Goal: Information Seeking & Learning: Check status

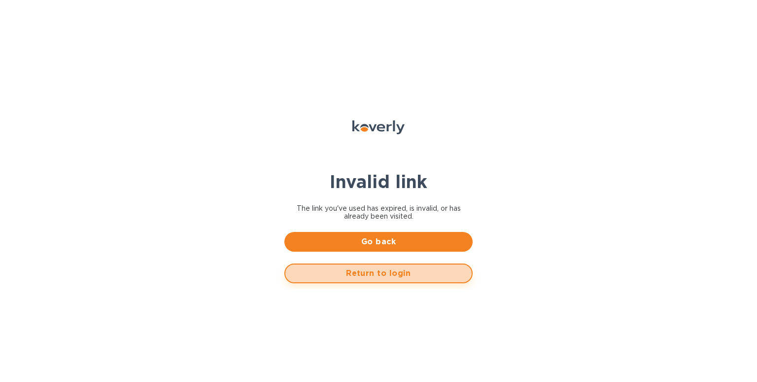
click at [396, 276] on span "Return to login" at bounding box center [378, 273] width 171 height 12
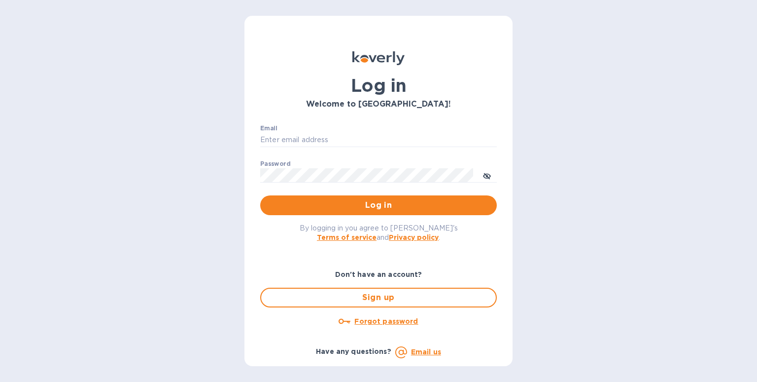
type input "mnelms@proteafinancial.com"
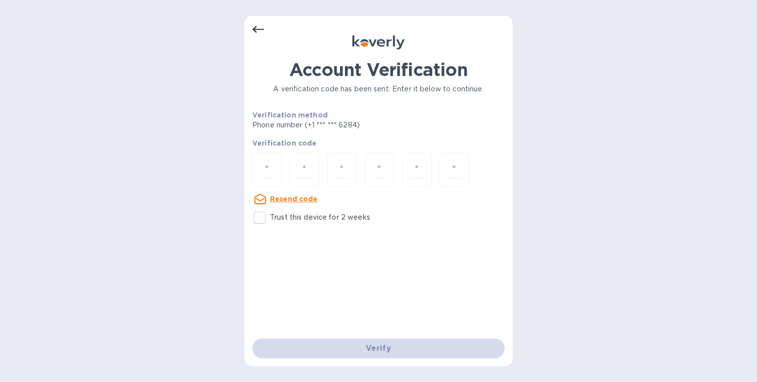
click at [265, 217] on input "Trust this device for 2 weeks" at bounding box center [259, 217] width 21 height 21
checkbox input "true"
click at [273, 164] on input "number" at bounding box center [267, 169] width 13 height 18
type input "3"
type input "9"
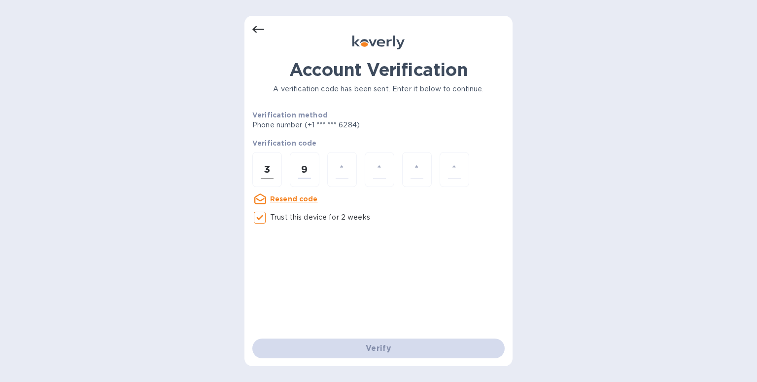
type input "4"
type input "6"
type input "4"
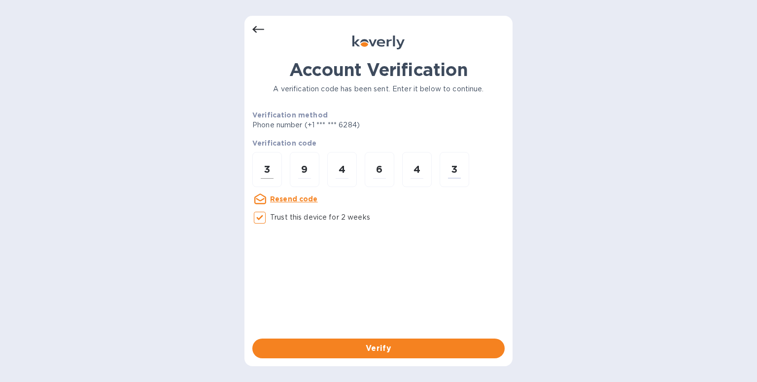
type input "3"
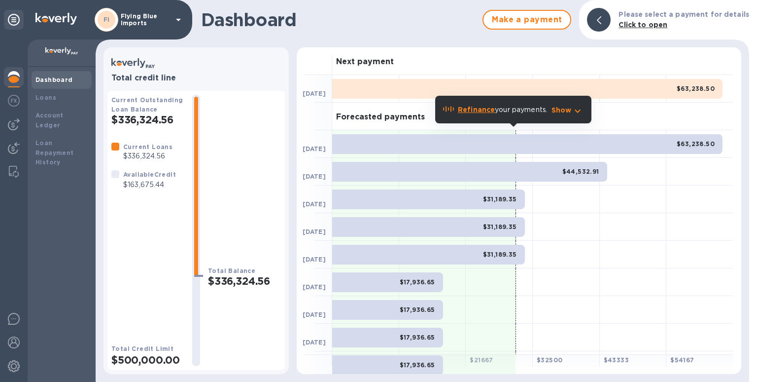
click at [131, 23] on p "Flying Blue Imports" at bounding box center [145, 20] width 49 height 14
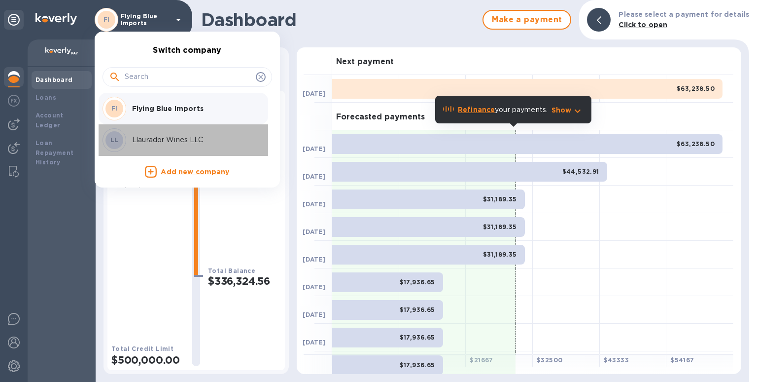
click at [147, 140] on p "Llaurador Wines LLC" at bounding box center [194, 140] width 124 height 10
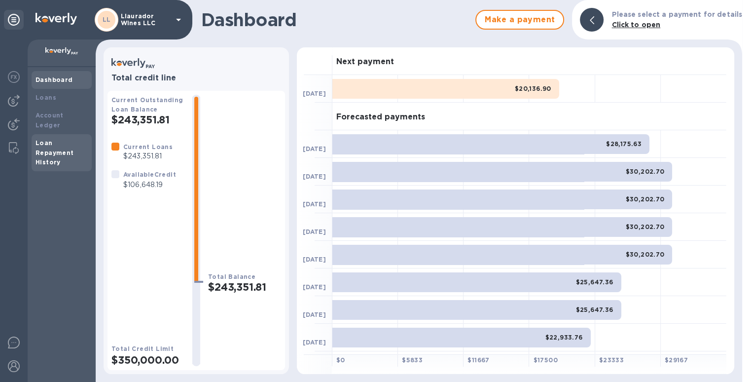
click at [60, 138] on div "Loan Repayment History" at bounding box center [61, 153] width 52 height 30
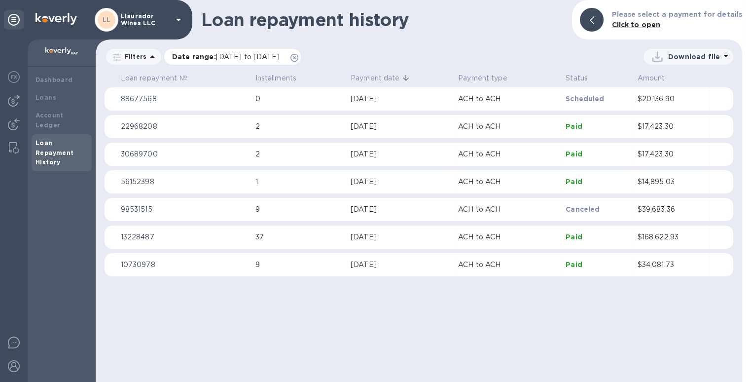
click at [298, 57] on icon at bounding box center [294, 58] width 8 height 8
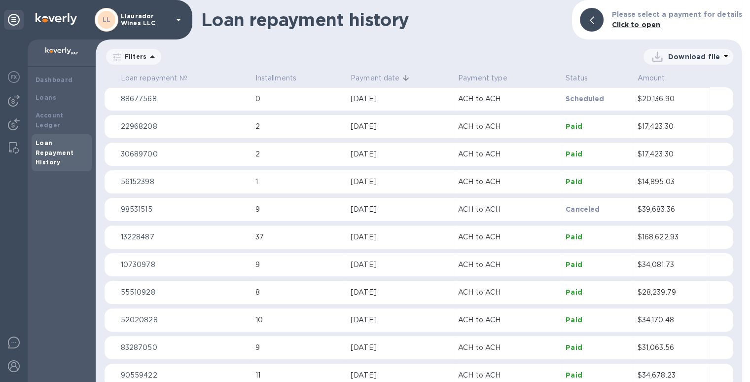
click at [132, 58] on p "Filters" at bounding box center [134, 56] width 26 height 8
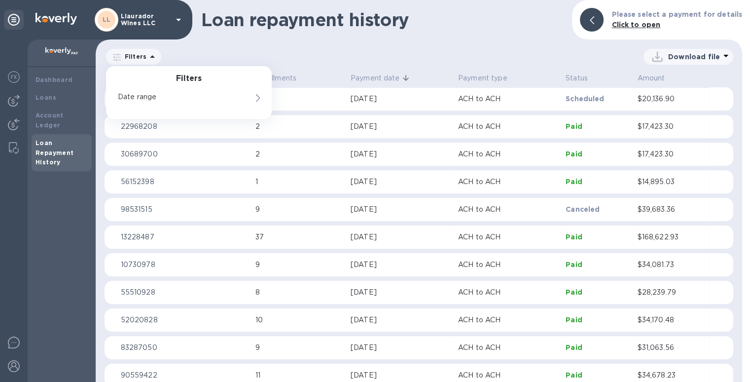
click at [390, 45] on div "Loan repayment history Please select a payment for details Click to open Filter…" at bounding box center [419, 191] width 646 height 382
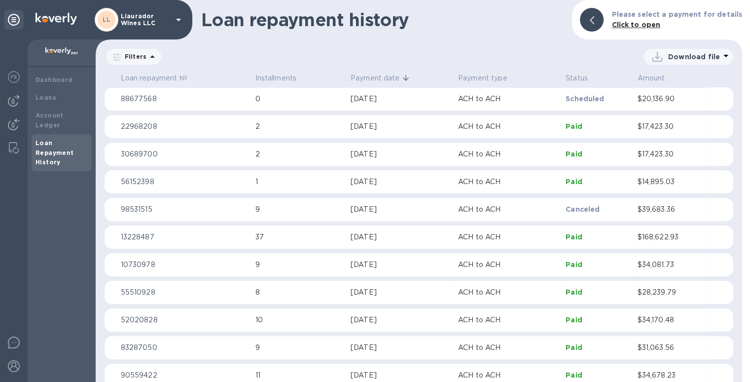
click at [400, 80] on span "Payment date" at bounding box center [381, 78] width 62 height 10
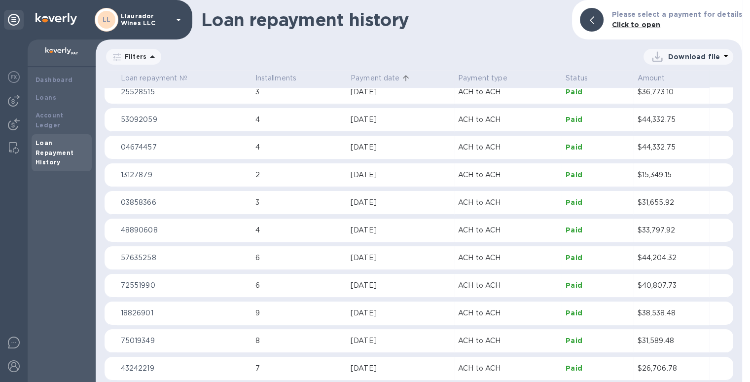
scroll to position [542, 0]
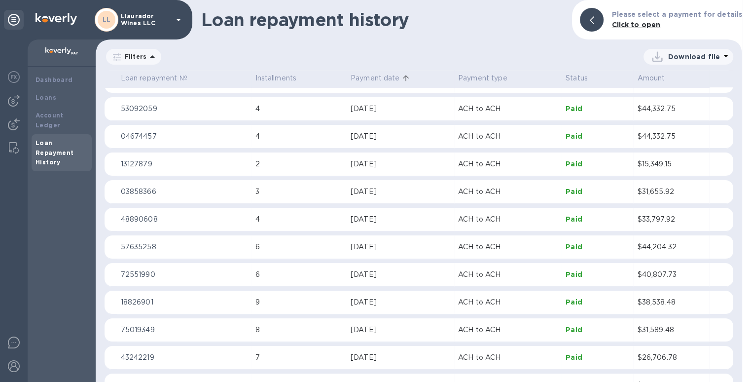
click at [659, 218] on p "$33,797.92" at bounding box center [671, 219] width 68 height 10
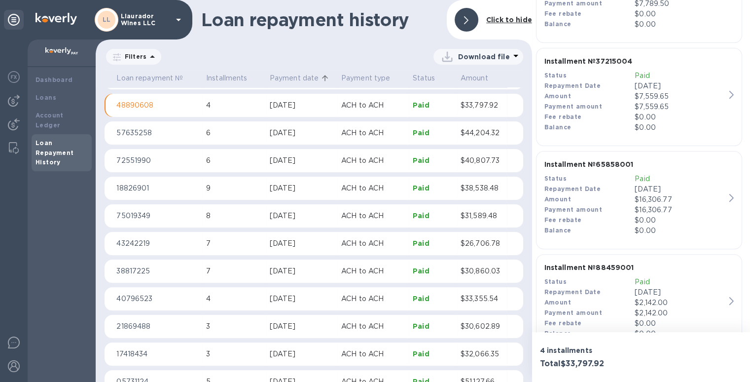
scroll to position [301, 0]
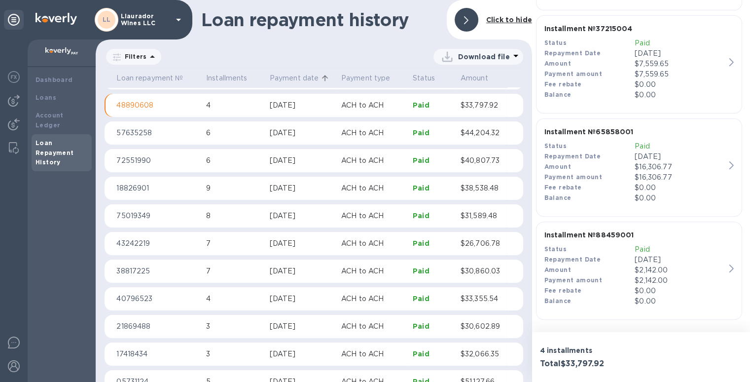
click at [643, 247] on p "Paid" at bounding box center [679, 249] width 91 height 10
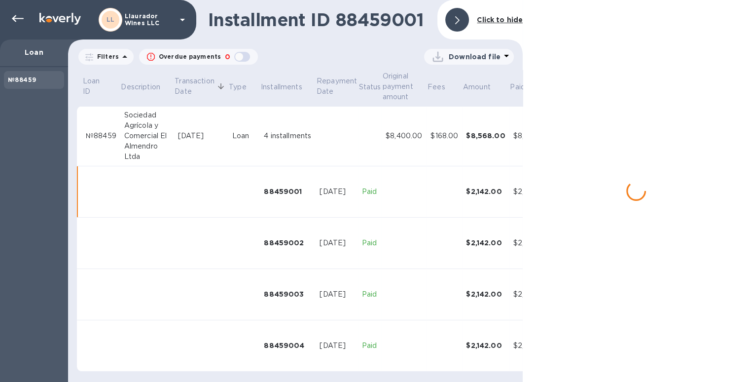
scroll to position [4, 0]
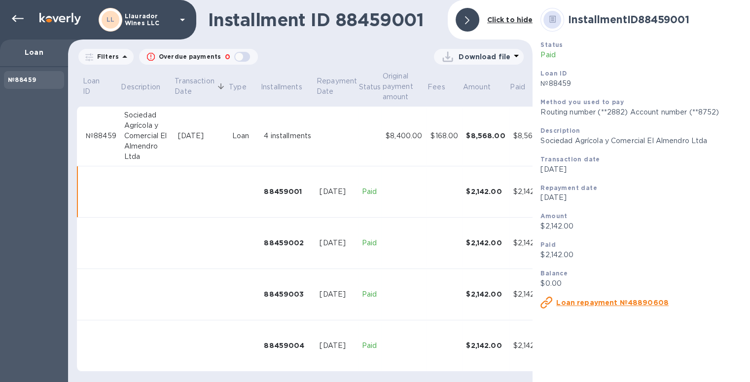
click at [466, 20] on icon at bounding box center [467, 20] width 4 height 8
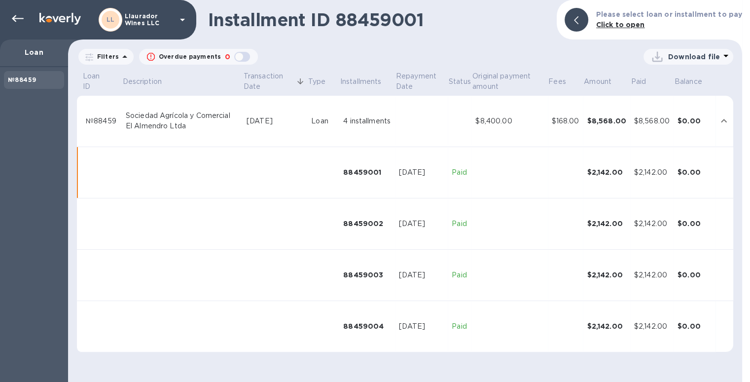
scroll to position [0, 0]
click at [578, 18] on icon at bounding box center [576, 20] width 4 height 8
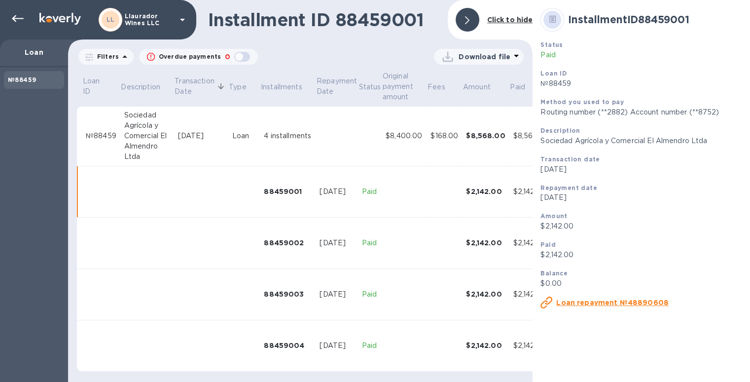
click at [233, 55] on div "button" at bounding box center [242, 57] width 20 height 14
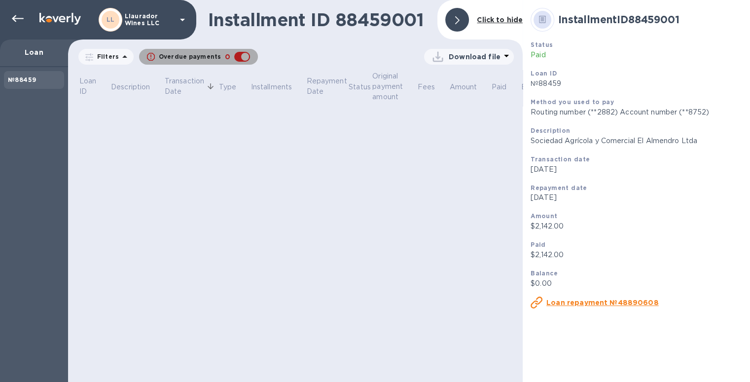
click at [236, 55] on div "button" at bounding box center [242, 57] width 20 height 14
checkbox input "false"
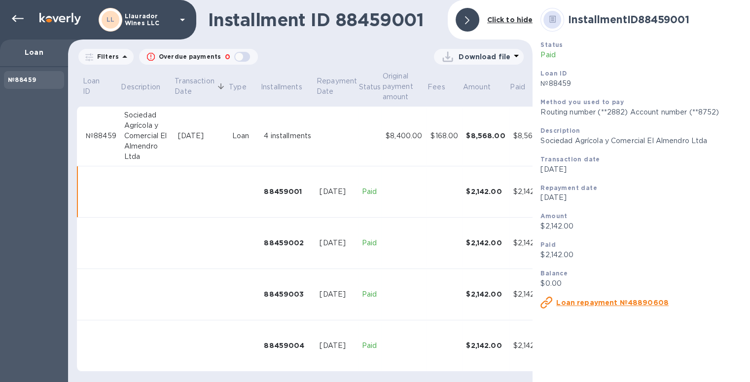
click at [28, 54] on p "Loan" at bounding box center [34, 52] width 52 height 10
click at [15, 19] on icon at bounding box center [18, 19] width 12 height 12
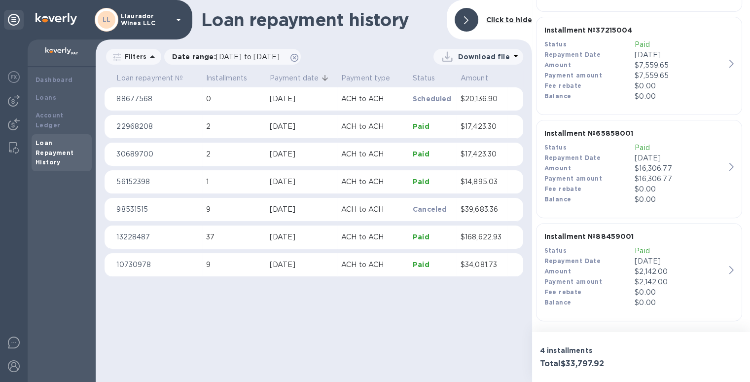
scroll to position [301, 0]
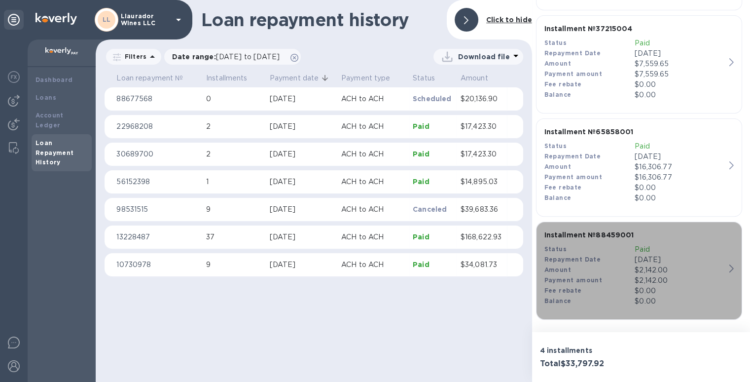
click at [595, 238] on p "Installment № 88459001" at bounding box center [634, 235] width 181 height 10
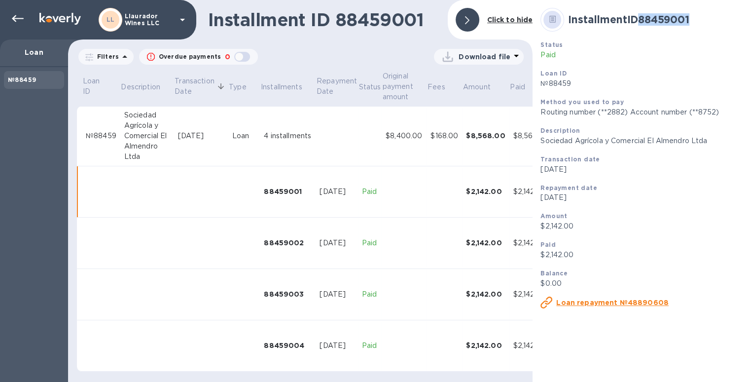
drag, startPoint x: 640, startPoint y: 16, endPoint x: 710, endPoint y: 16, distance: 69.5
click at [710, 16] on h2 "Installment ID 88459001" at bounding box center [662, 19] width 189 height 12
copy b "88459001"
click at [623, 299] on u "Loan repayment №48890608" at bounding box center [612, 302] width 112 height 8
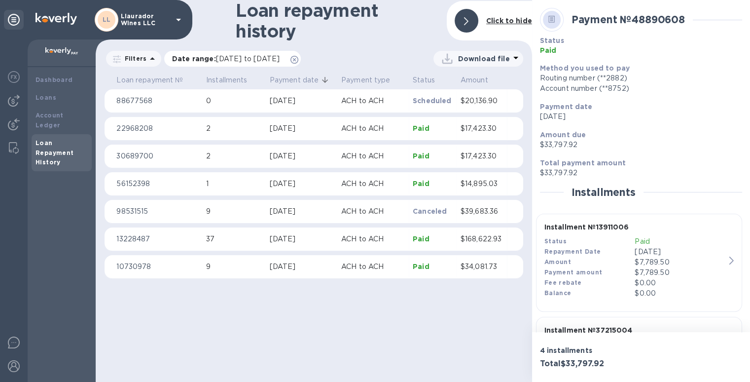
click at [298, 58] on icon at bounding box center [294, 60] width 8 height 8
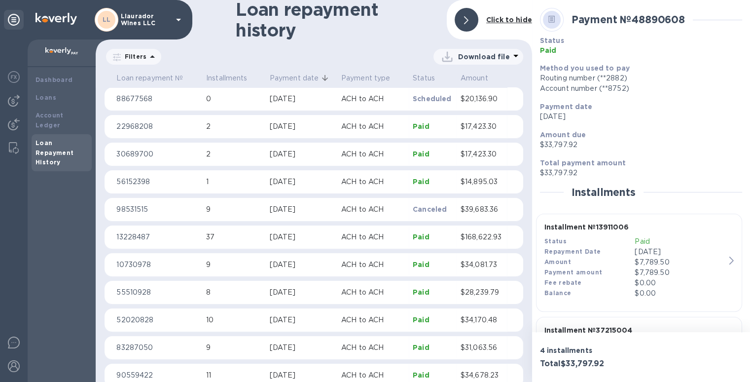
click at [489, 55] on p "Download file" at bounding box center [484, 57] width 52 height 10
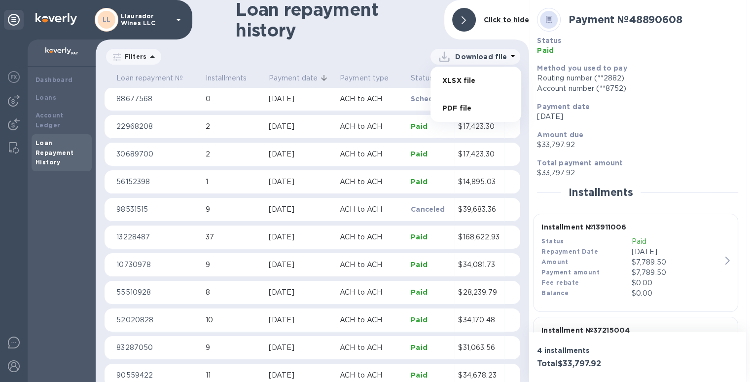
click at [467, 79] on li "XLSX file" at bounding box center [475, 81] width 67 height 28
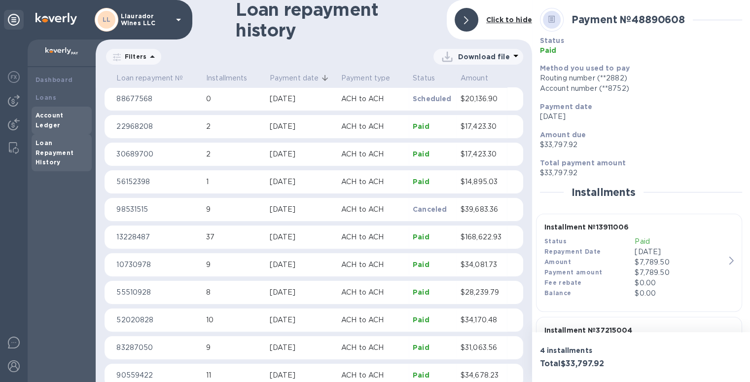
click at [47, 117] on b "Account Ledger" at bounding box center [49, 119] width 28 height 17
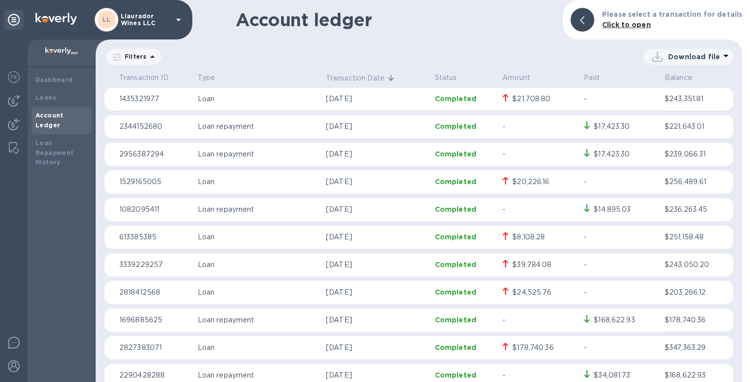
click at [359, 77] on p "Transaction Date" at bounding box center [355, 78] width 59 height 10
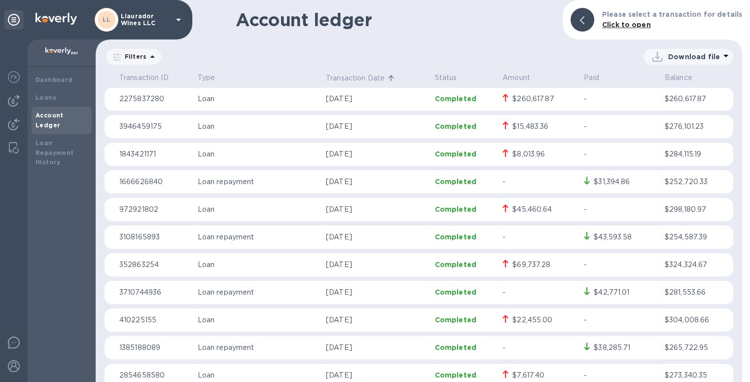
click at [140, 57] on p "Filters" at bounding box center [134, 56] width 26 height 8
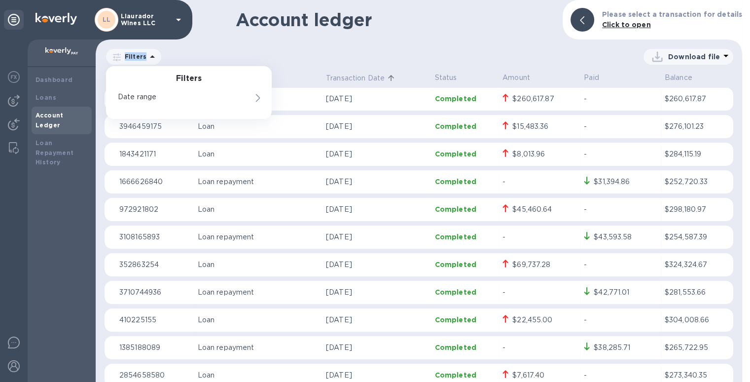
click at [140, 57] on p "Filters" at bounding box center [134, 56] width 26 height 8
click at [141, 100] on p "Date range" at bounding box center [172, 97] width 108 height 10
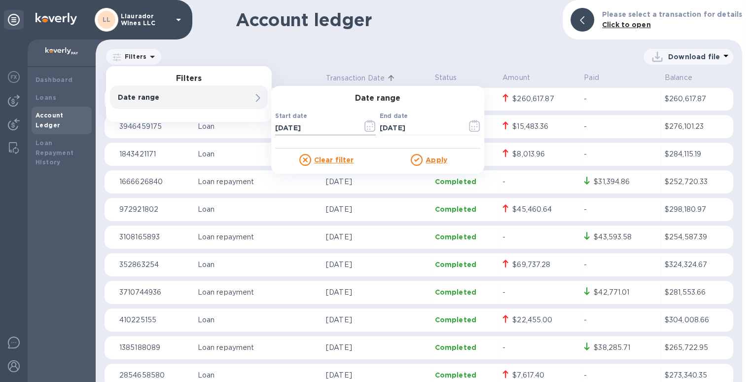
click at [331, 129] on input "[DATE]" at bounding box center [314, 127] width 79 height 15
click at [373, 128] on icon "button" at bounding box center [369, 126] width 11 height 12
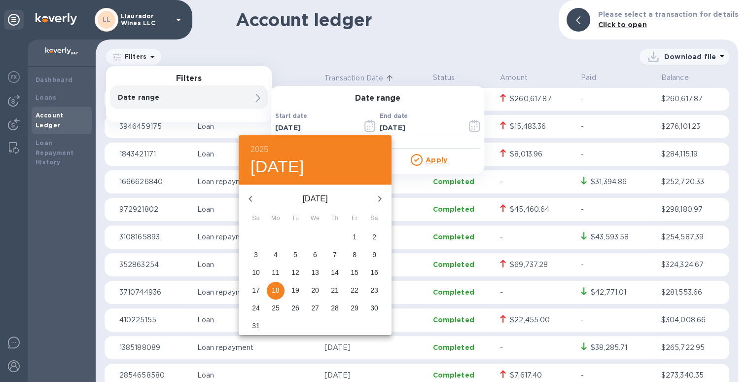
click at [249, 202] on icon "button" at bounding box center [250, 199] width 12 height 12
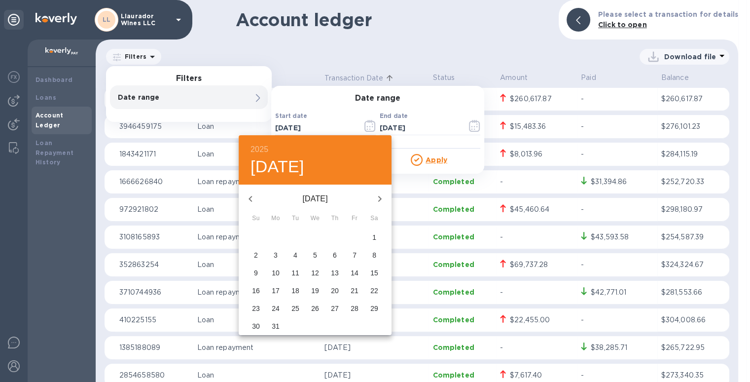
click at [249, 202] on icon "button" at bounding box center [250, 199] width 12 height 12
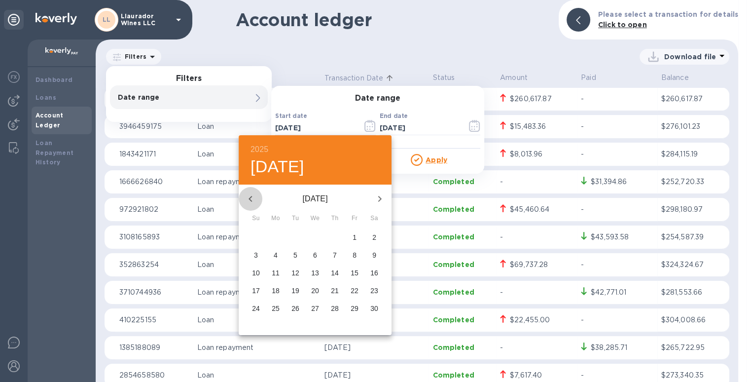
click at [249, 202] on icon "button" at bounding box center [250, 199] width 12 height 12
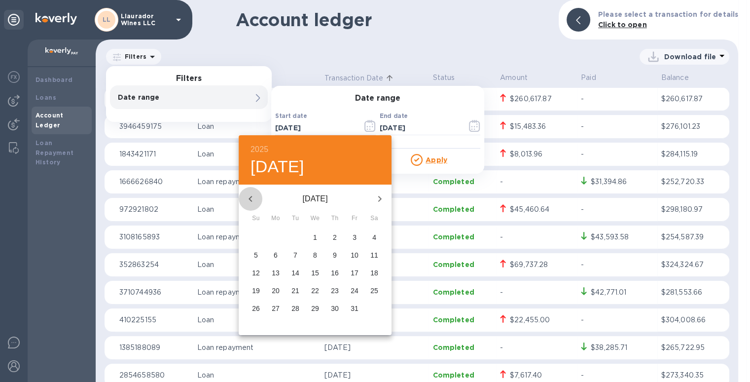
click at [249, 202] on icon "button" at bounding box center [250, 199] width 12 height 12
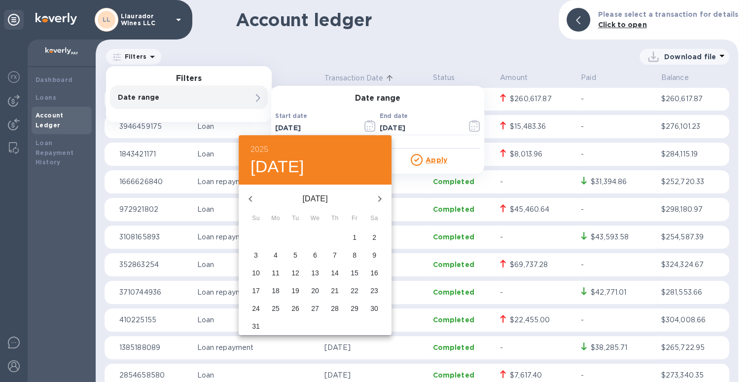
click at [249, 202] on icon "button" at bounding box center [250, 199] width 12 height 12
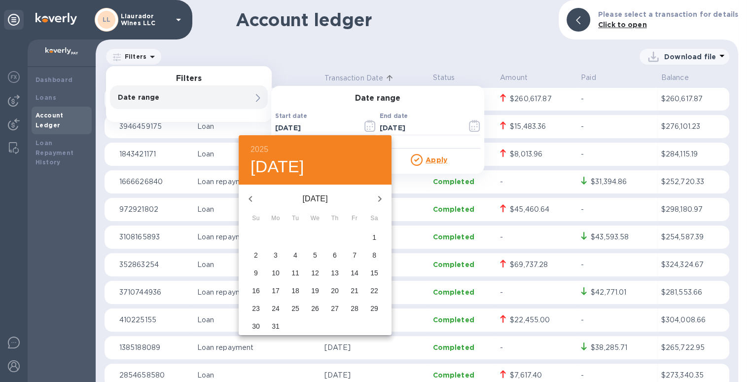
click at [249, 202] on icon "button" at bounding box center [250, 199] width 12 height 12
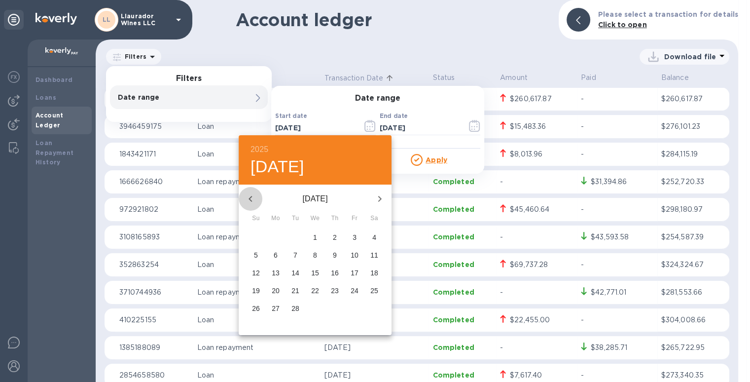
click at [249, 202] on icon "button" at bounding box center [250, 199] width 12 height 12
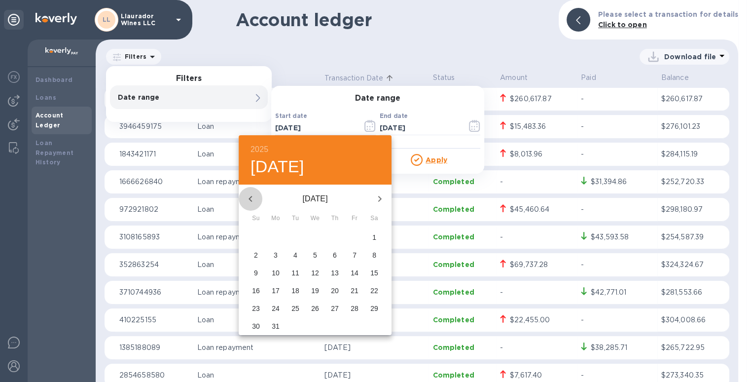
click at [249, 202] on icon "button" at bounding box center [250, 199] width 12 height 12
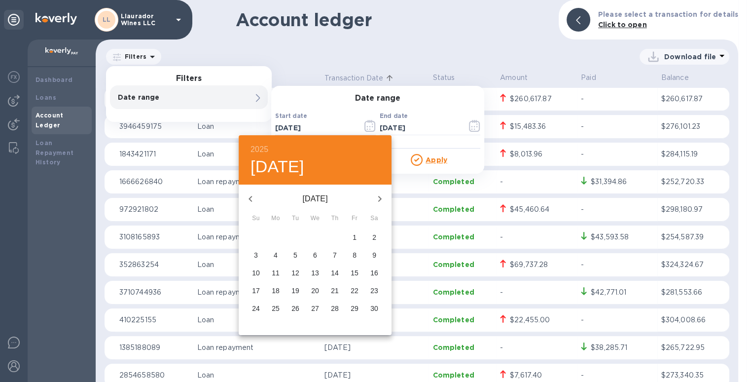
click at [249, 202] on icon "button" at bounding box center [250, 199] width 12 height 12
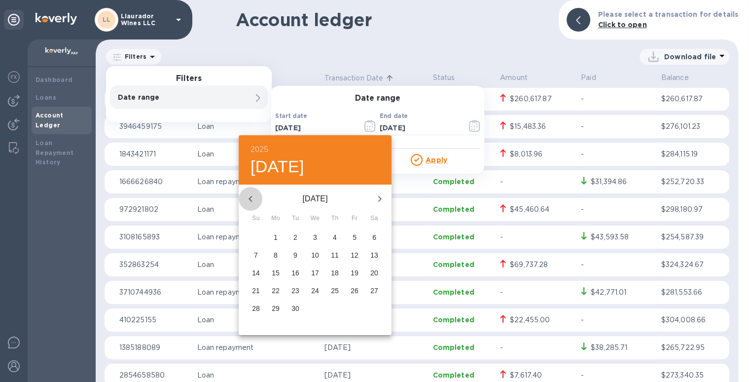
click at [249, 202] on icon "button" at bounding box center [250, 199] width 12 height 12
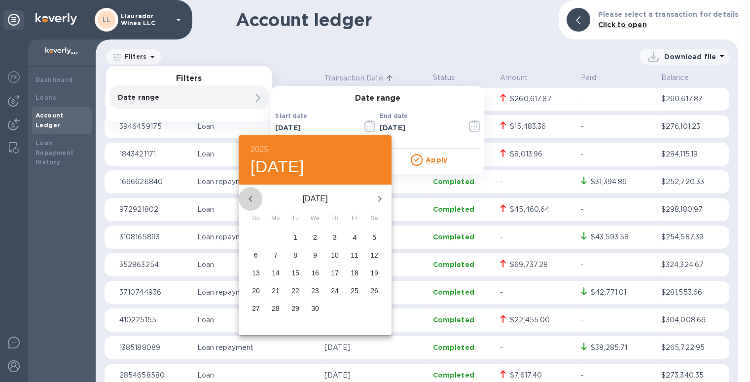
click at [249, 202] on icon "button" at bounding box center [250, 199] width 12 height 12
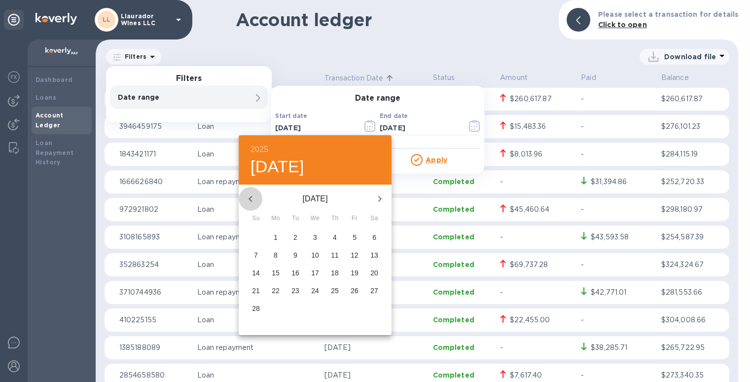
click at [249, 202] on icon "button" at bounding box center [250, 199] width 12 height 12
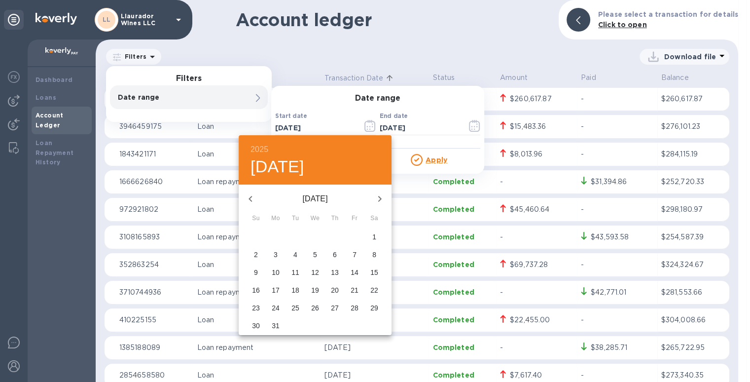
click at [377, 235] on span "1" at bounding box center [374, 237] width 18 height 10
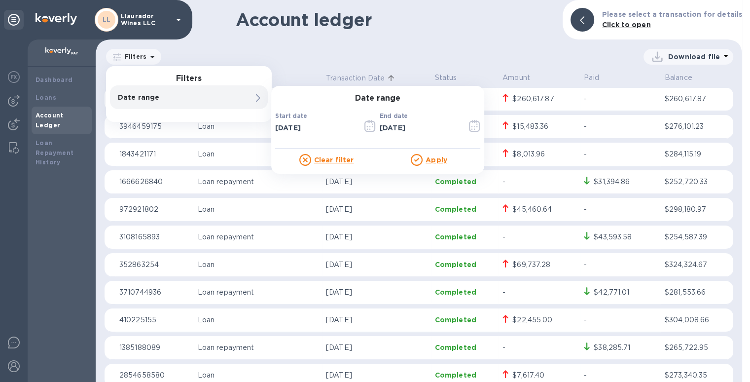
type input "[DATE]"
click at [436, 161] on u "Apply" at bounding box center [436, 160] width 22 height 8
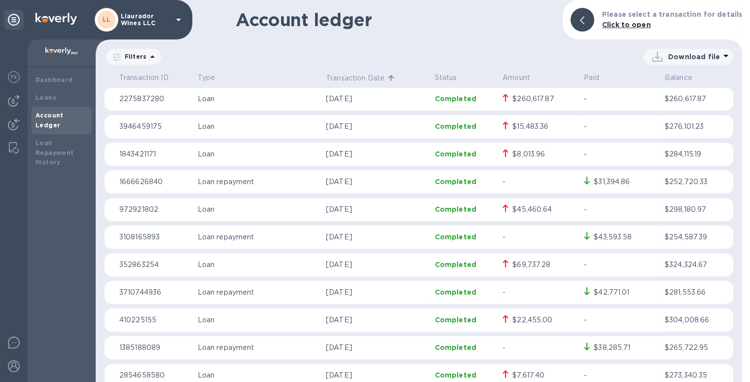
click at [337, 76] on p "Transaction Date" at bounding box center [355, 78] width 59 height 10
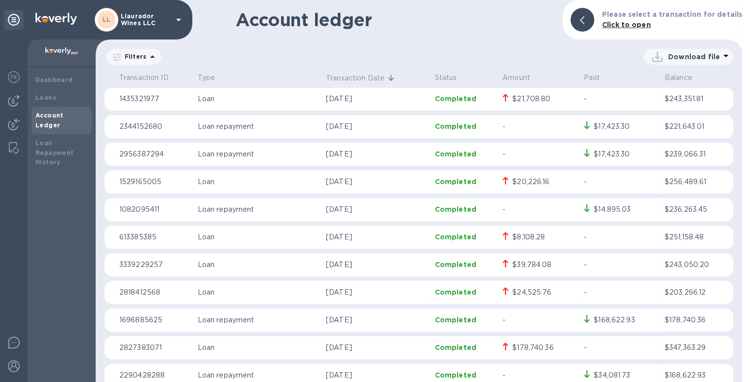
click at [337, 76] on p "Transaction Date" at bounding box center [355, 78] width 59 height 10
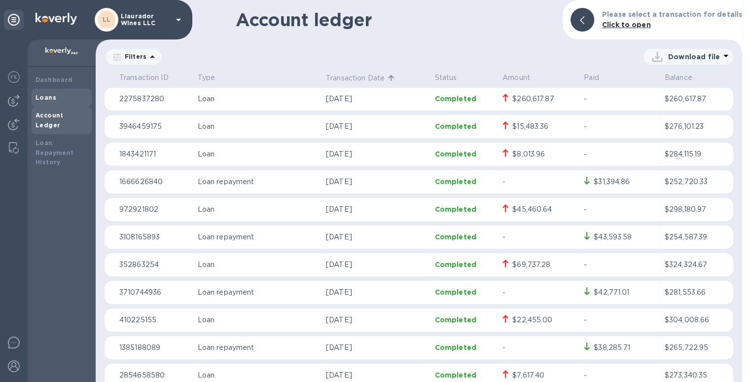
click at [67, 97] on div "Loans" at bounding box center [61, 98] width 52 height 10
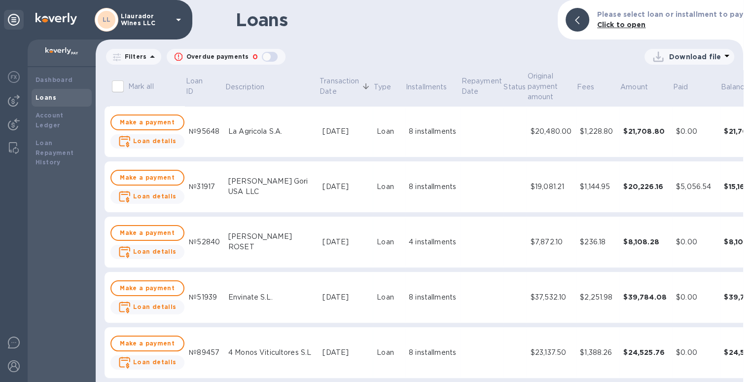
click at [120, 56] on icon at bounding box center [117, 57] width 8 height 8
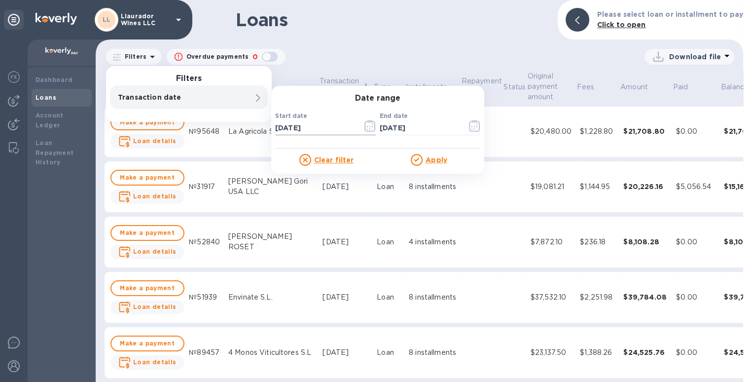
click at [321, 130] on input "[DATE]" at bounding box center [314, 127] width 79 height 15
click at [373, 128] on icon "button" at bounding box center [369, 126] width 11 height 12
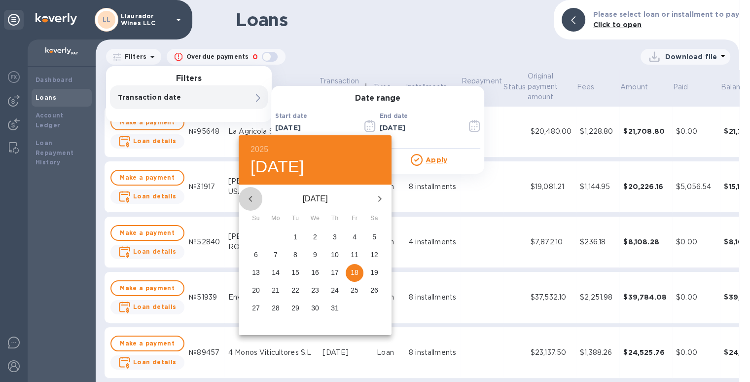
click at [247, 198] on icon "button" at bounding box center [250, 199] width 12 height 12
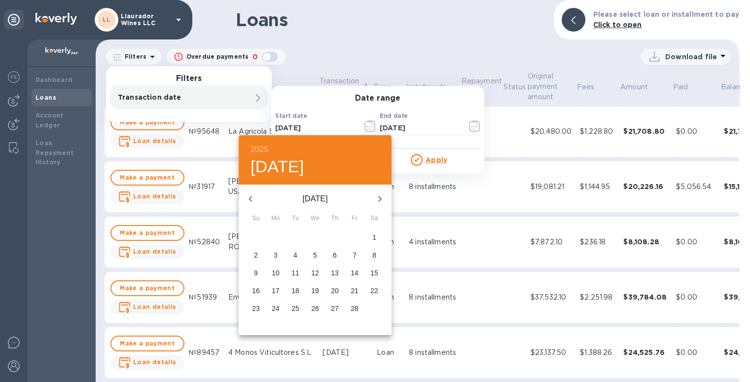
click at [247, 198] on icon "button" at bounding box center [250, 199] width 12 height 12
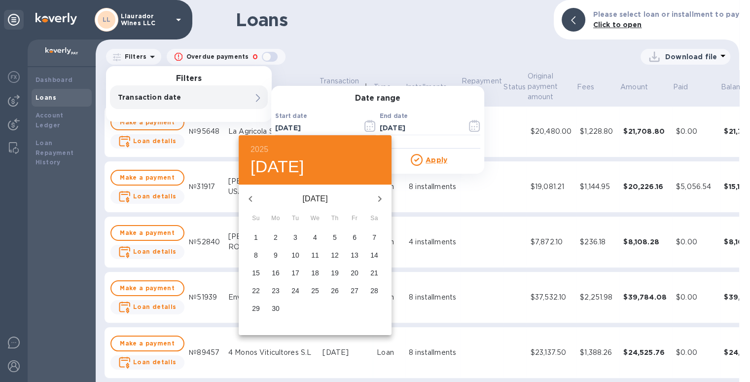
click at [247, 198] on icon "button" at bounding box center [250, 199] width 12 height 12
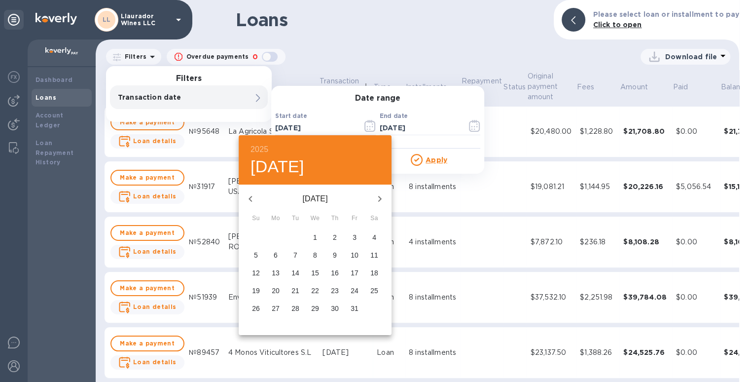
click at [247, 198] on icon "button" at bounding box center [250, 199] width 12 height 12
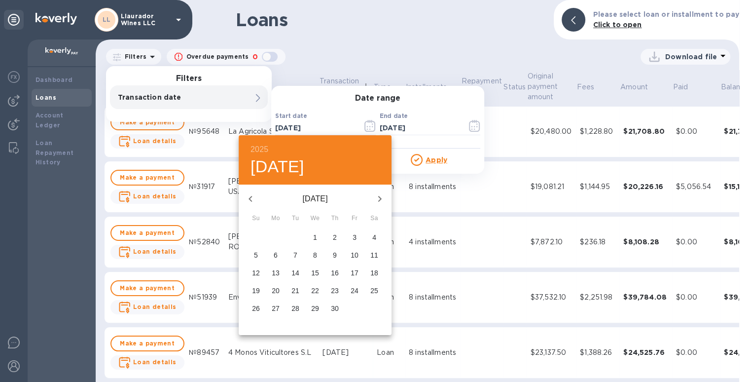
click at [247, 198] on icon "button" at bounding box center [250, 199] width 12 height 12
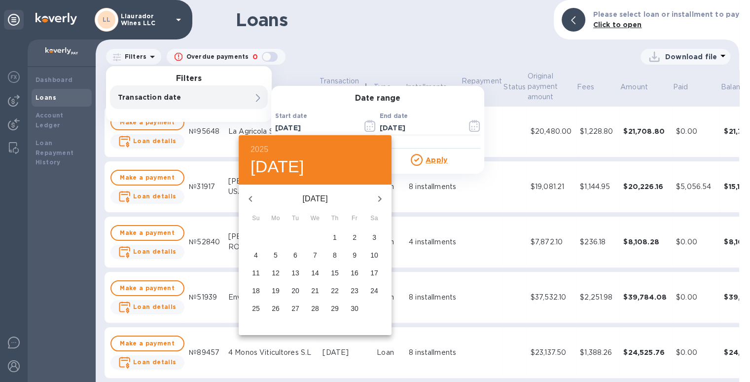
click at [247, 198] on icon "button" at bounding box center [250, 199] width 12 height 12
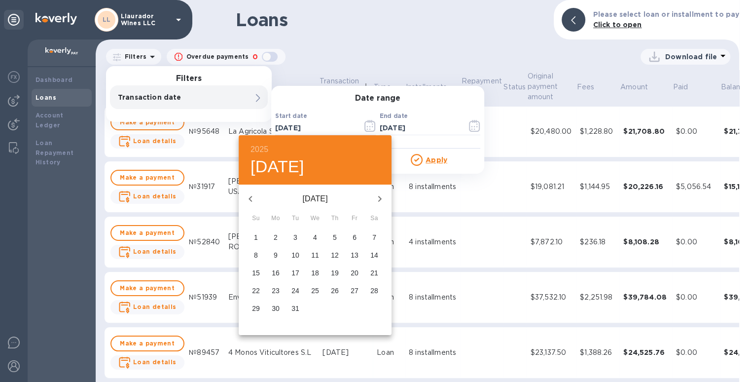
click at [247, 198] on icon "button" at bounding box center [250, 199] width 12 height 12
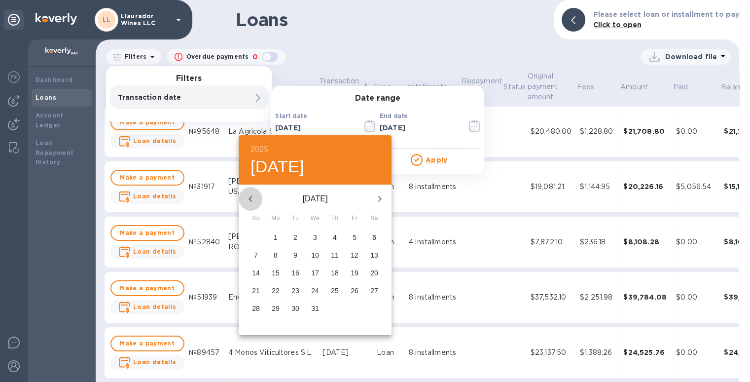
click at [247, 198] on icon "button" at bounding box center [250, 199] width 12 height 12
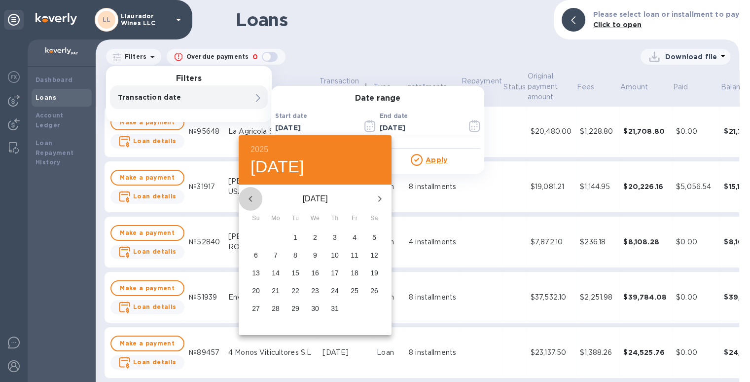
click at [247, 198] on icon "button" at bounding box center [250, 199] width 12 height 12
click at [377, 235] on span "1" at bounding box center [374, 237] width 18 height 10
type input "[DATE]"
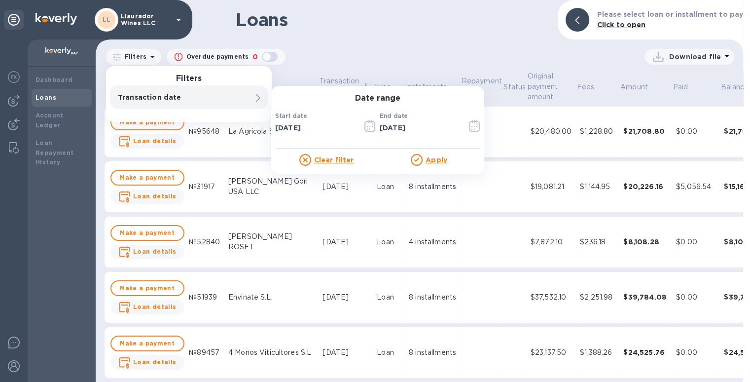
click at [429, 158] on u "Apply" at bounding box center [436, 160] width 22 height 8
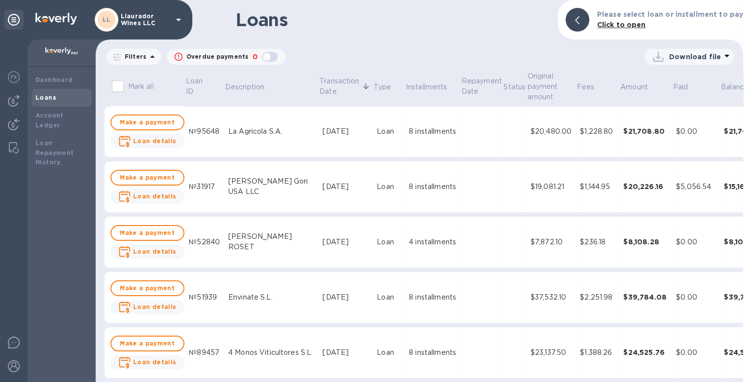
click at [319, 82] on p "Transaction Date" at bounding box center [338, 86] width 39 height 21
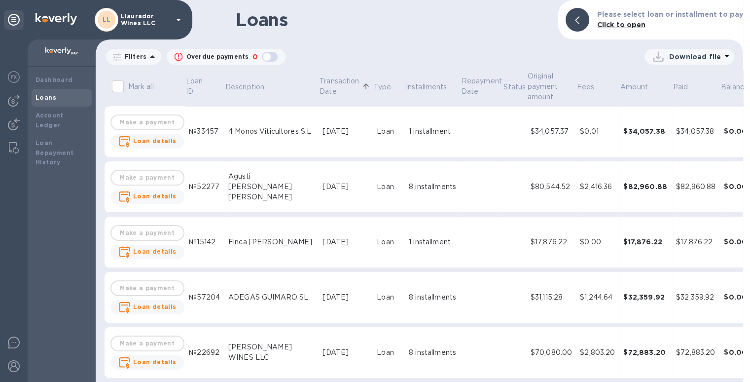
click at [669, 57] on p "Download file" at bounding box center [695, 57] width 52 height 10
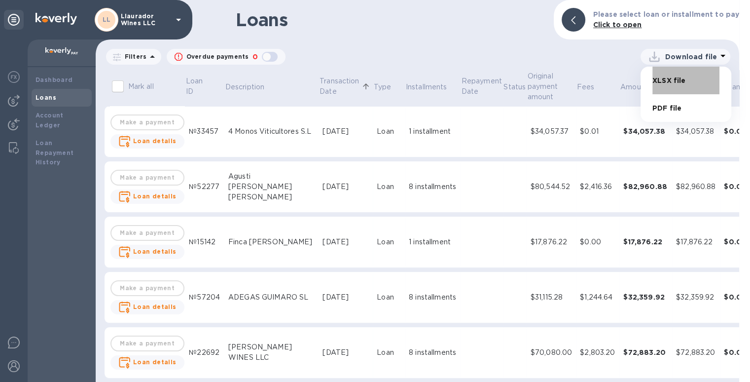
click at [696, 83] on li "XLSX file" at bounding box center [685, 81] width 67 height 28
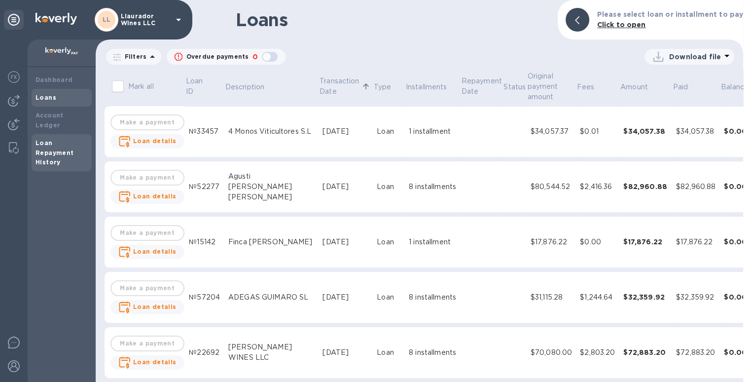
click at [49, 147] on div "Loan Repayment History" at bounding box center [61, 153] width 52 height 30
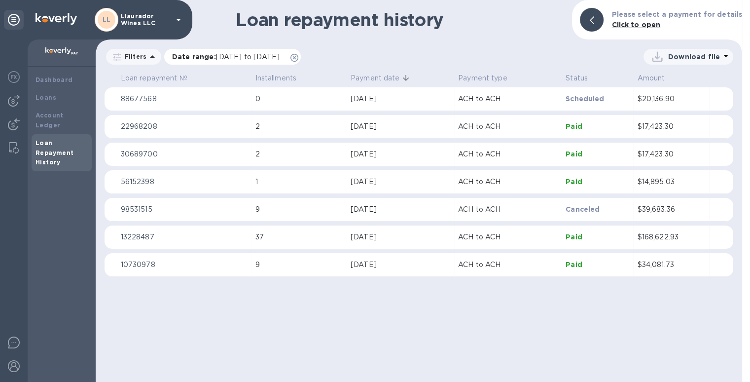
click at [298, 56] on icon at bounding box center [294, 58] width 8 height 8
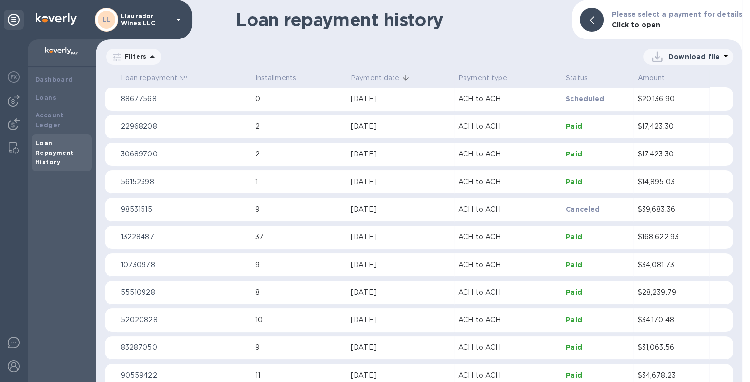
click at [392, 70] on th "Payment date" at bounding box center [400, 78] width 107 height 17
click at [390, 76] on p "Payment date" at bounding box center [374, 78] width 49 height 10
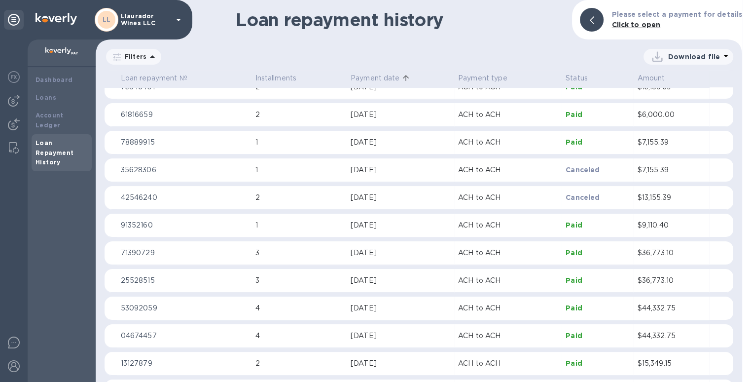
scroll to position [345, 0]
click at [642, 308] on p "$44,332.75" at bounding box center [671, 306] width 68 height 10
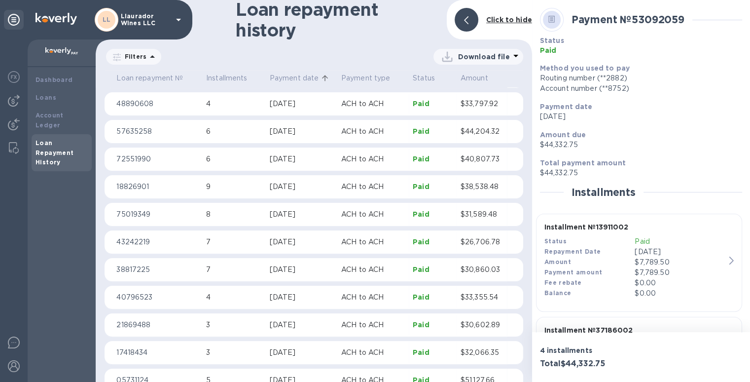
scroll to position [644, 0]
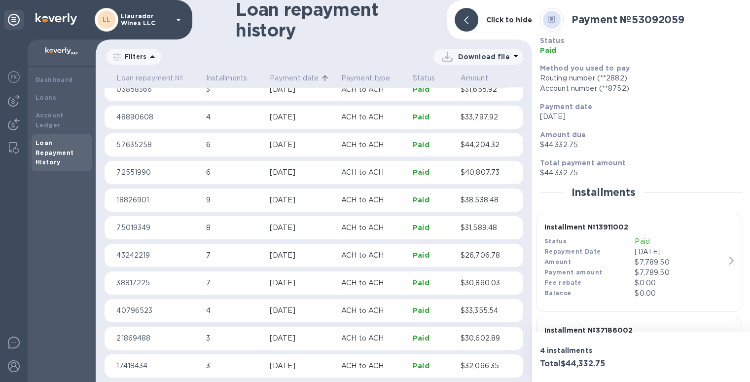
click at [296, 119] on div "[DATE]" at bounding box center [302, 117] width 64 height 10
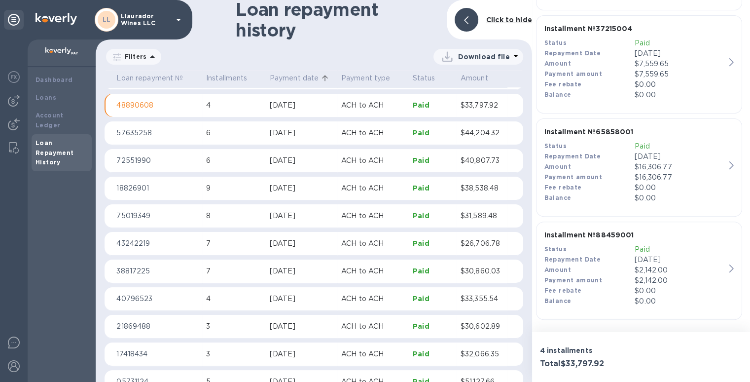
click at [639, 245] on p "Paid" at bounding box center [679, 249] width 91 height 10
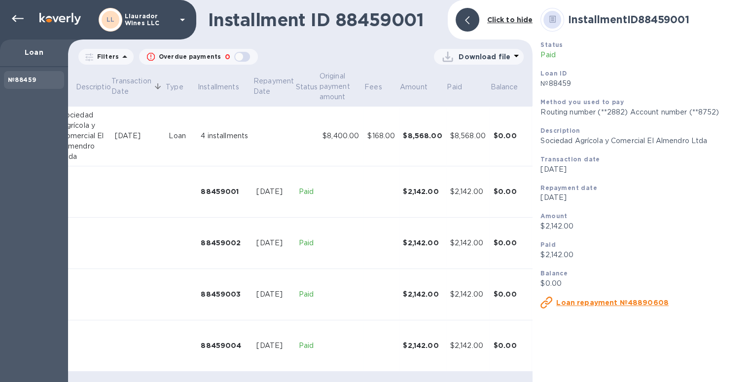
scroll to position [4, 82]
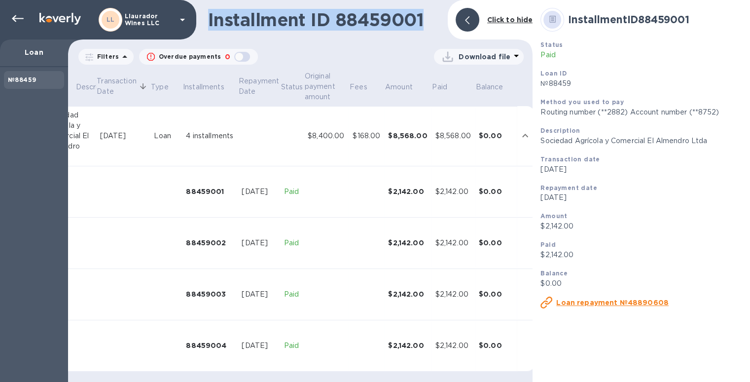
drag, startPoint x: 207, startPoint y: 18, endPoint x: 432, endPoint y: 25, distance: 225.4
click at [432, 25] on div "Installment ID 88459001 Click to hide" at bounding box center [300, 19] width 464 height 39
copy h1 "Installment ID 88459001"
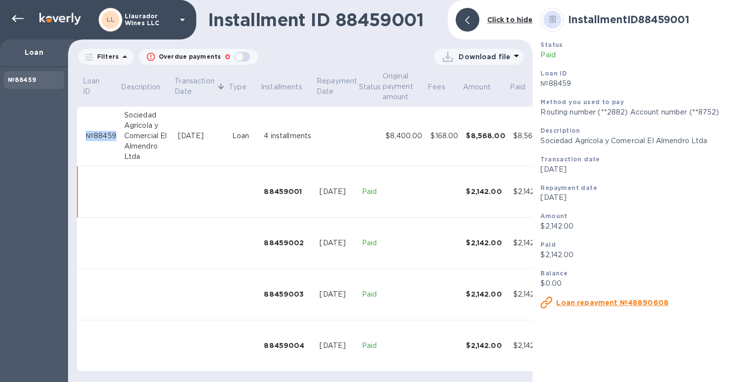
drag, startPoint x: 81, startPoint y: 131, endPoint x: 119, endPoint y: 131, distance: 38.0
click at [119, 131] on tr "№88459 Sociedad Agrícola y Comercial El Almendro Ltda [DATE] Loan 4 installment…" at bounding box center [344, 136] width 535 height 60
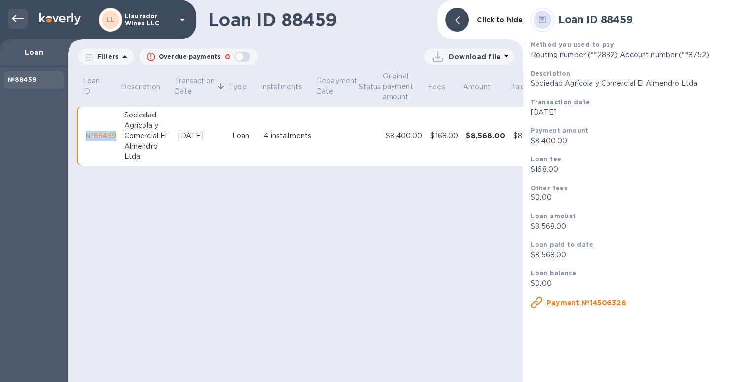
click at [16, 17] on icon at bounding box center [18, 19] width 12 height 12
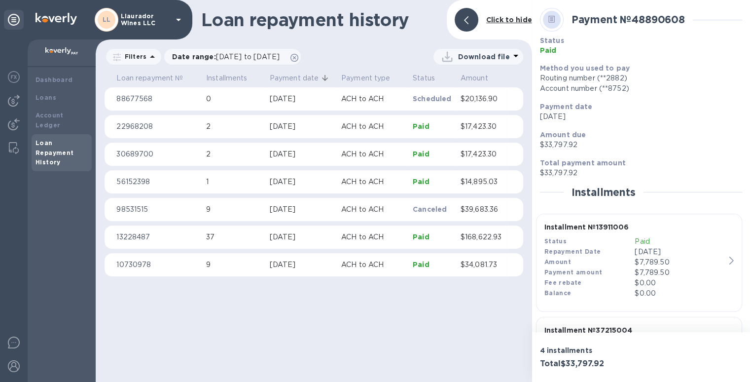
click at [294, 127] on div "[DATE]" at bounding box center [302, 126] width 64 height 10
click at [298, 56] on icon at bounding box center [294, 58] width 8 height 8
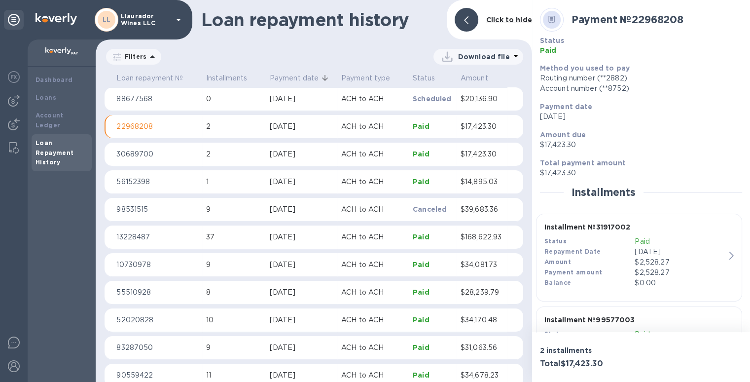
scroll to position [21, 0]
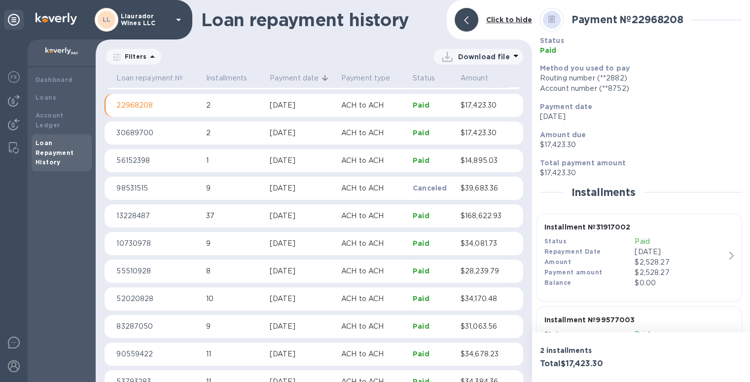
click at [306, 74] on p "Payment date" at bounding box center [294, 78] width 49 height 10
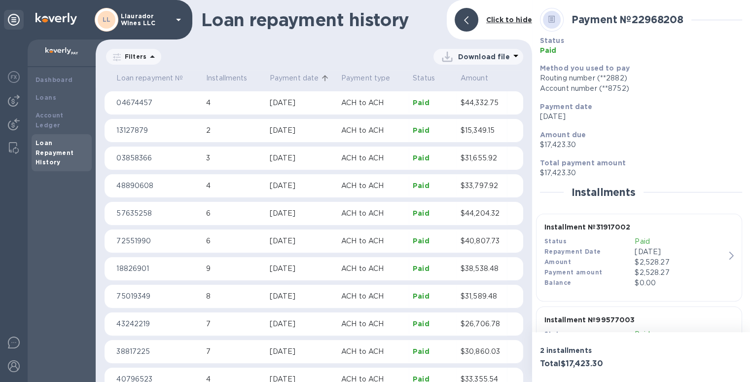
scroll to position [637, 0]
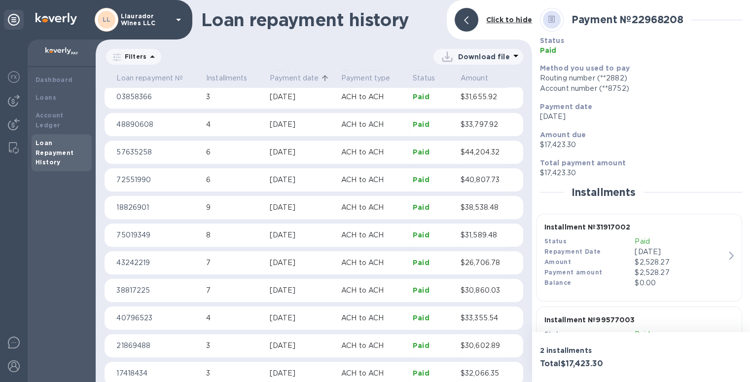
click at [419, 204] on p "Paid" at bounding box center [433, 207] width 40 height 10
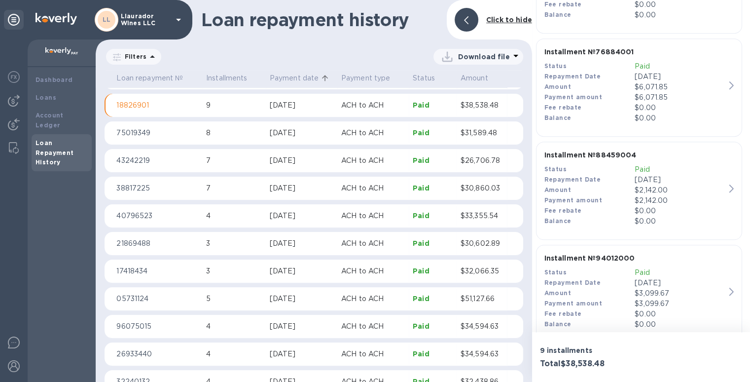
scroll to position [815, 0]
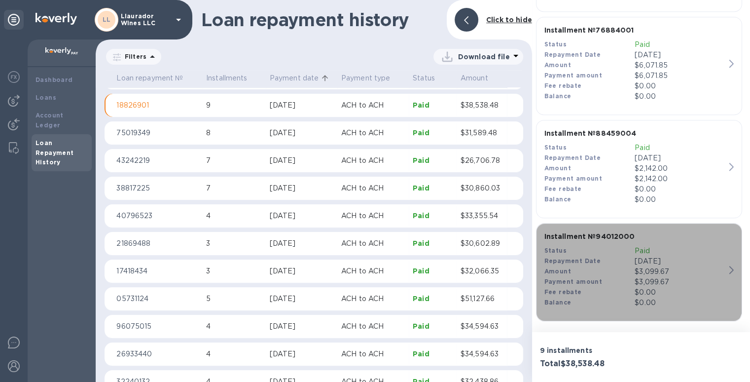
drag, startPoint x: 542, startPoint y: 235, endPoint x: 614, endPoint y: 235, distance: 72.0
click at [614, 235] on div "Installment № 94012000 Status Paid Repayment Date [DATE] Amount $3,099.67 Payme…" at bounding box center [634, 269] width 189 height 84
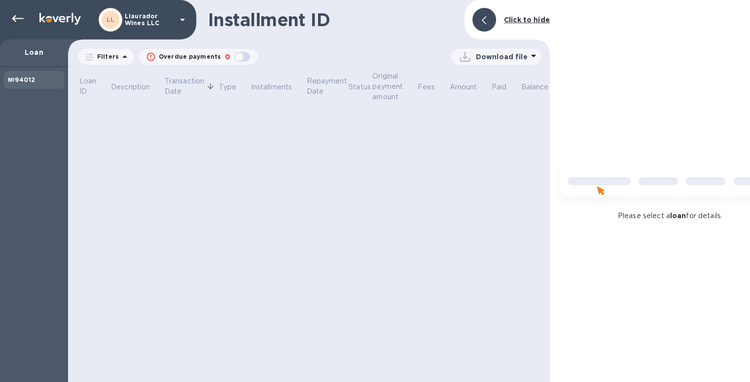
drag, startPoint x: 635, startPoint y: 234, endPoint x: 596, endPoint y: 238, distance: 38.6
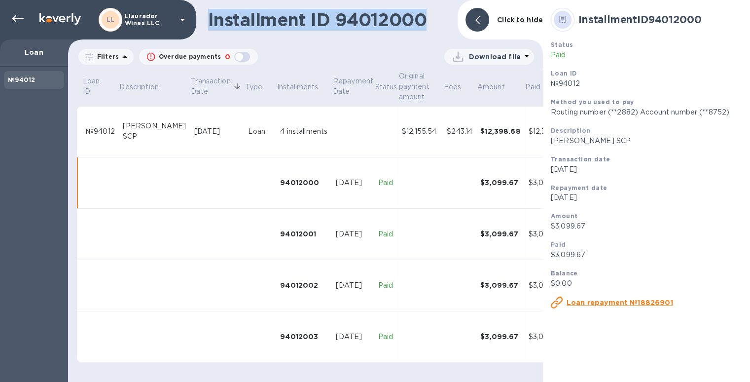
drag, startPoint x: 428, startPoint y: 20, endPoint x: 187, endPoint y: 26, distance: 241.1
click at [187, 26] on div "LL Llaurador Wines LLC Loan №94012 Installment ID 94012000 Click to hide Filter…" at bounding box center [375, 191] width 750 height 382
copy h1 "Installment ID 94012000"
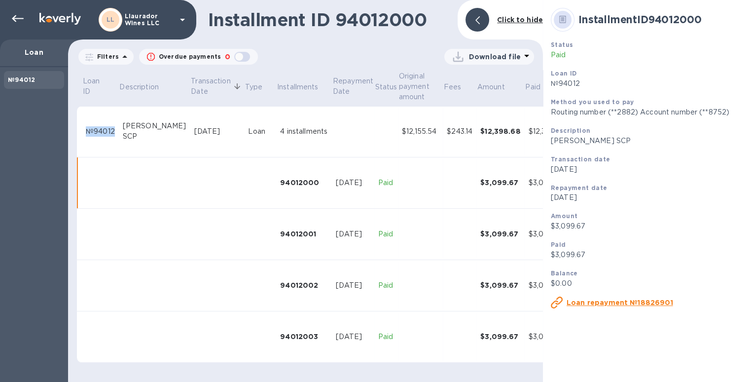
drag, startPoint x: 115, startPoint y: 133, endPoint x: 80, endPoint y: 133, distance: 35.0
click at [80, 133] on tr "№94012 [PERSON_NAME] SCP [DATE] Loan 4 installments $12,155.54 $243.14 $12,398.…" at bounding box center [353, 131] width 552 height 51
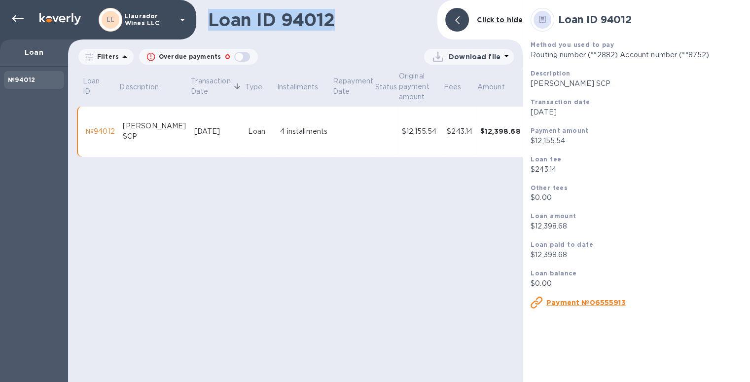
drag, startPoint x: 337, startPoint y: 26, endPoint x: 210, endPoint y: 26, distance: 126.7
click at [210, 26] on h1 "Loan ID 94012" at bounding box center [318, 19] width 221 height 21
copy h1 "Loan ID 94012"
drag, startPoint x: 116, startPoint y: 134, endPoint x: 89, endPoint y: 130, distance: 27.3
click at [89, 131] on td "№94012" at bounding box center [100, 131] width 37 height 51
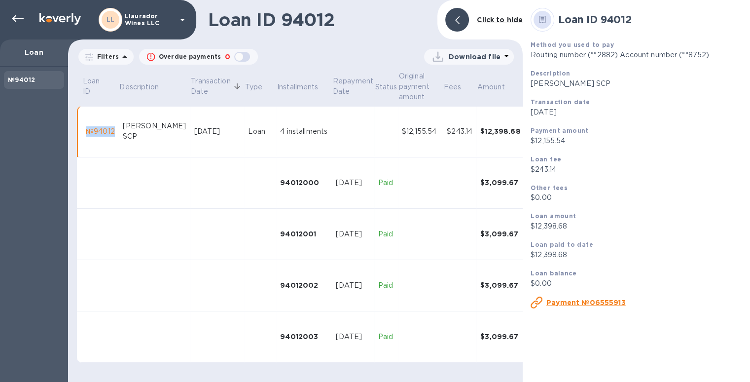
copy div "№94012"
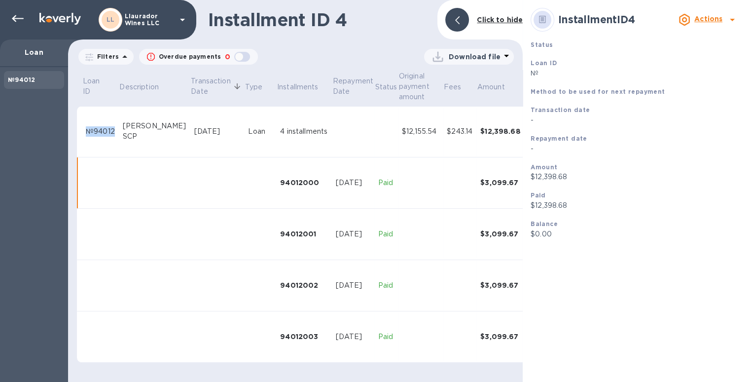
click at [34, 57] on div "Loan" at bounding box center [34, 53] width 68 height 28
click at [35, 51] on p "Loan" at bounding box center [34, 52] width 52 height 10
click at [16, 16] on icon at bounding box center [18, 19] width 12 height 12
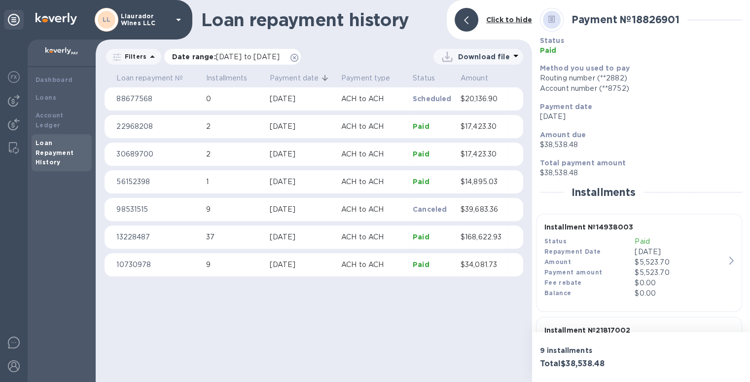
click at [298, 58] on icon at bounding box center [294, 58] width 8 height 8
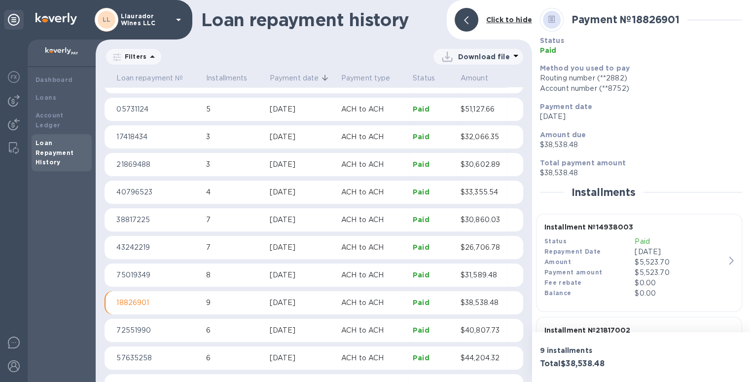
scroll to position [2559, 0]
click at [418, 245] on p "Paid" at bounding box center [433, 245] width 40 height 10
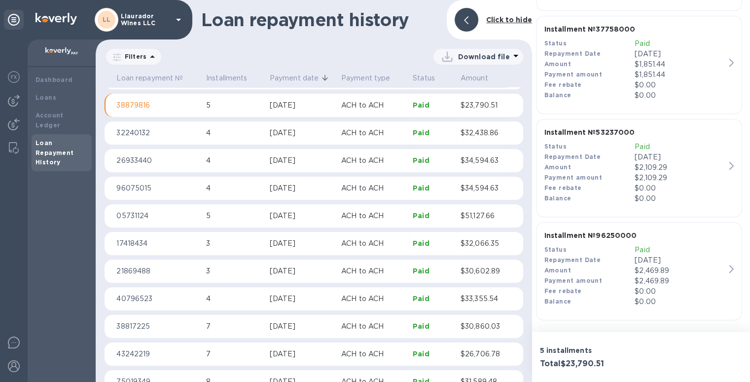
click at [729, 267] on icon "button" at bounding box center [731, 269] width 4 height 8
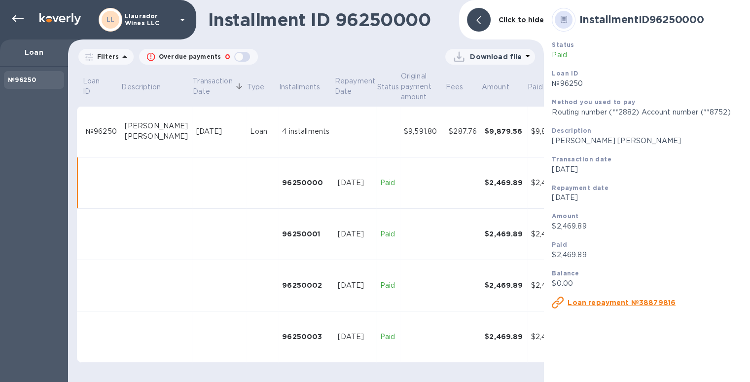
scroll to position [1, 0]
drag, startPoint x: 117, startPoint y: 131, endPoint x: 89, endPoint y: 130, distance: 28.1
click at [89, 130] on td "№96250" at bounding box center [101, 131] width 39 height 51
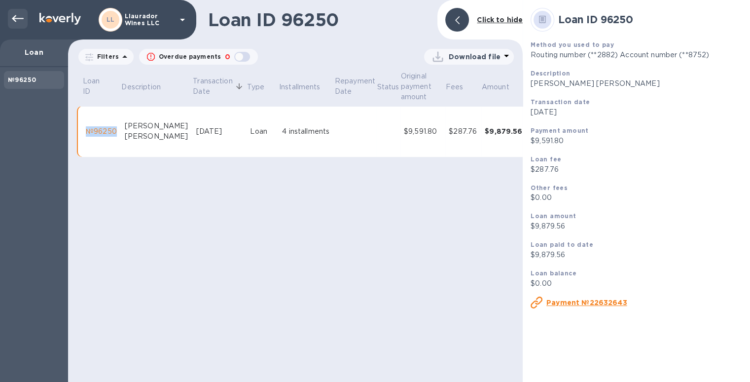
click at [20, 20] on icon at bounding box center [18, 19] width 12 height 12
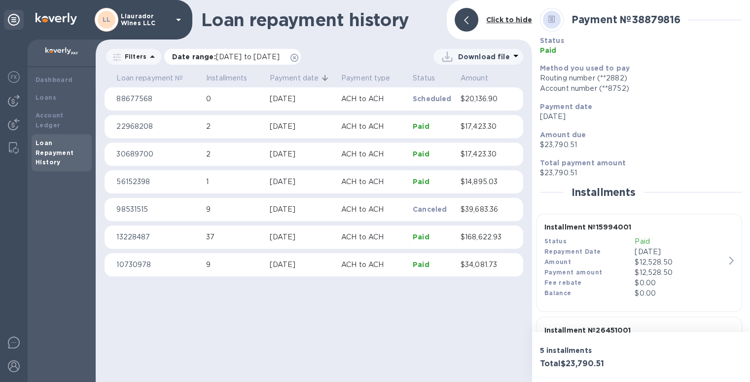
click at [298, 57] on icon at bounding box center [294, 58] width 8 height 8
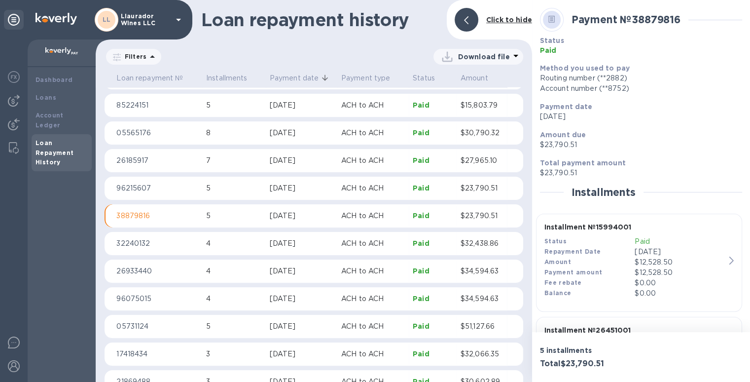
scroll to position [2551, 0]
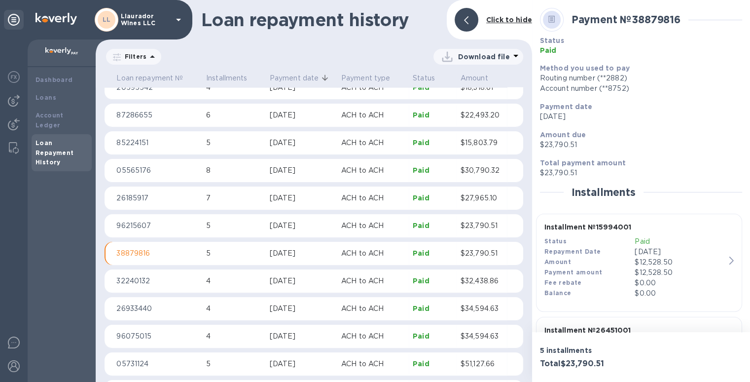
click at [413, 195] on p "Paid" at bounding box center [433, 198] width 40 height 10
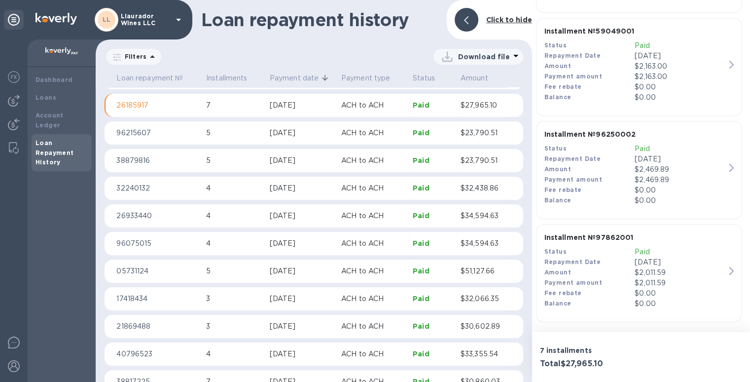
scroll to position [609, 0]
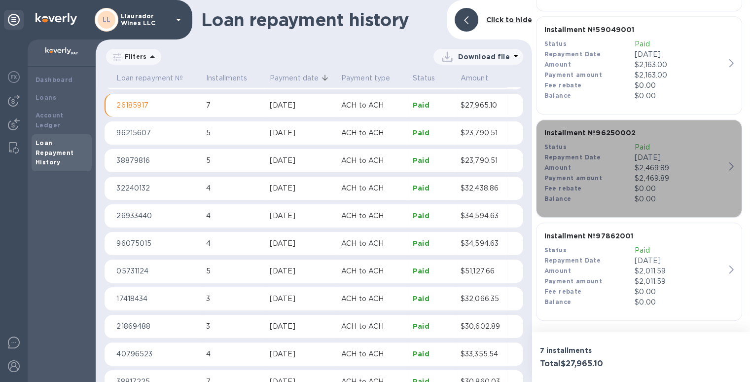
drag, startPoint x: 637, startPoint y: 130, endPoint x: 598, endPoint y: 133, distance: 39.5
click at [598, 133] on p "Installment № 96250002" at bounding box center [634, 133] width 181 height 10
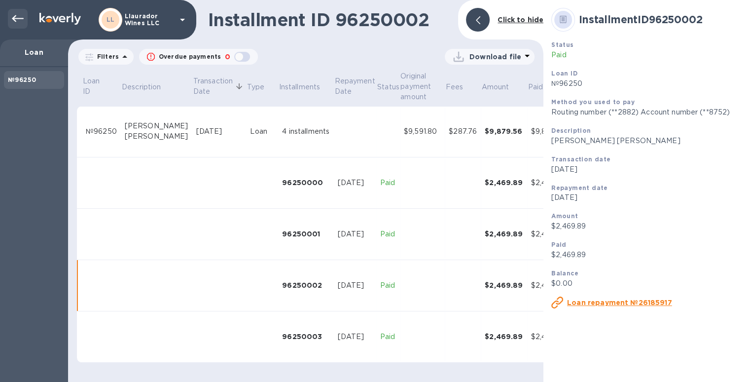
click at [12, 14] on icon at bounding box center [18, 19] width 12 height 12
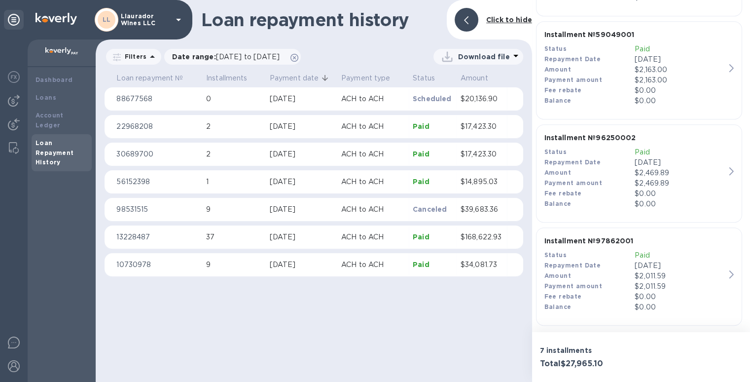
scroll to position [609, 0]
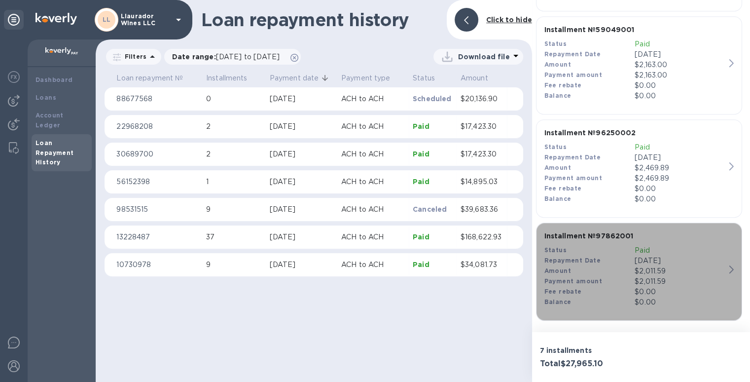
click at [639, 260] on p "[DATE]" at bounding box center [679, 260] width 91 height 10
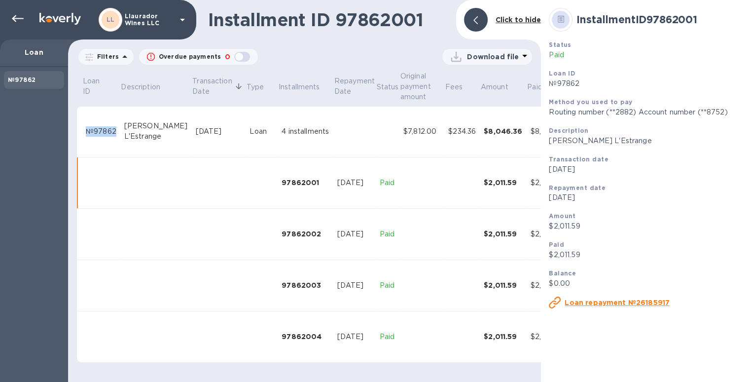
drag, startPoint x: 85, startPoint y: 133, endPoint x: 114, endPoint y: 134, distance: 29.6
click at [114, 134] on td "№97862" at bounding box center [101, 131] width 38 height 51
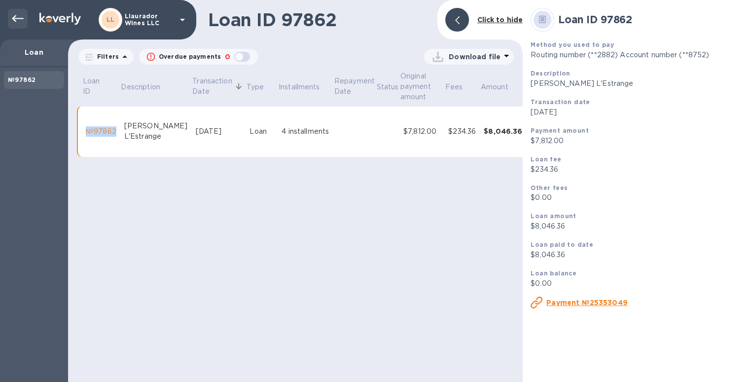
click at [16, 18] on icon at bounding box center [18, 18] width 12 height 7
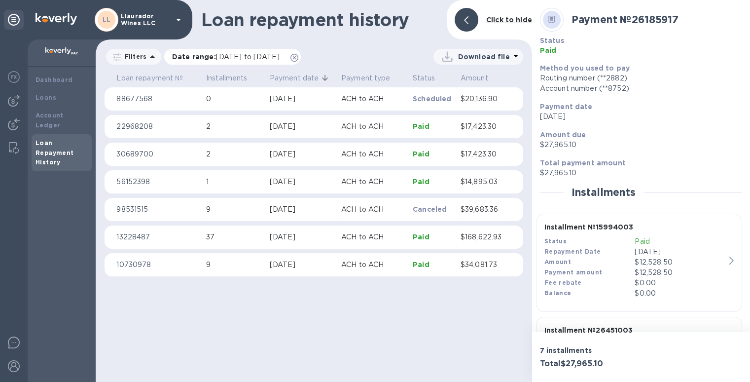
click at [298, 56] on icon at bounding box center [294, 58] width 8 height 8
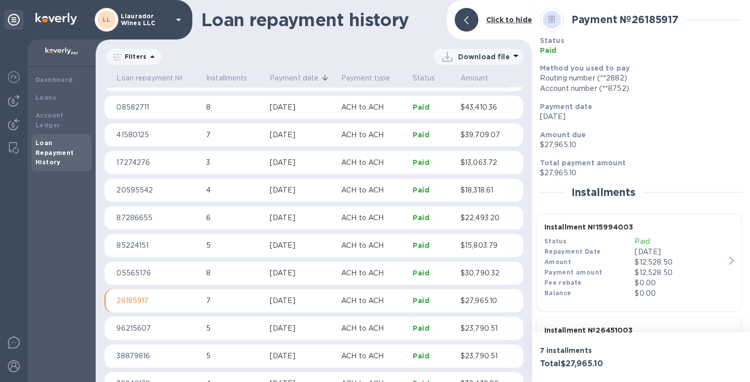
scroll to position [2446, 0]
click at [419, 270] on p "Paid" at bounding box center [433, 275] width 40 height 10
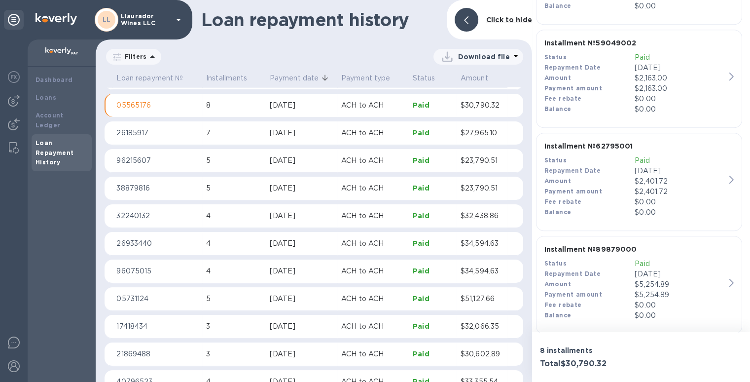
scroll to position [690, 0]
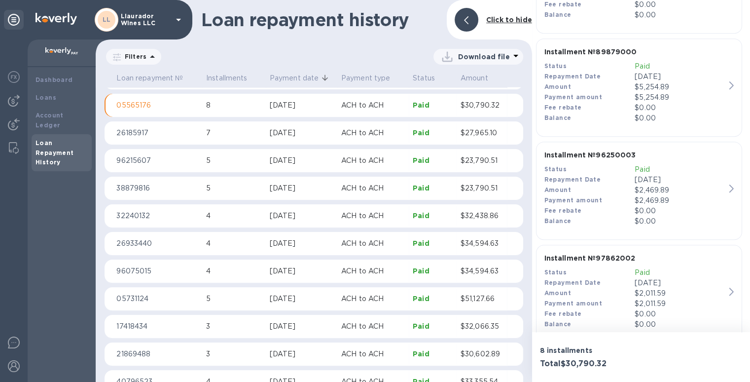
click at [639, 66] on p "Paid" at bounding box center [679, 66] width 91 height 10
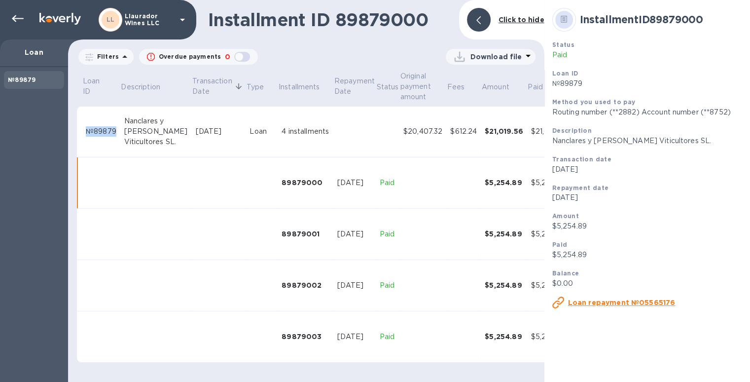
drag, startPoint x: 114, startPoint y: 133, endPoint x: 86, endPoint y: 135, distance: 28.2
click at [86, 135] on div "№89879" at bounding box center [101, 131] width 31 height 10
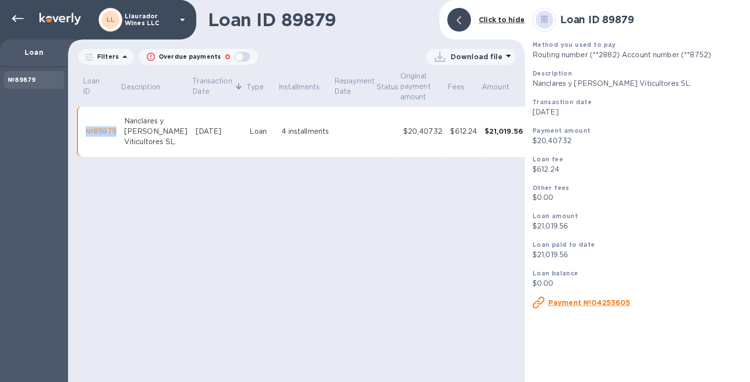
click at [37, 51] on p "Loan" at bounding box center [34, 52] width 52 height 10
click at [16, 23] on icon at bounding box center [18, 19] width 12 height 12
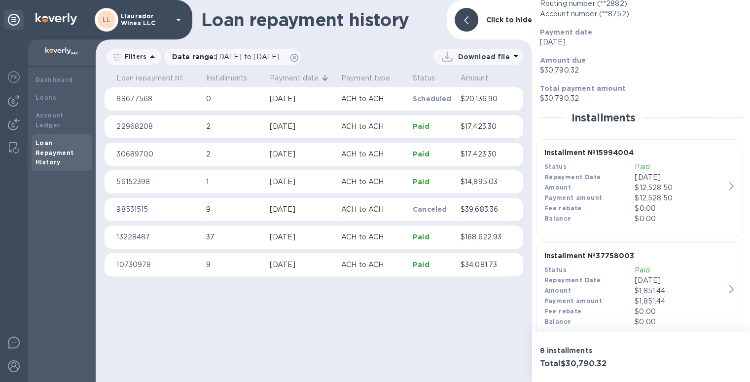
scroll to position [148, 0]
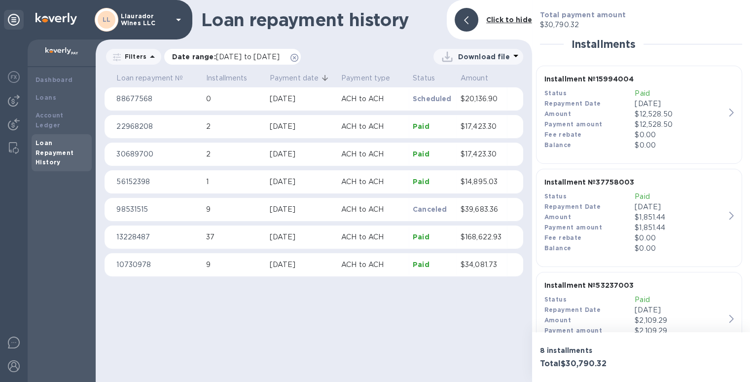
click at [298, 58] on icon at bounding box center [294, 58] width 8 height 8
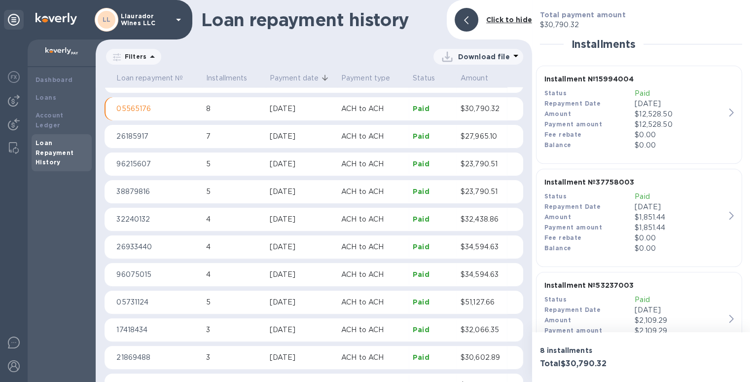
scroll to position [2506, 0]
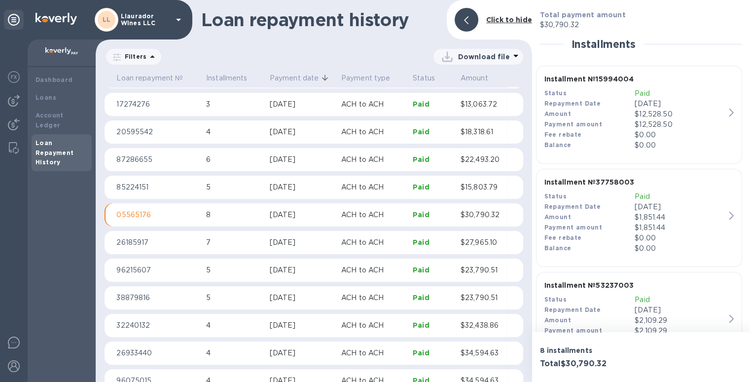
click at [413, 239] on p "Paid" at bounding box center [433, 242] width 40 height 10
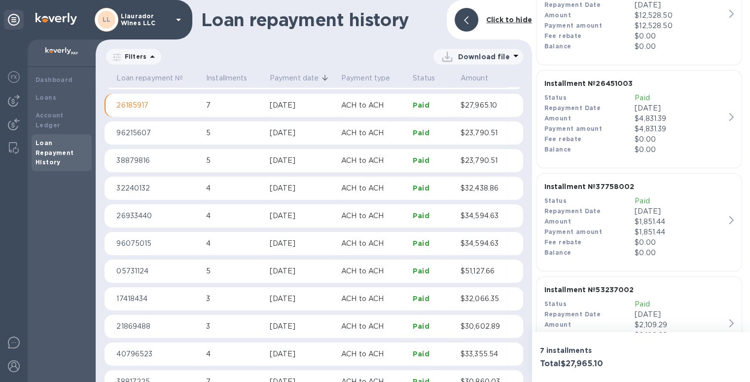
scroll to position [394, 0]
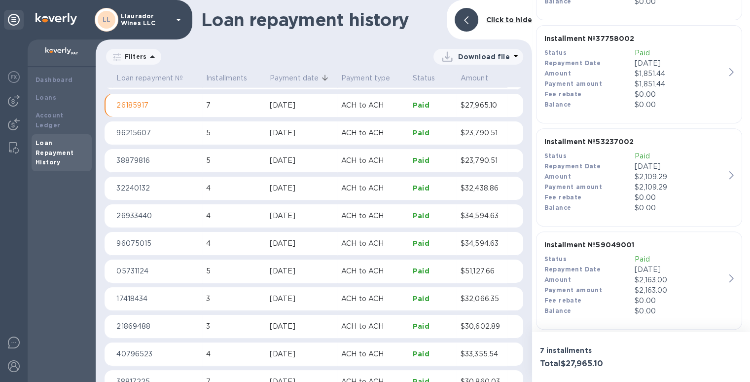
click at [640, 152] on p "Paid" at bounding box center [679, 156] width 91 height 10
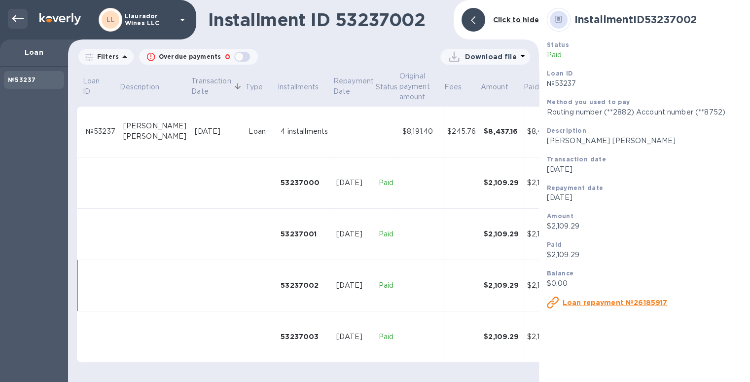
click at [19, 18] on icon at bounding box center [18, 18] width 12 height 7
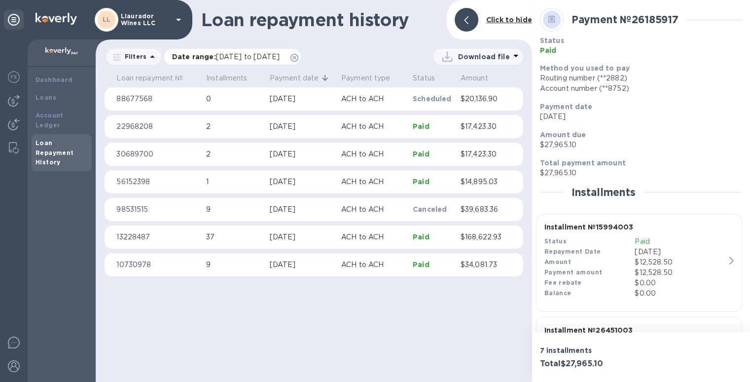
click at [298, 58] on icon at bounding box center [294, 58] width 8 height 8
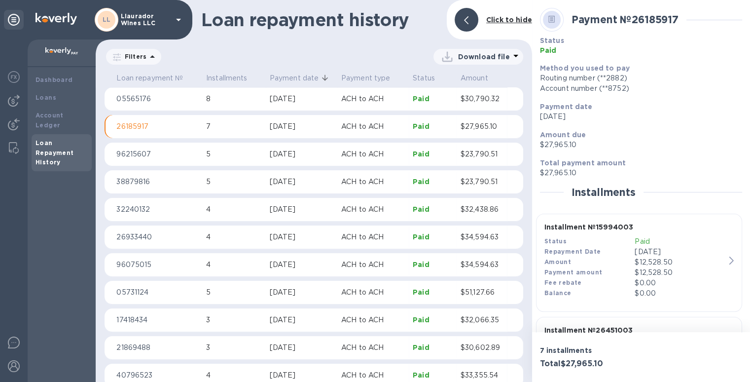
scroll to position [2643, 0]
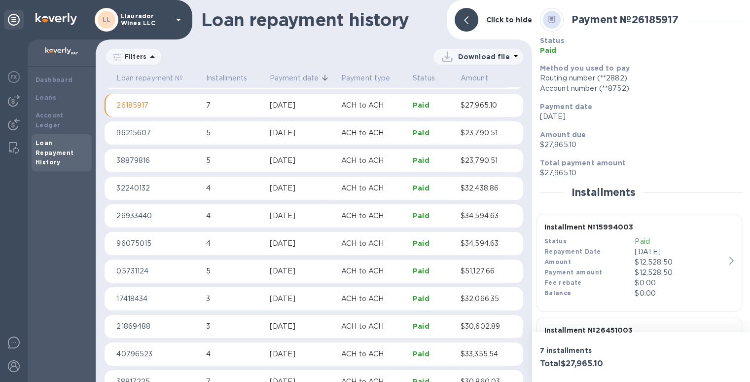
click at [392, 106] on p "ACH to ACH" at bounding box center [373, 105] width 64 height 10
click at [468, 103] on p "$27,965.10" at bounding box center [481, 105] width 42 height 10
click at [418, 103] on p "Paid" at bounding box center [433, 105] width 40 height 10
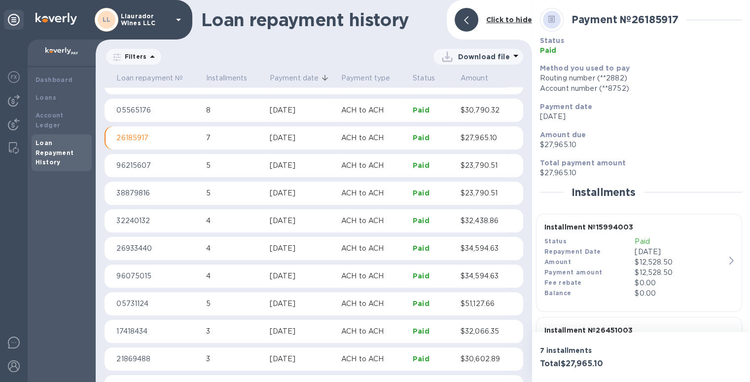
scroll to position [2594, 0]
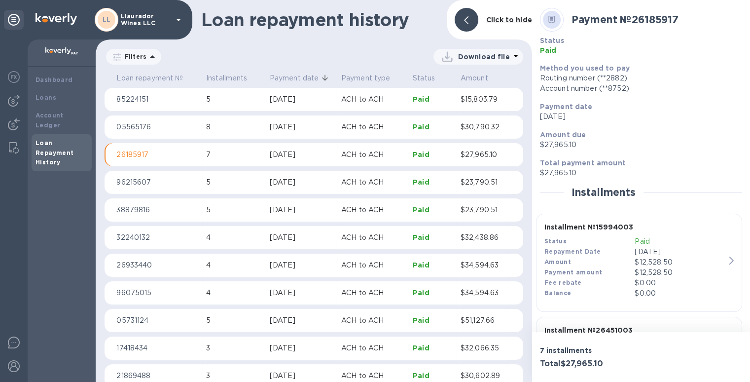
click at [419, 155] on p "Paid" at bounding box center [433, 154] width 40 height 10
click at [486, 153] on p "$27,965.10" at bounding box center [481, 154] width 42 height 10
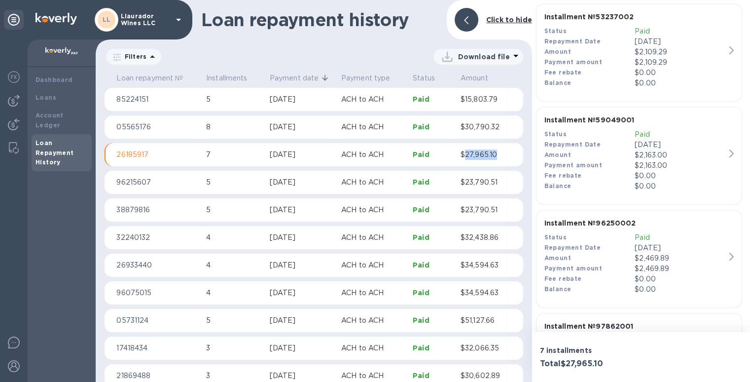
scroll to position [542, 0]
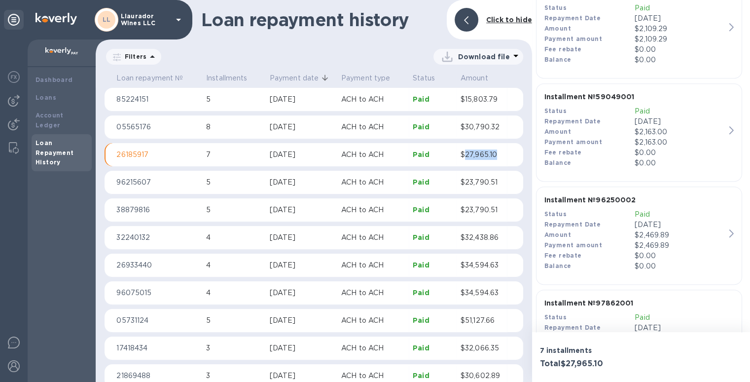
click at [588, 201] on b "Installment № 96250002" at bounding box center [590, 200] width 92 height 8
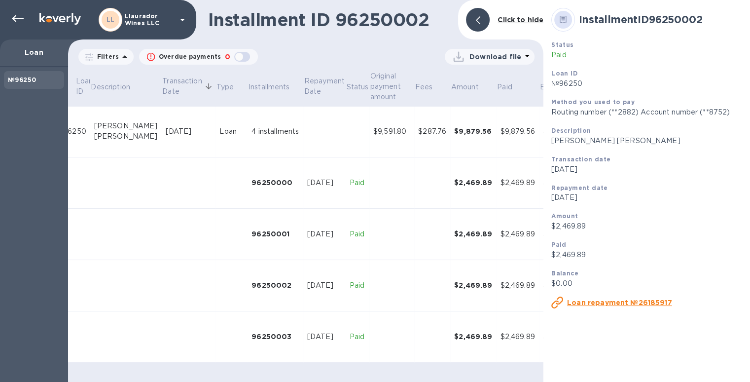
scroll to position [0, 0]
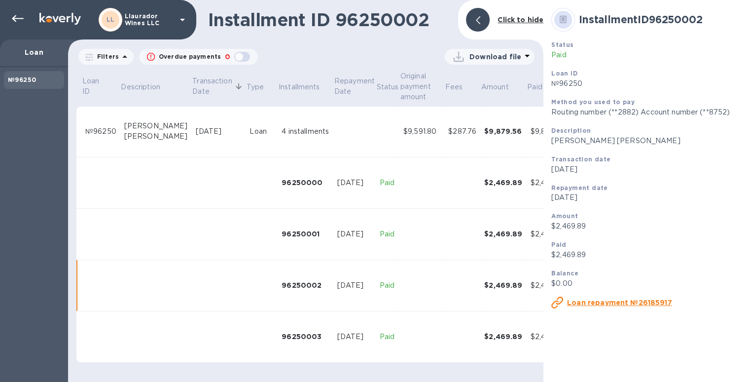
click at [35, 52] on p "Loan" at bounding box center [34, 52] width 52 height 10
click at [15, 20] on icon at bounding box center [18, 19] width 12 height 12
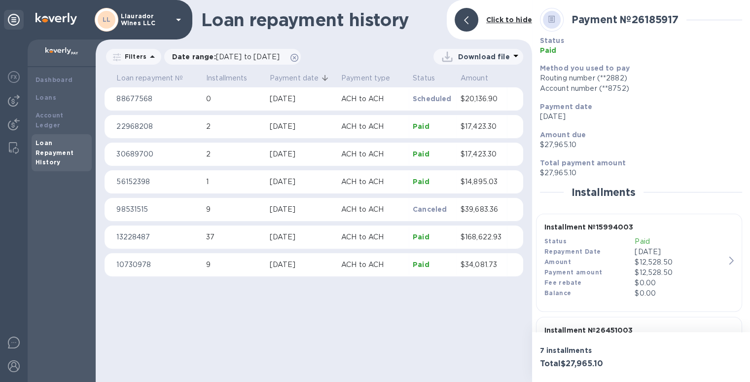
click at [310, 67] on div "Filters Date range : [DATE] to [DATE] Download file" at bounding box center [314, 58] width 436 height 23
click at [308, 79] on p "Payment date" at bounding box center [294, 78] width 49 height 10
click at [298, 58] on icon at bounding box center [294, 58] width 8 height 8
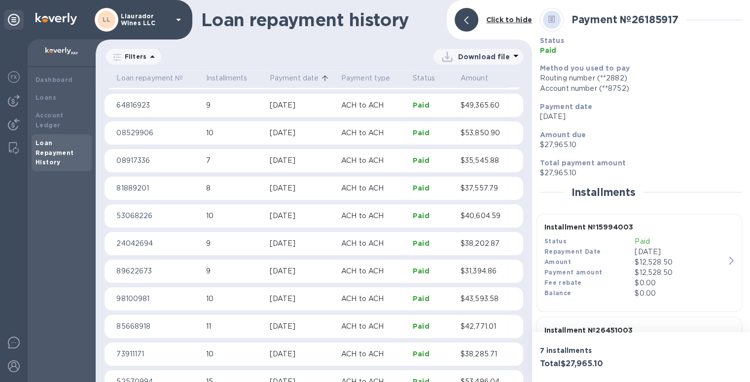
scroll to position [1295, 0]
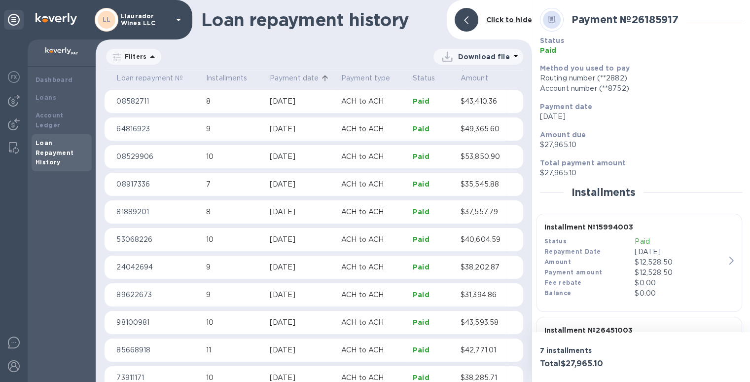
click at [347, 157] on p "ACH to ACH" at bounding box center [373, 156] width 64 height 10
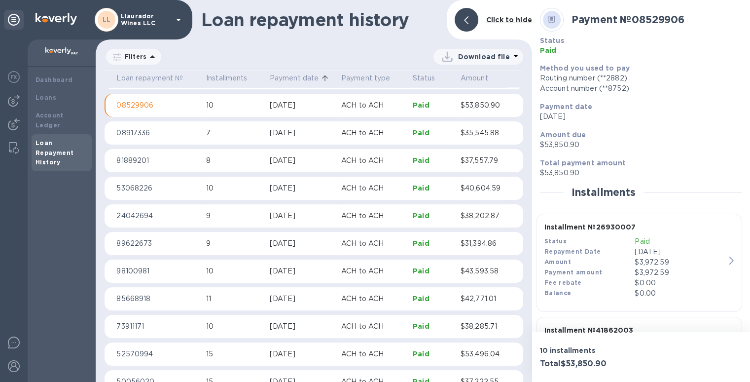
scroll to position [1297, 0]
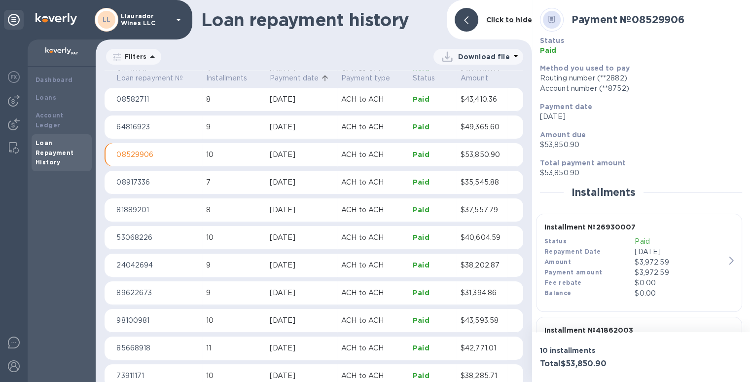
click at [480, 153] on p "$53,850.90" at bounding box center [481, 154] width 42 height 10
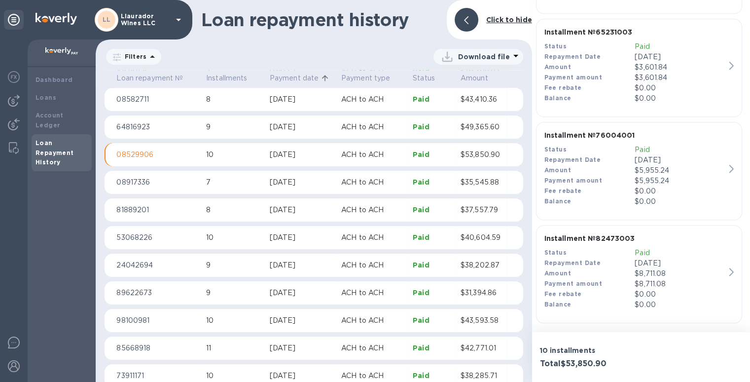
scroll to position [918, 0]
click at [289, 209] on div "[DATE]" at bounding box center [302, 210] width 64 height 10
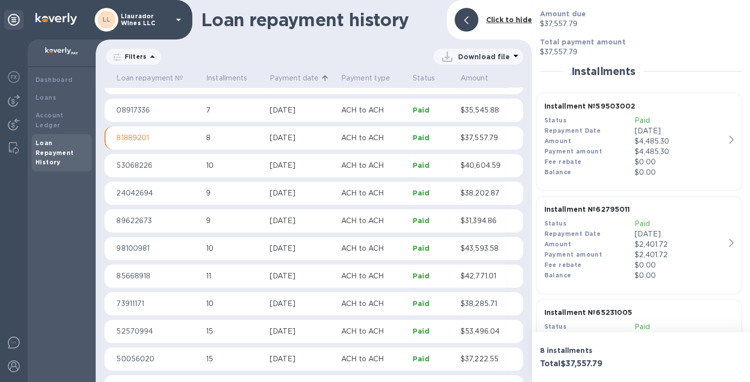
scroll to position [1352, 0]
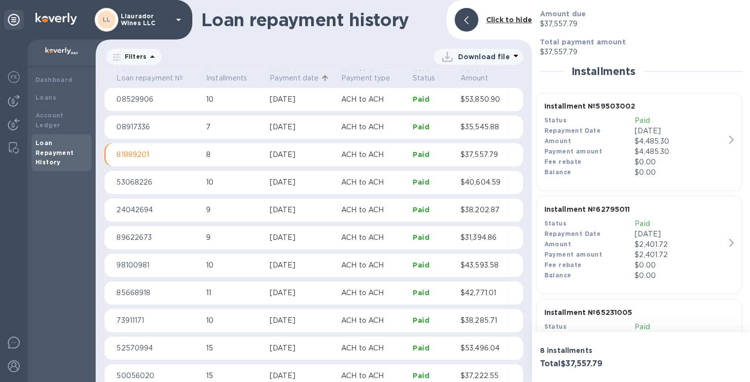
click at [361, 127] on p "ACH to ACH" at bounding box center [373, 127] width 64 height 10
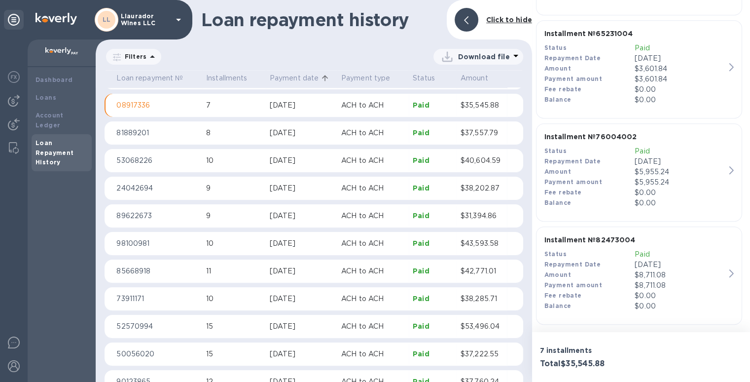
scroll to position [609, 0]
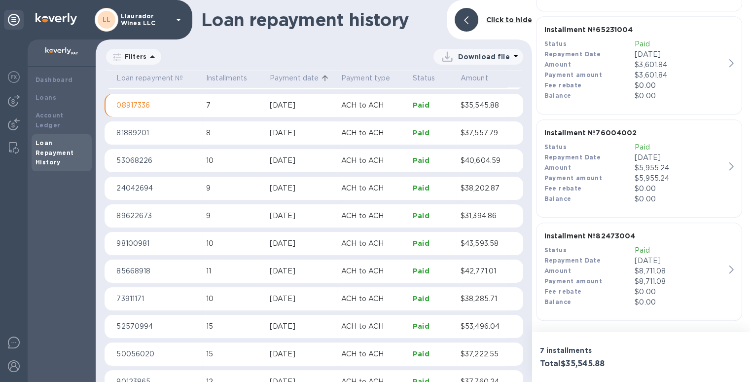
click at [308, 129] on div "[DATE]" at bounding box center [302, 133] width 64 height 10
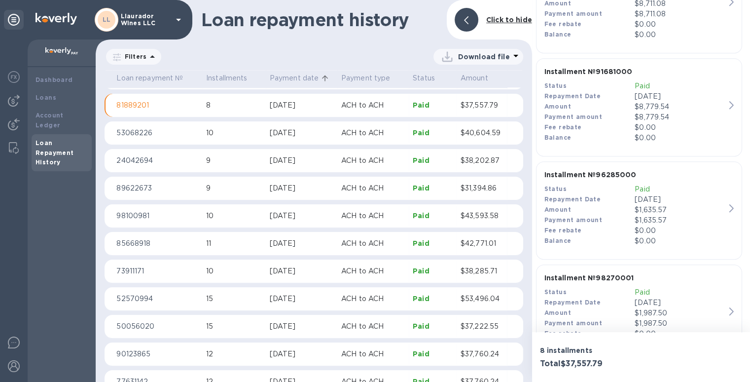
scroll to position [712, 0]
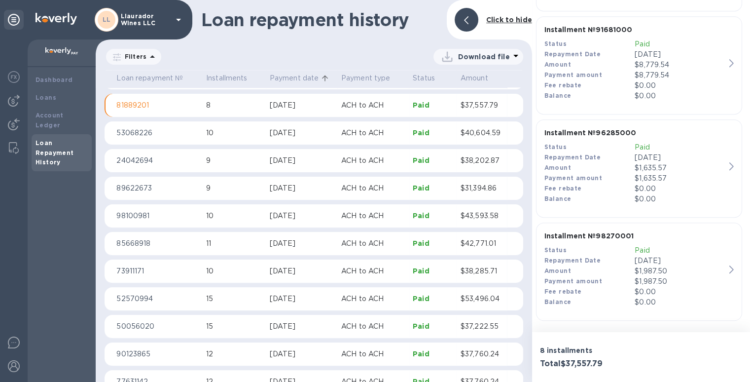
click at [642, 41] on p "Paid" at bounding box center [679, 44] width 91 height 10
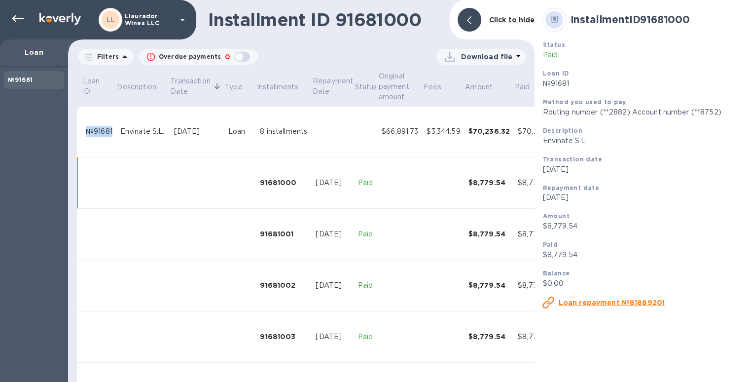
drag, startPoint x: 113, startPoint y: 134, endPoint x: 87, endPoint y: 133, distance: 26.6
click at [87, 133] on td "№91681" at bounding box center [99, 131] width 35 height 51
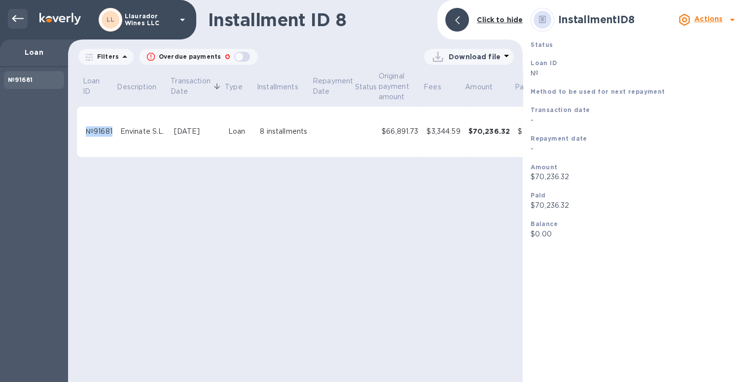
click at [23, 18] on icon at bounding box center [18, 18] width 12 height 7
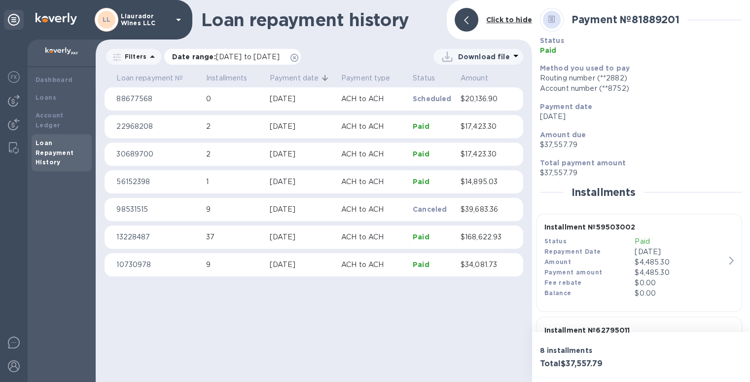
click at [298, 57] on icon at bounding box center [294, 58] width 8 height 8
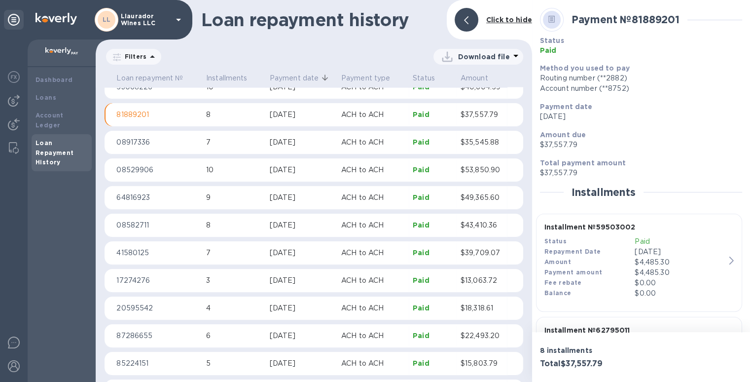
scroll to position [2340, 0]
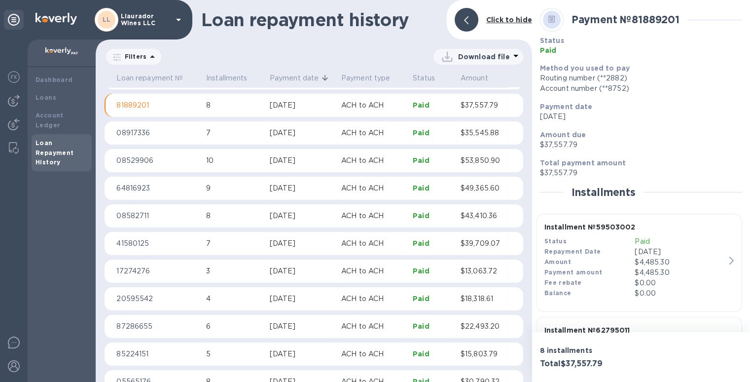
click at [289, 106] on div "[DATE]" at bounding box center [302, 105] width 64 height 10
click at [416, 105] on p "Paid" at bounding box center [433, 105] width 40 height 10
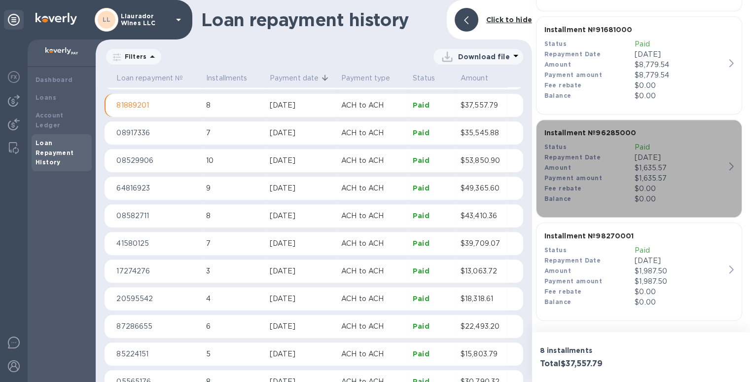
click at [597, 130] on b "Installment № 96285000" at bounding box center [590, 133] width 92 height 8
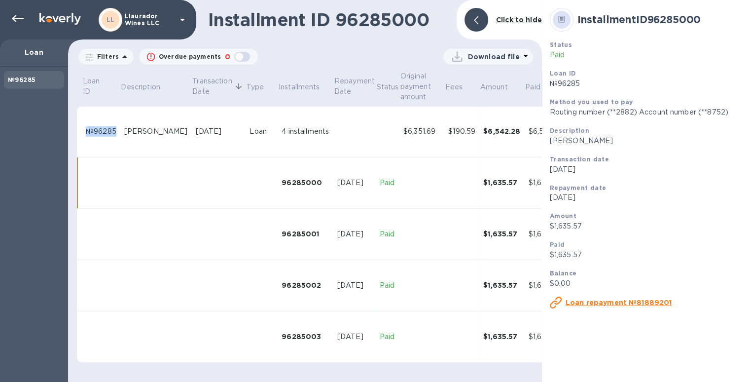
drag, startPoint x: 116, startPoint y: 133, endPoint x: 88, endPoint y: 133, distance: 27.6
click at [88, 133] on td "№96285" at bounding box center [101, 131] width 38 height 51
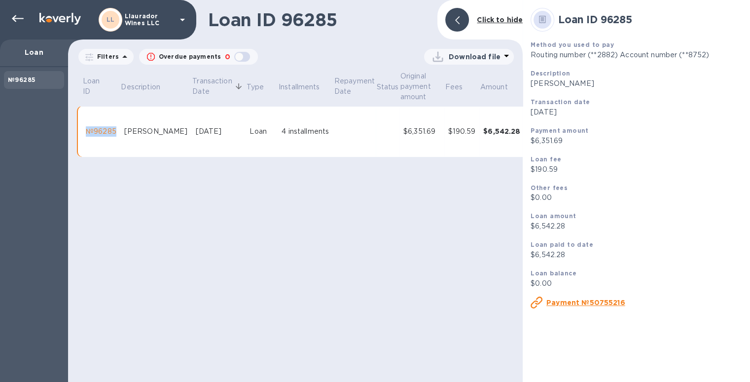
click at [47, 53] on p "Loan" at bounding box center [34, 52] width 52 height 10
click at [24, 16] on div at bounding box center [18, 19] width 20 height 20
click at [17, 16] on icon at bounding box center [18, 19] width 12 height 12
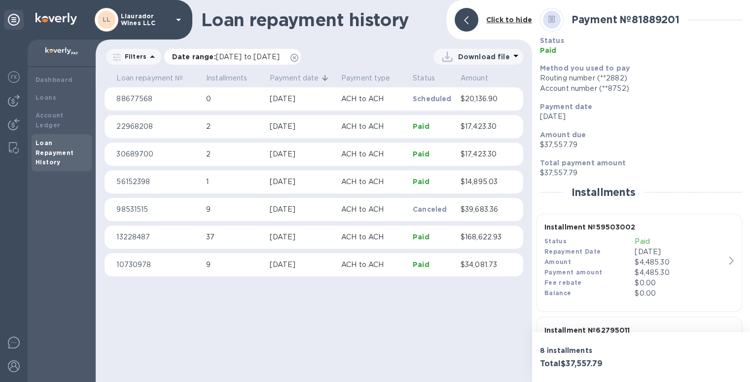
click at [298, 58] on icon at bounding box center [294, 58] width 8 height 8
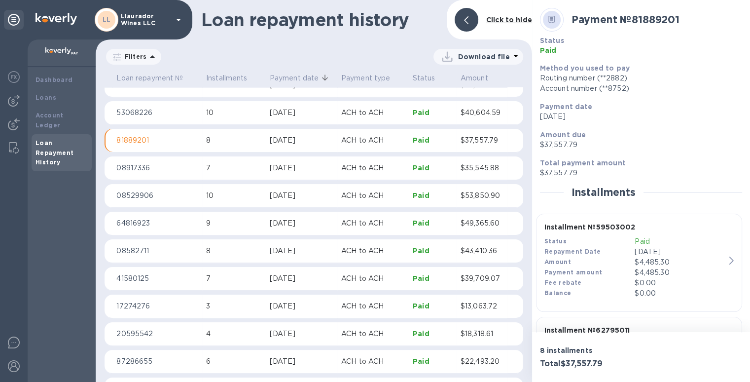
scroll to position [2291, 0]
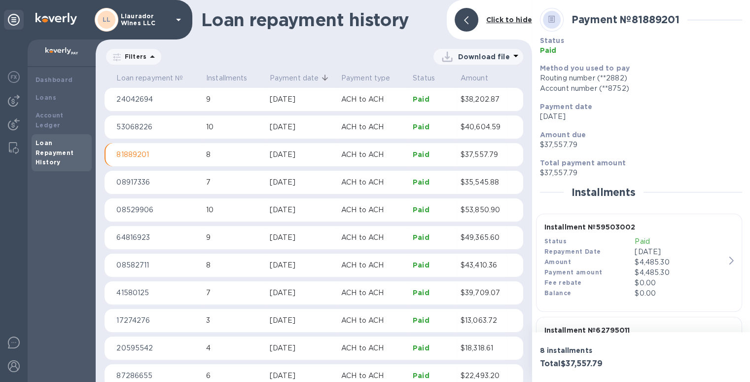
click at [421, 156] on p "Paid" at bounding box center [433, 154] width 40 height 10
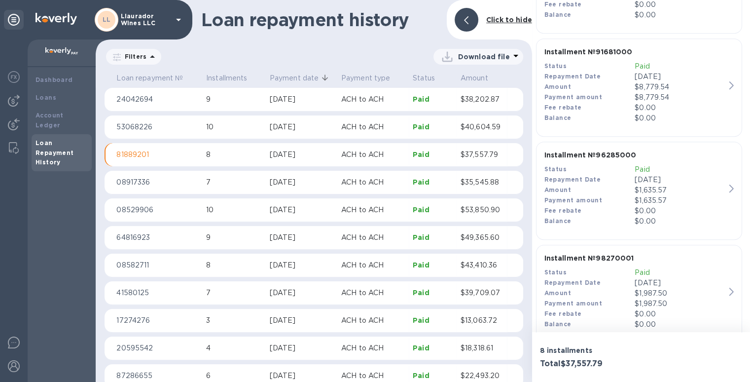
scroll to position [712, 0]
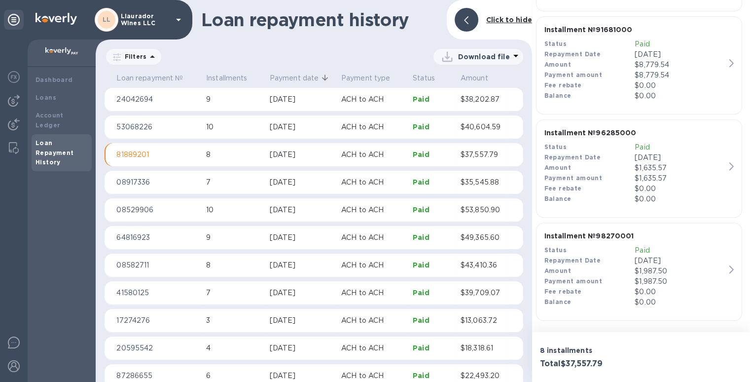
click at [591, 30] on b "Installment № 91681000" at bounding box center [588, 30] width 88 height 8
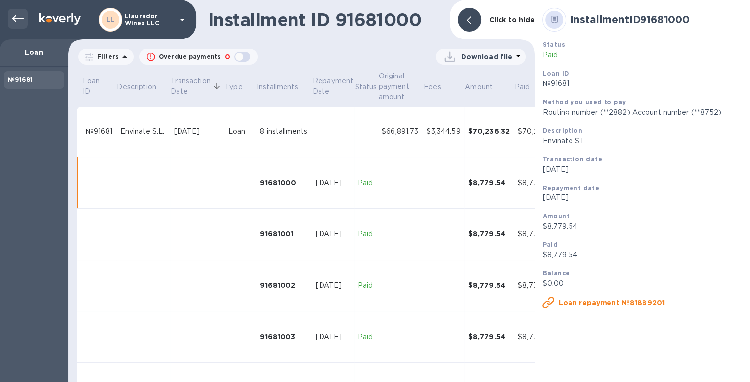
click at [11, 18] on div at bounding box center [18, 19] width 20 height 20
click at [16, 19] on icon at bounding box center [18, 19] width 12 height 12
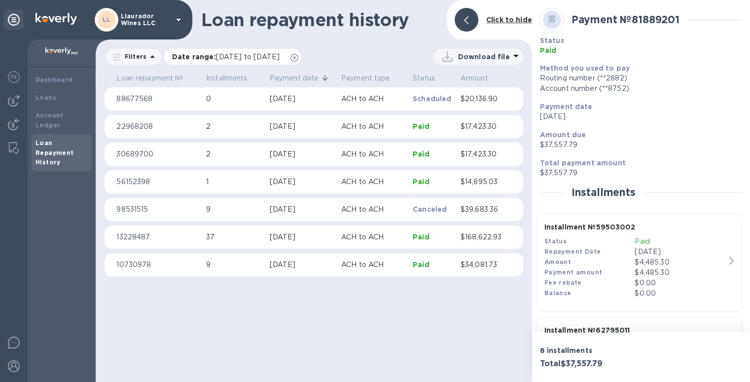
click at [298, 56] on icon at bounding box center [294, 58] width 8 height 8
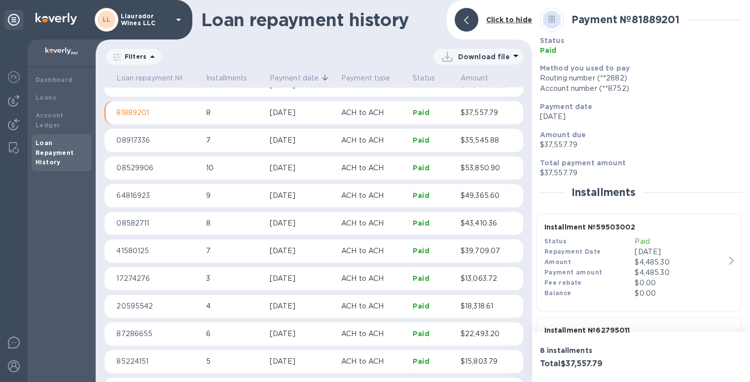
scroll to position [2340, 0]
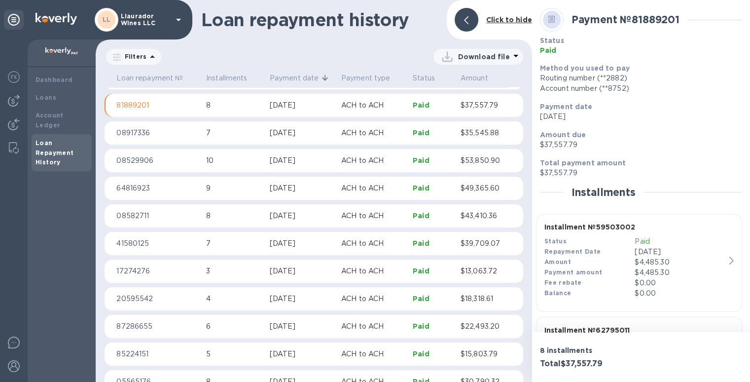
click at [413, 104] on p "Paid" at bounding box center [433, 105] width 40 height 10
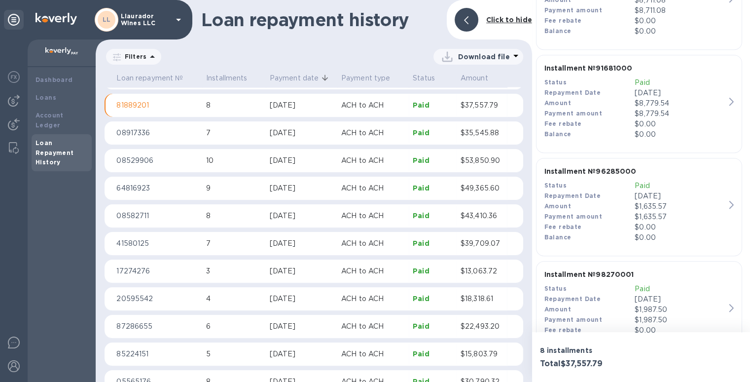
scroll to position [712, 0]
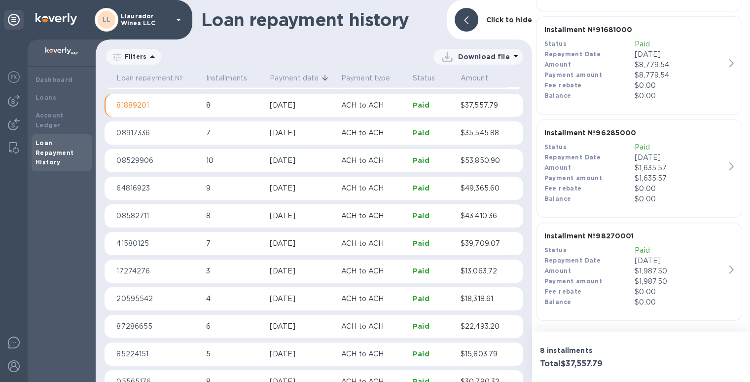
click at [585, 237] on b "Installment № 98270001" at bounding box center [589, 236] width 90 height 8
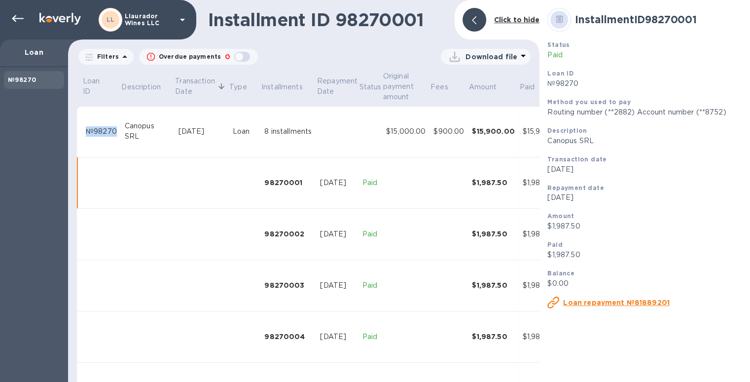
drag, startPoint x: 117, startPoint y: 134, endPoint x: 85, endPoint y: 132, distance: 32.1
click at [85, 132] on td "№98270" at bounding box center [101, 131] width 39 height 51
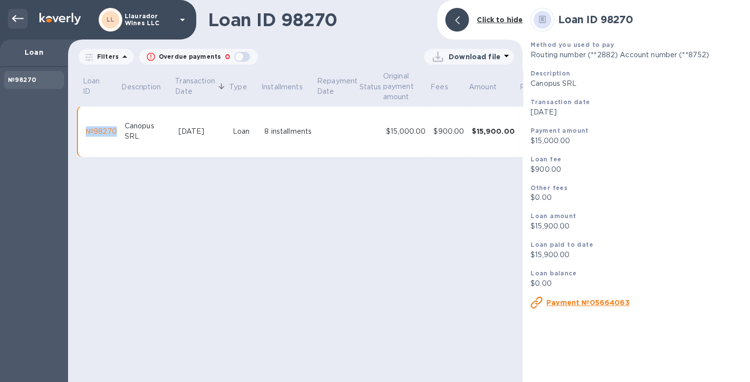
click at [16, 19] on icon at bounding box center [18, 19] width 12 height 12
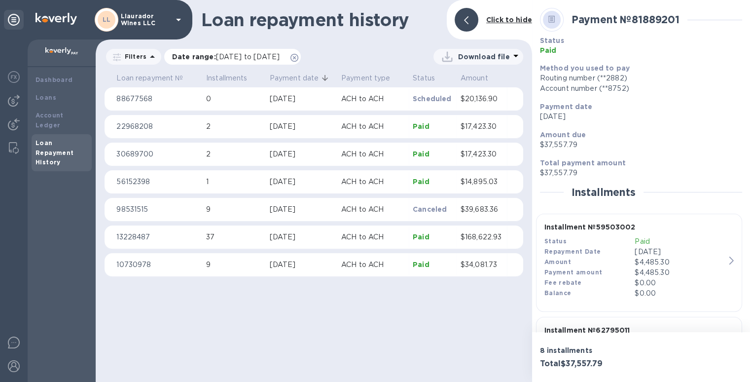
click at [289, 57] on span "Date range : [DATE] to [DATE]" at bounding box center [230, 57] width 117 height 10
click at [298, 57] on icon at bounding box center [294, 58] width 8 height 8
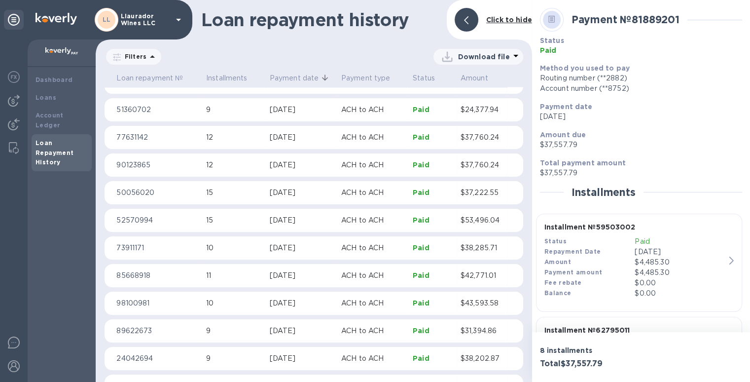
scroll to position [1995, 0]
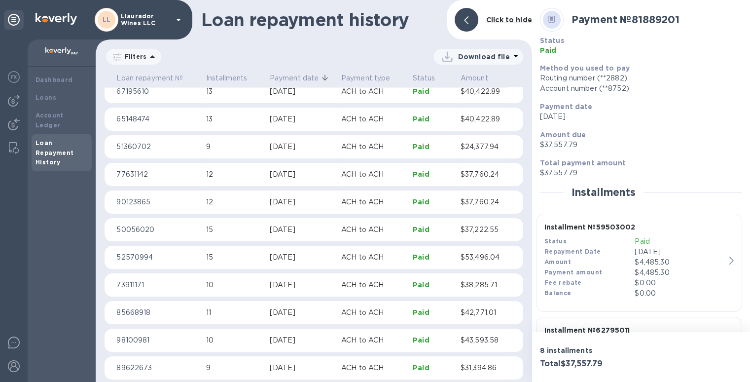
click at [434, 312] on p "Paid" at bounding box center [433, 312] width 40 height 10
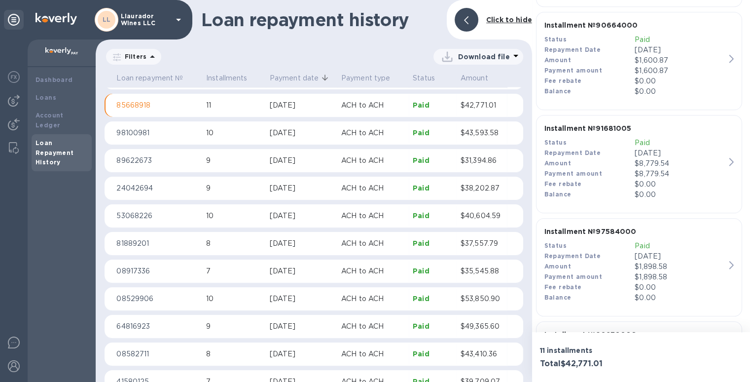
scroll to position [922, 0]
click at [580, 236] on div "Installment № 97584000 Status Paid Repayment Date [DATE] Amount $1,898.58 Payme…" at bounding box center [634, 265] width 189 height 84
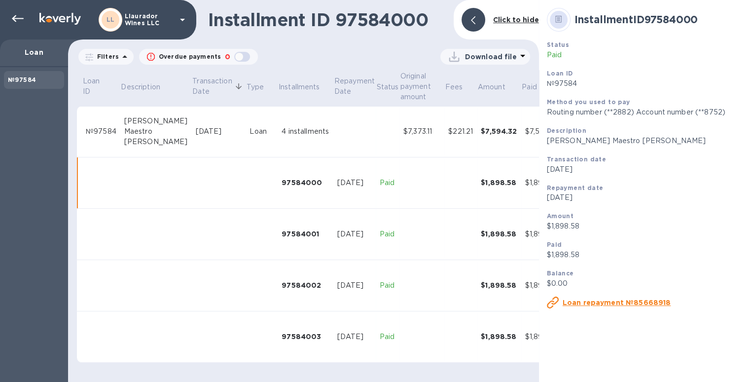
click at [113, 135] on div "№97584" at bounding box center [101, 131] width 31 height 10
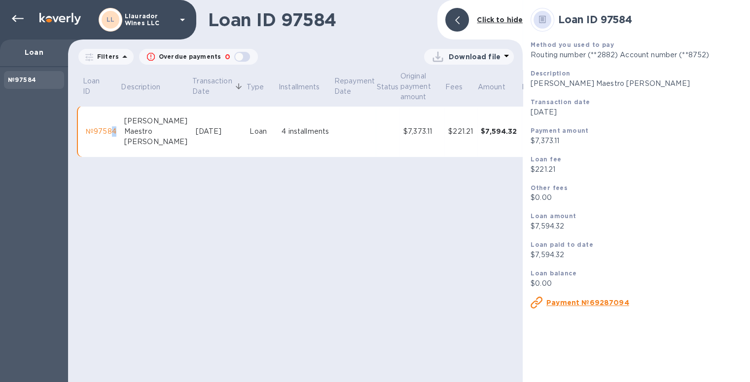
click at [118, 135] on td "№97584" at bounding box center [101, 131] width 38 height 51
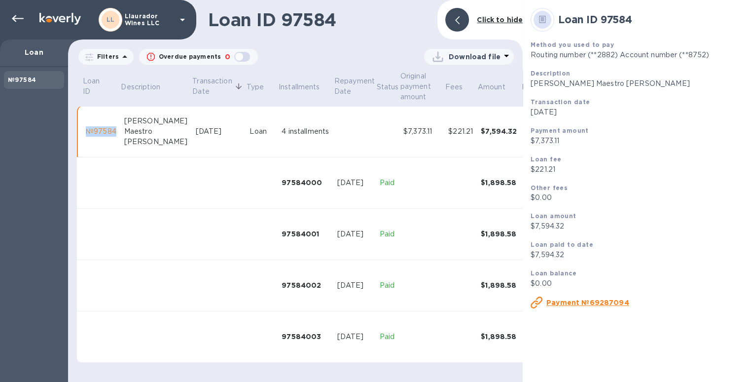
drag, startPoint x: 117, startPoint y: 134, endPoint x: 83, endPoint y: 132, distance: 34.6
click at [83, 132] on td "№97584" at bounding box center [101, 131] width 38 height 51
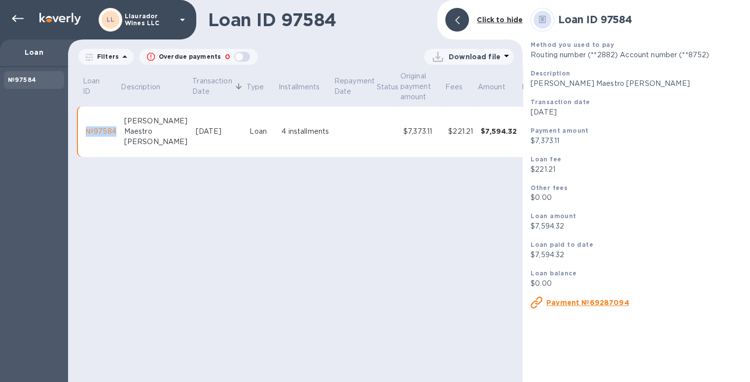
copy div "№97584"
click at [19, 19] on icon at bounding box center [18, 19] width 12 height 12
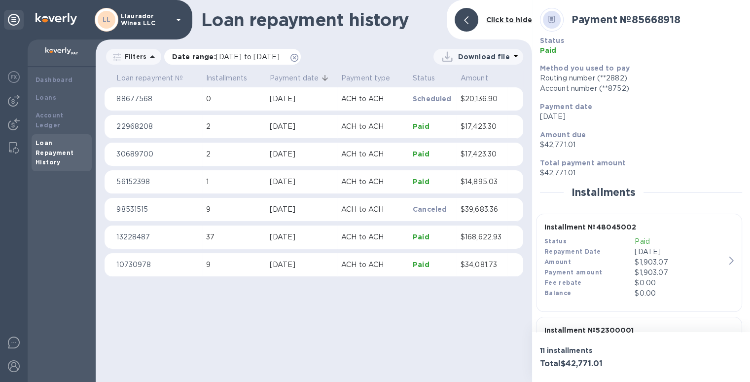
click at [298, 56] on icon at bounding box center [294, 58] width 8 height 8
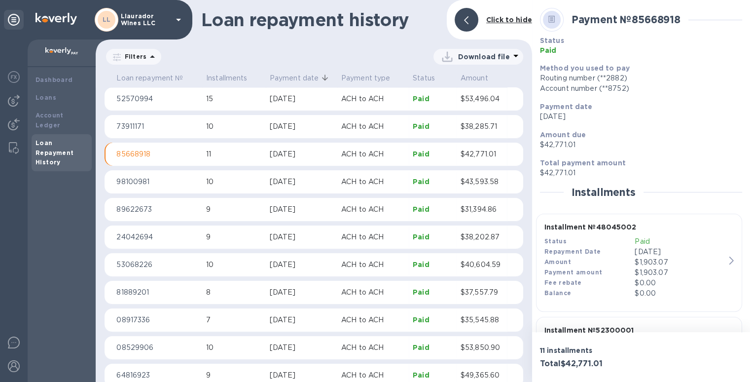
scroll to position [2153, 0]
click at [419, 156] on p "Paid" at bounding box center [433, 154] width 40 height 10
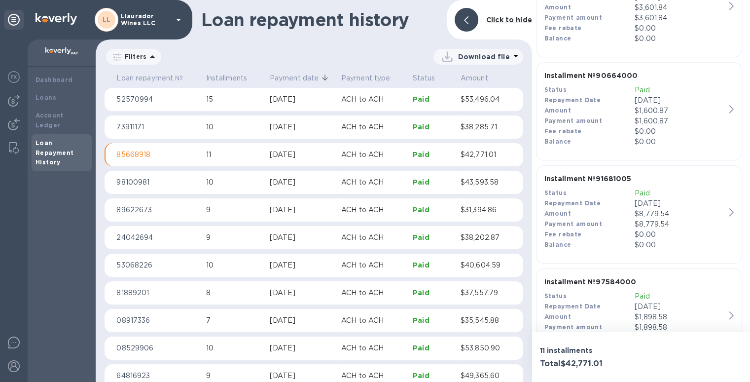
scroll to position [873, 0]
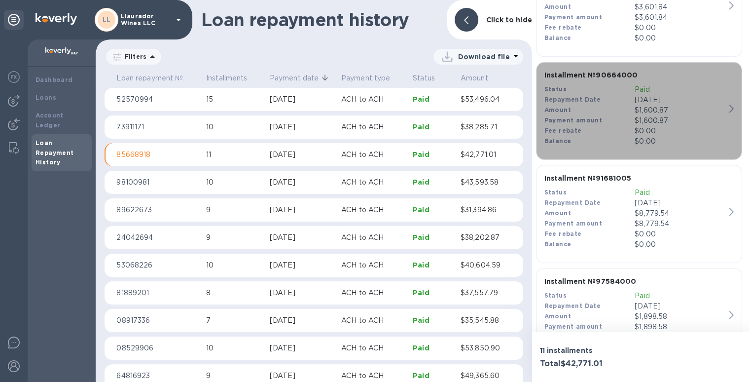
click at [634, 90] on p "Paid" at bounding box center [679, 89] width 91 height 10
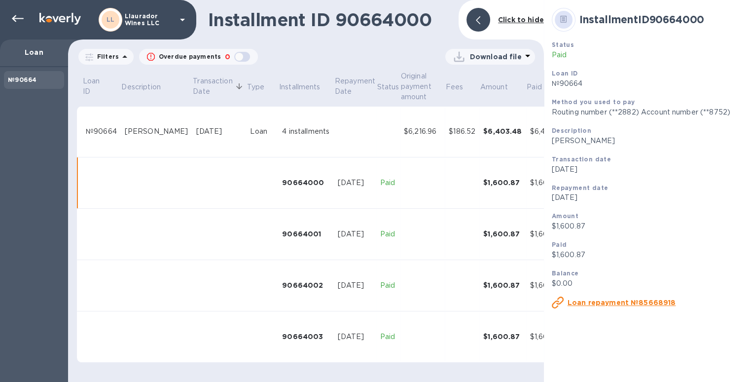
scroll to position [1, 0]
drag, startPoint x: 118, startPoint y: 127, endPoint x: 77, endPoint y: 131, distance: 41.1
click at [78, 131] on tr "№90664 [PERSON_NAME] [DATE] Loan 4 installments $6,216.96 $186.52 $6,403.48 $6,…" at bounding box center [352, 131] width 551 height 51
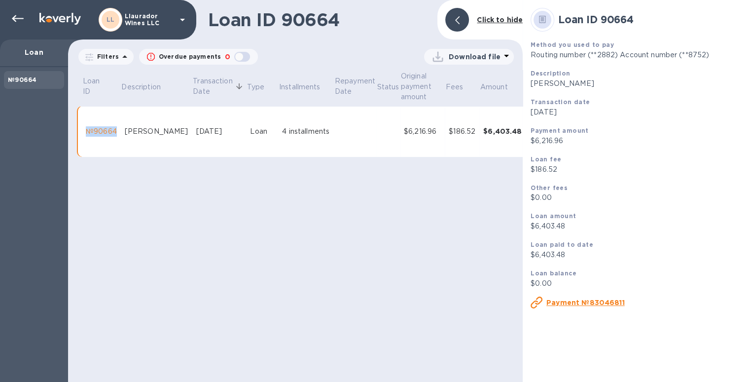
drag, startPoint x: 155, startPoint y: 143, endPoint x: 126, endPoint y: 118, distance: 38.1
click at [126, 126] on div "[PERSON_NAME]" at bounding box center [157, 131] width 64 height 10
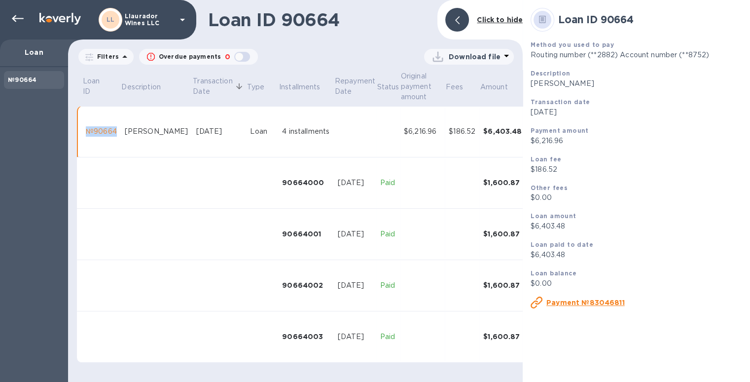
copy div "[PERSON_NAME]"
click at [22, 15] on icon at bounding box center [18, 19] width 12 height 12
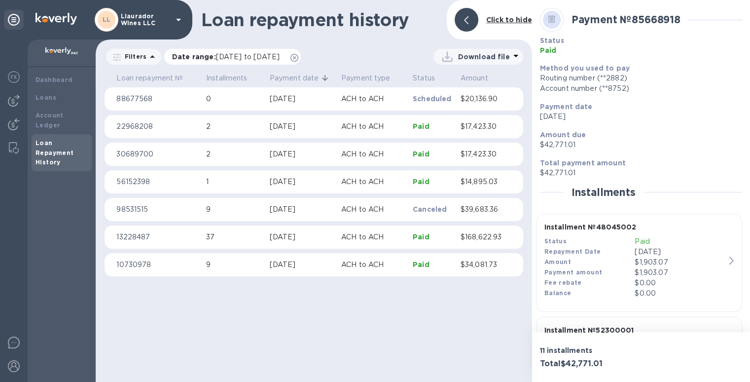
click at [298, 56] on icon at bounding box center [294, 58] width 8 height 8
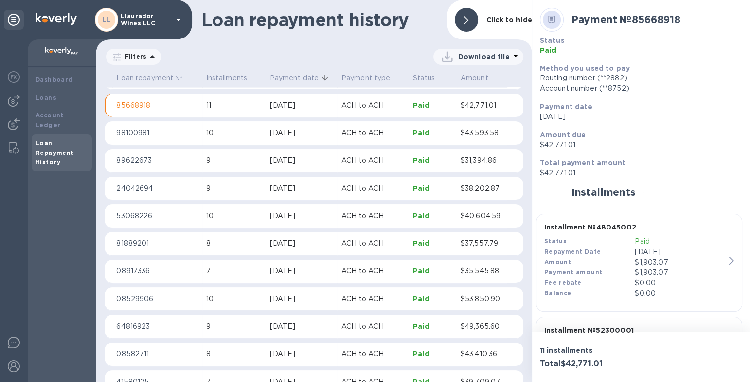
scroll to position [2153, 0]
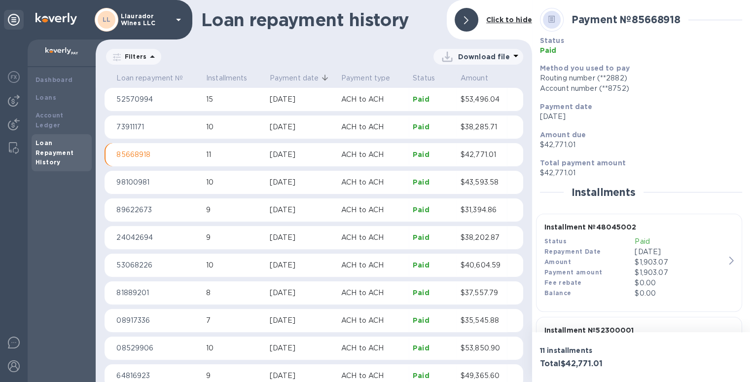
click at [415, 99] on p "Paid" at bounding box center [433, 99] width 40 height 10
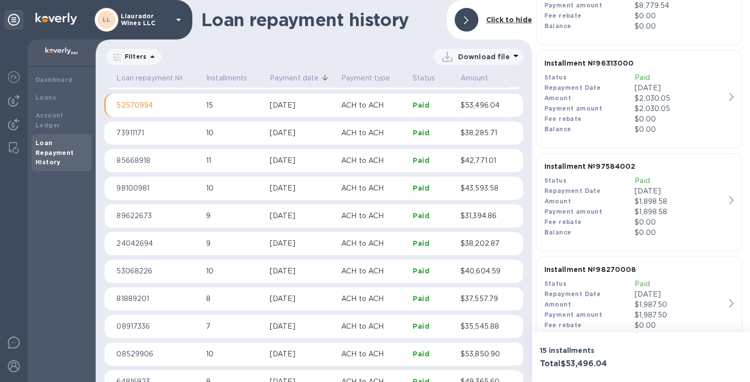
scroll to position [1383, 0]
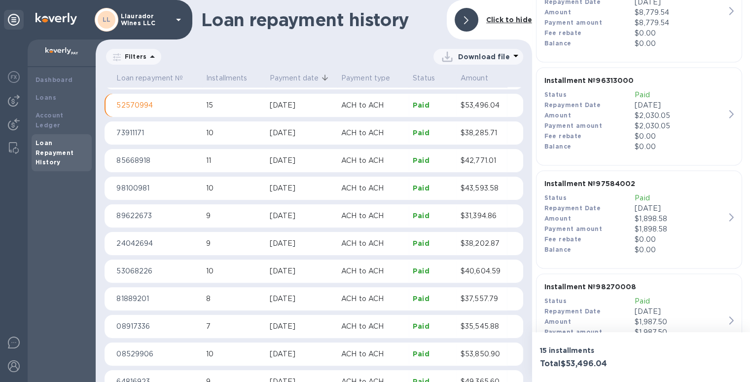
click at [604, 81] on p "Installment № 96313000" at bounding box center [634, 80] width 181 height 10
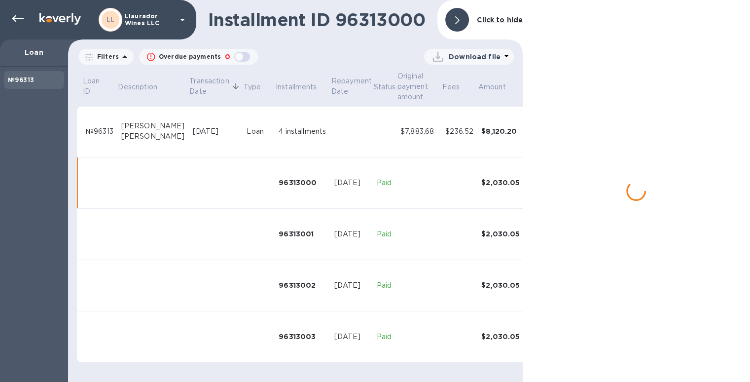
scroll to position [1, 0]
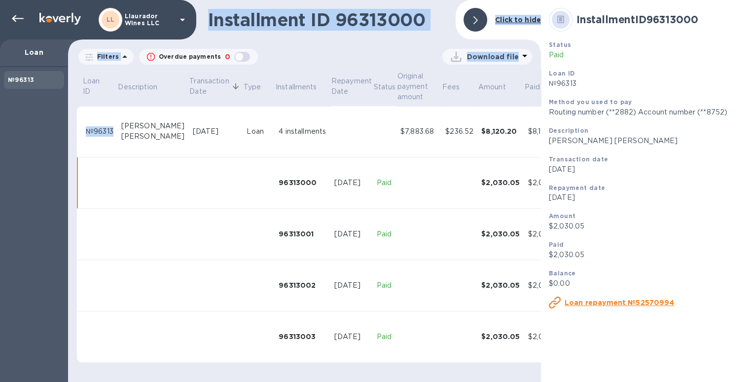
drag, startPoint x: 112, startPoint y: 132, endPoint x: 67, endPoint y: 131, distance: 45.4
click at [67, 131] on div "LL Llaurador Wines LLC Loan №96313 Installment ID 96313000 Click to hide Filter…" at bounding box center [375, 191] width 750 height 382
copy div "Installment ID 96313000 Click to hide Filters Overdue payments 0 Download file …"
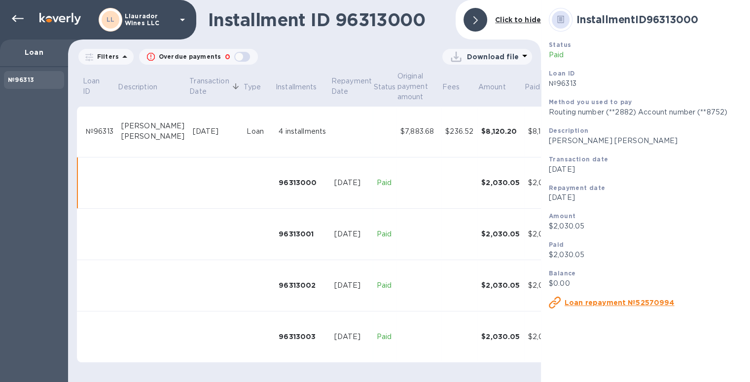
click at [142, 141] on div "[PERSON_NAME] [PERSON_NAME]" at bounding box center [153, 131] width 64 height 21
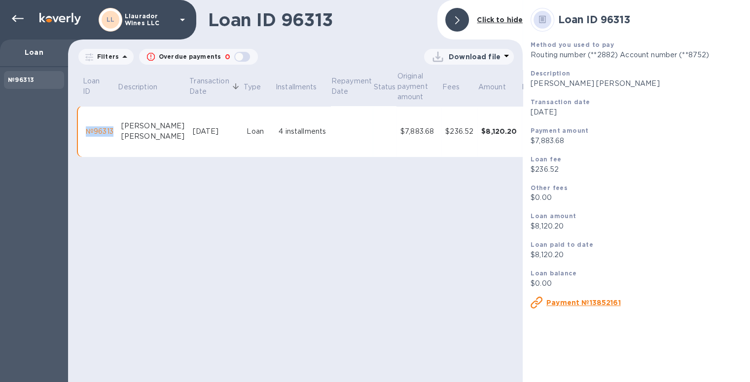
drag, startPoint x: 114, startPoint y: 132, endPoint x: 71, endPoint y: 132, distance: 42.9
click at [71, 132] on div "Loan ID Description Transaction Date Type Installments Repayment Date Status Or…" at bounding box center [295, 117] width 458 height 99
copy table "Loan ID Description Transaction Date Type Installments Repayment Date Status Or…"
drag, startPoint x: 22, startPoint y: 15, endPoint x: 114, endPoint y: 7, distance: 93.0
click at [22, 15] on icon at bounding box center [18, 19] width 12 height 12
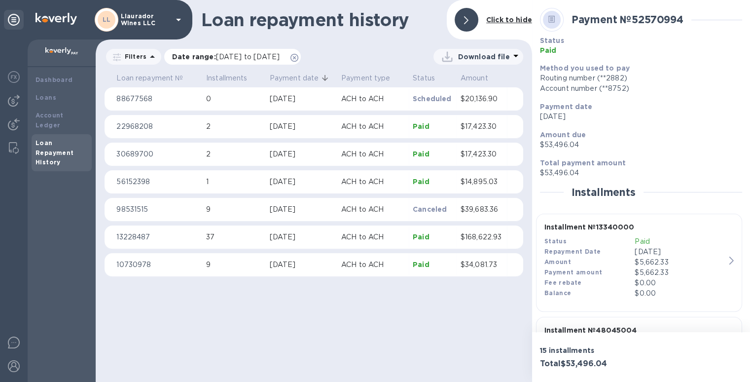
click at [298, 58] on icon at bounding box center [294, 58] width 8 height 8
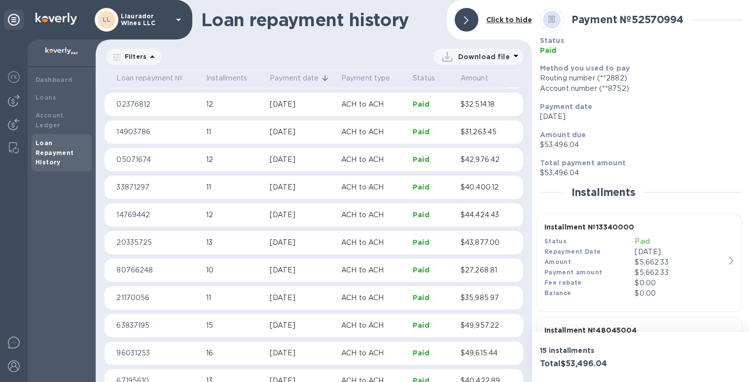
scroll to position [1703, 0]
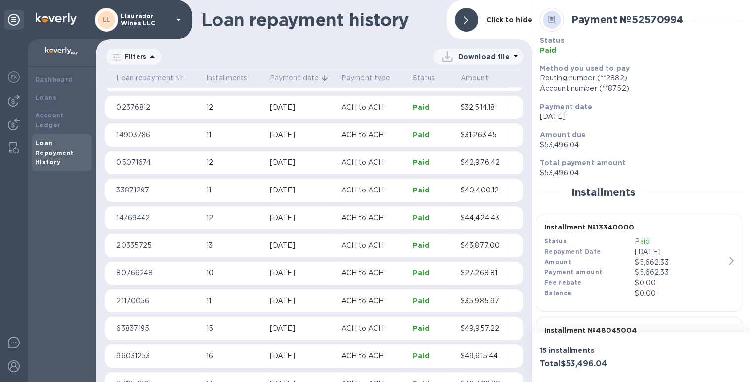
click at [417, 244] on p "Paid" at bounding box center [433, 245] width 40 height 10
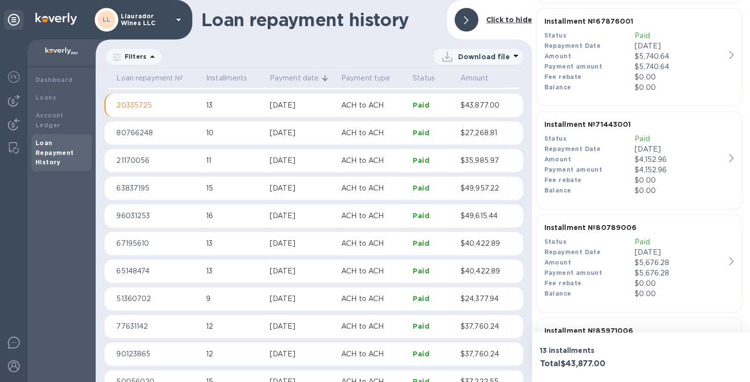
scroll to position [1226, 0]
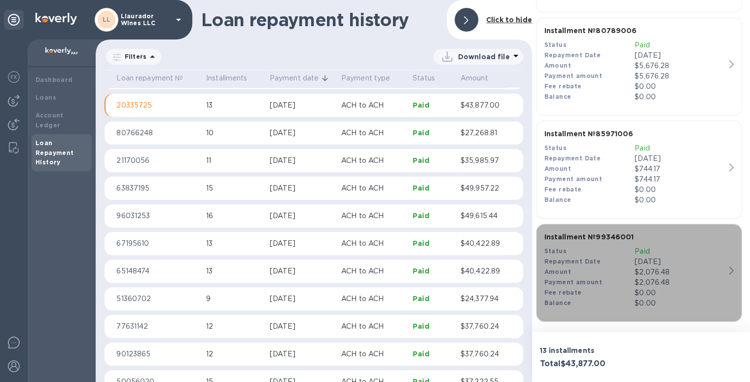
click at [615, 234] on b "Installment № 99346001" at bounding box center [589, 237] width 90 height 8
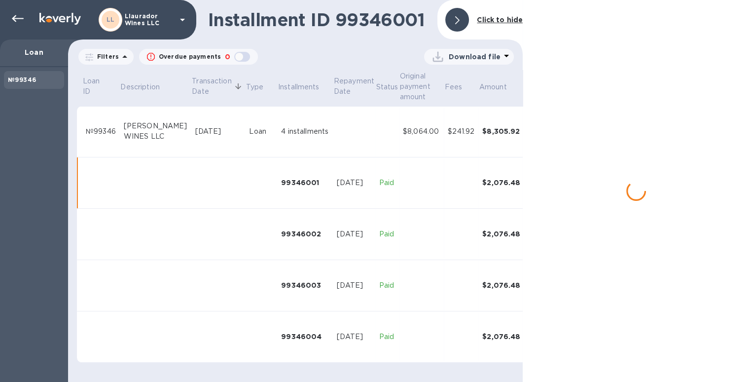
scroll to position [1, 0]
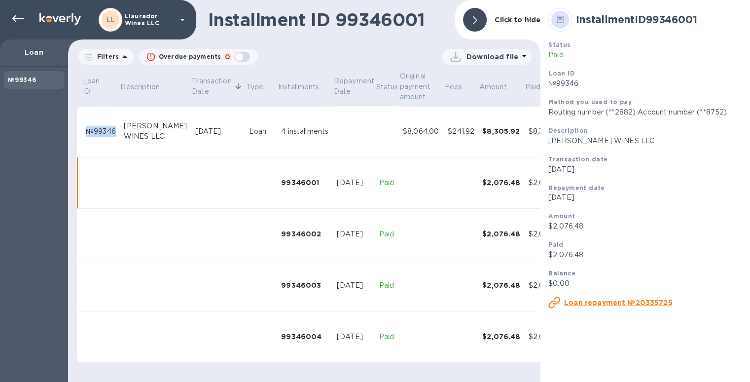
drag, startPoint x: 117, startPoint y: 132, endPoint x: 73, endPoint y: 133, distance: 43.9
click at [73, 133] on div "Loan ID Description Transaction Date Type Installments Repayment Date Status Or…" at bounding box center [304, 220] width 476 height 304
copy table "Loan ID Description Transaction Date Type Installments Repayment Date Status Or…"
click at [19, 20] on icon at bounding box center [18, 19] width 12 height 12
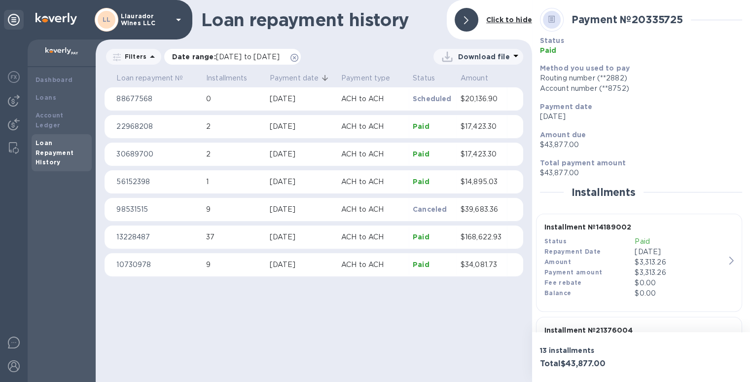
click at [298, 58] on icon at bounding box center [294, 58] width 8 height 8
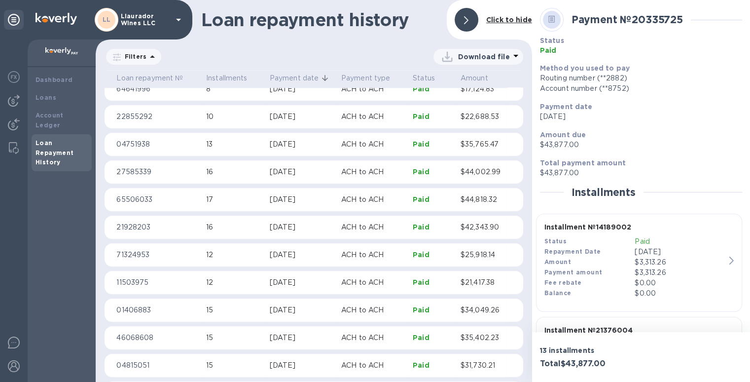
scroll to position [1251, 0]
click at [291, 226] on div "[DATE]" at bounding box center [302, 227] width 64 height 10
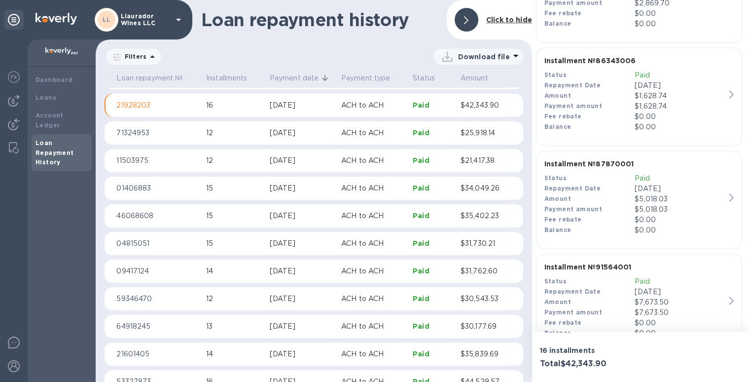
scroll to position [1535, 0]
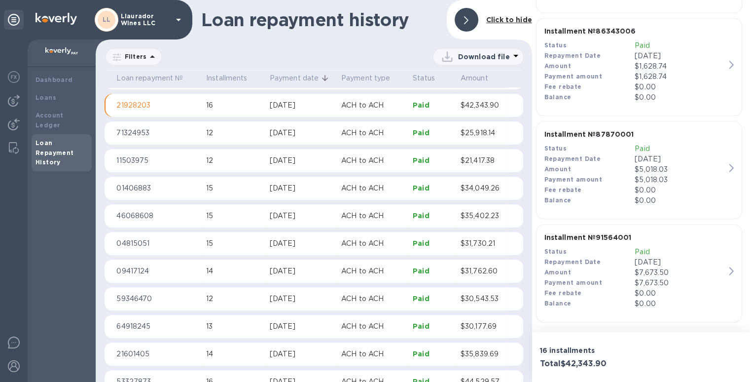
click at [634, 252] on p "Paid" at bounding box center [679, 251] width 91 height 10
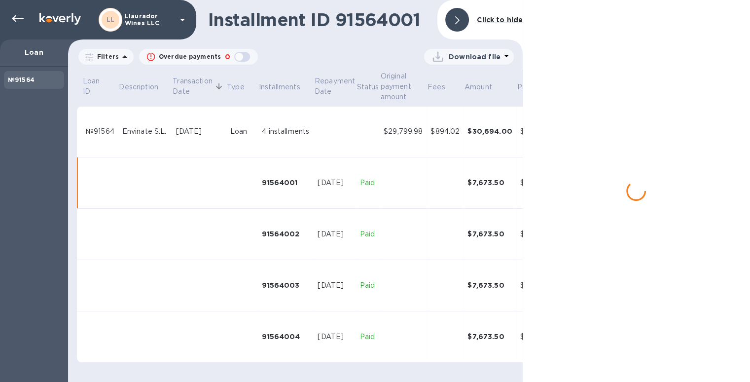
scroll to position [1, 0]
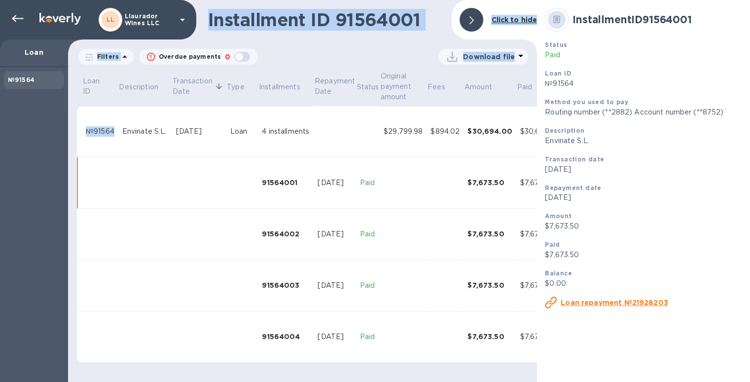
drag, startPoint x: 114, startPoint y: 131, endPoint x: 67, endPoint y: 131, distance: 47.3
click at [67, 131] on div "LL Llaurador Wines LLC Loan №91564 Installment ID 91564001 Click to hide Filter…" at bounding box center [375, 191] width 750 height 382
copy div "Installment ID 91564001 Click to hide Filters Overdue payments 0 Download file …"
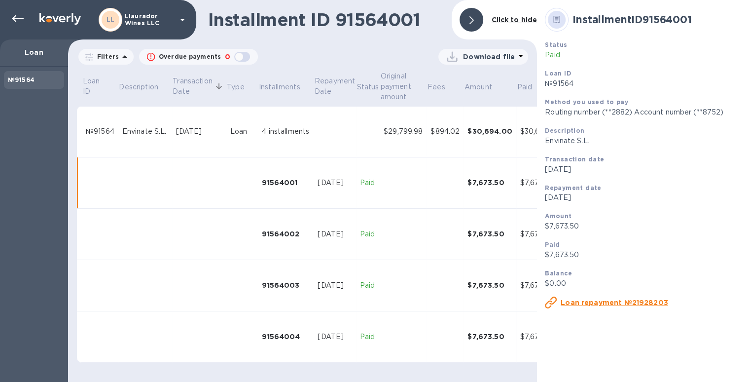
click at [118, 132] on td "Envinate S.L." at bounding box center [145, 131] width 54 height 51
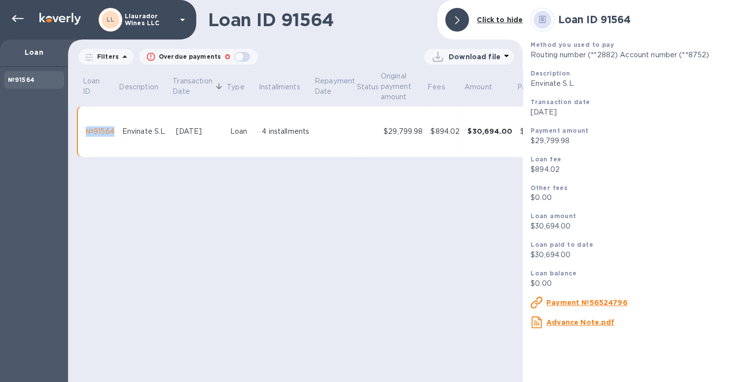
drag, startPoint x: 114, startPoint y: 131, endPoint x: 87, endPoint y: 130, distance: 27.1
click at [87, 130] on td "№91564" at bounding box center [100, 131] width 36 height 51
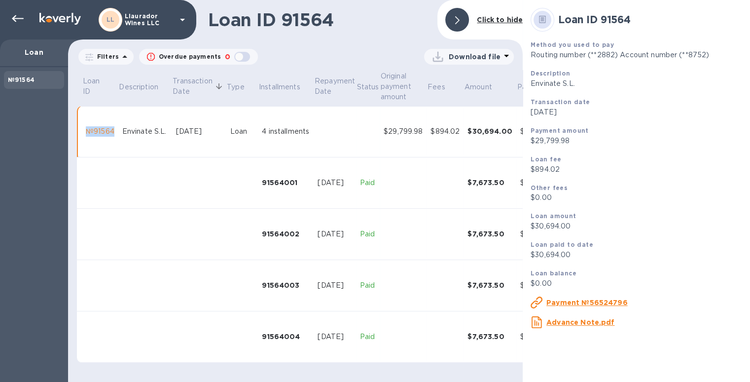
copy div "№91564"
click at [18, 14] on icon at bounding box center [18, 19] width 12 height 12
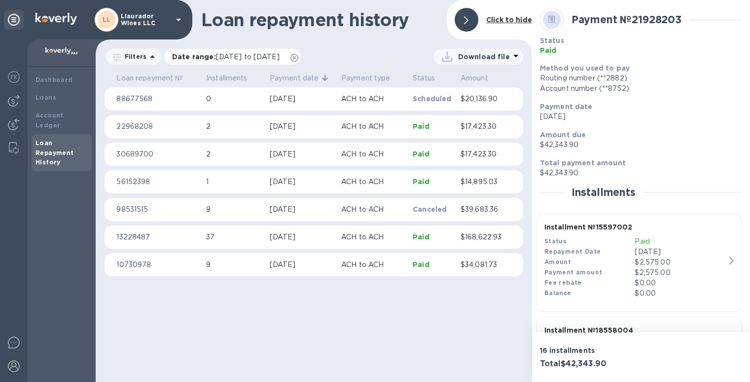
click at [298, 58] on icon at bounding box center [294, 58] width 8 height 8
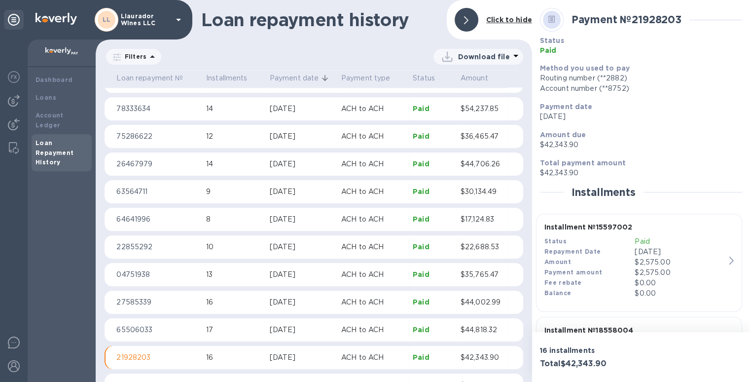
scroll to position [1078, 0]
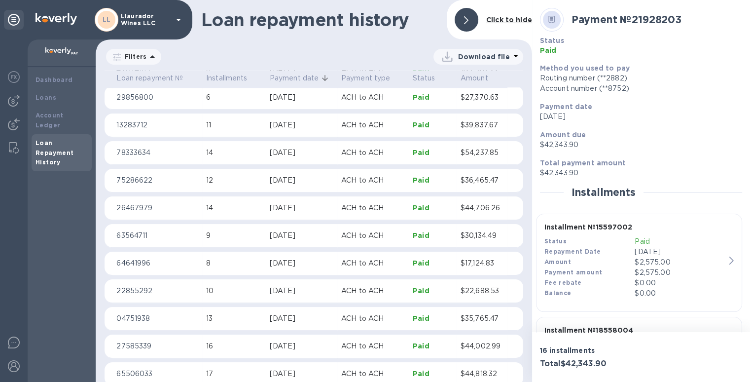
click at [248, 348] on p "16" at bounding box center [234, 346] width 56 height 10
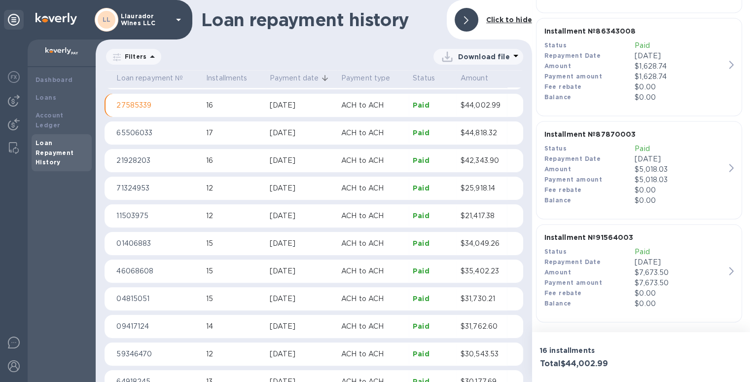
click at [593, 130] on b "Installment № 87870003" at bounding box center [590, 134] width 92 height 8
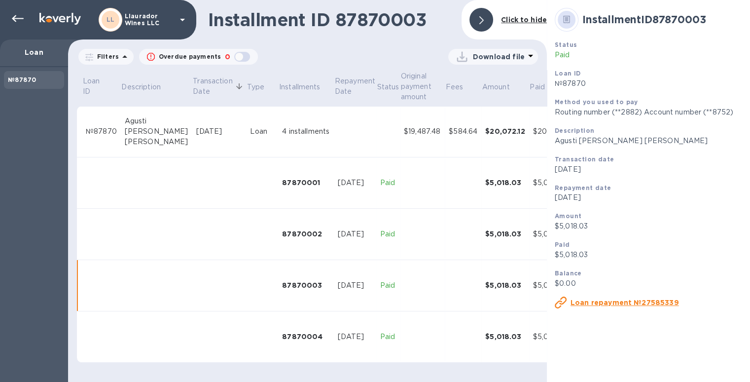
scroll to position [1, 0]
drag, startPoint x: 117, startPoint y: 131, endPoint x: 86, endPoint y: 130, distance: 30.6
click at [86, 130] on td "№87870" at bounding box center [101, 131] width 39 height 51
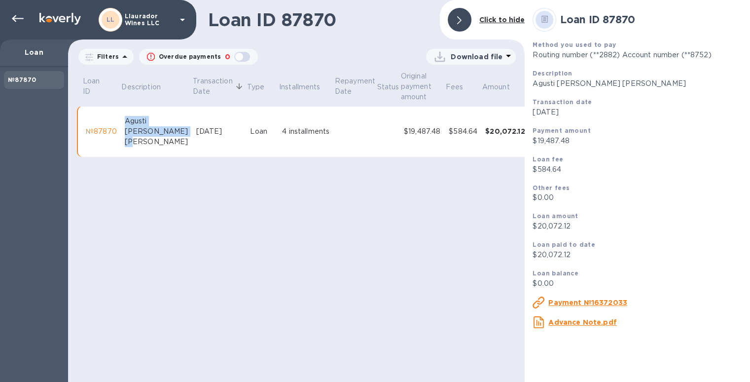
drag, startPoint x: 124, startPoint y: 119, endPoint x: 164, endPoint y: 139, distance: 44.3
click at [164, 139] on div "Agusti [PERSON_NAME] [PERSON_NAME]" at bounding box center [157, 131] width 64 height 31
copy div "Agusti [PERSON_NAME] [PERSON_NAME]"
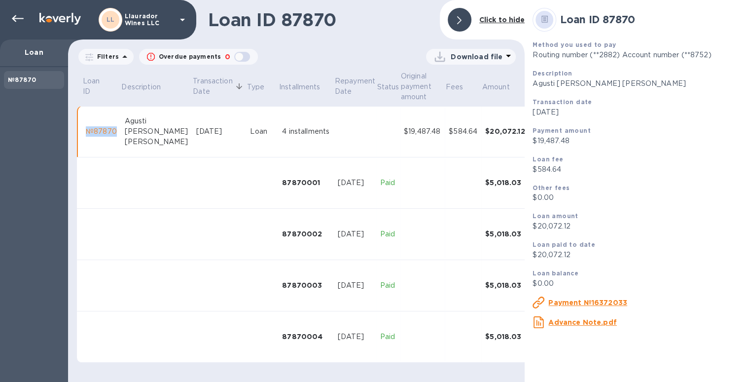
drag, startPoint x: 113, startPoint y: 135, endPoint x: 89, endPoint y: 135, distance: 24.6
click at [89, 135] on div "№87870" at bounding box center [101, 131] width 31 height 10
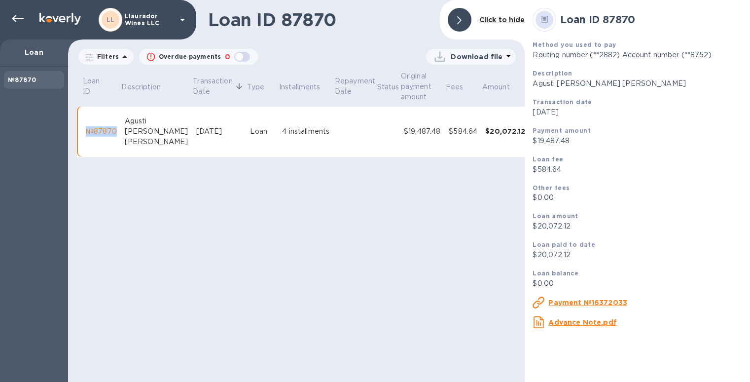
copy div "№87870"
click at [13, 19] on icon at bounding box center [18, 18] width 12 height 7
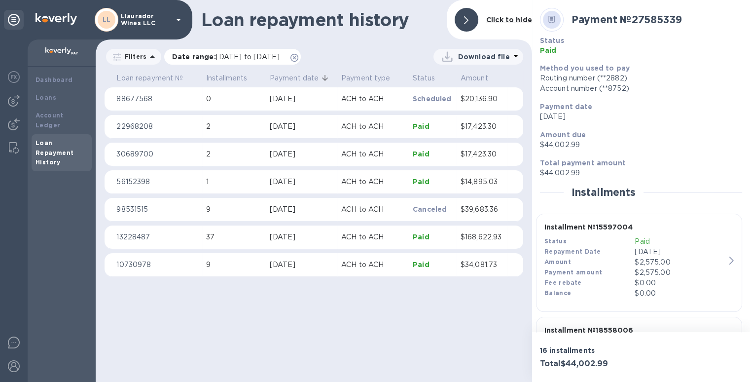
click at [298, 58] on icon at bounding box center [294, 58] width 8 height 8
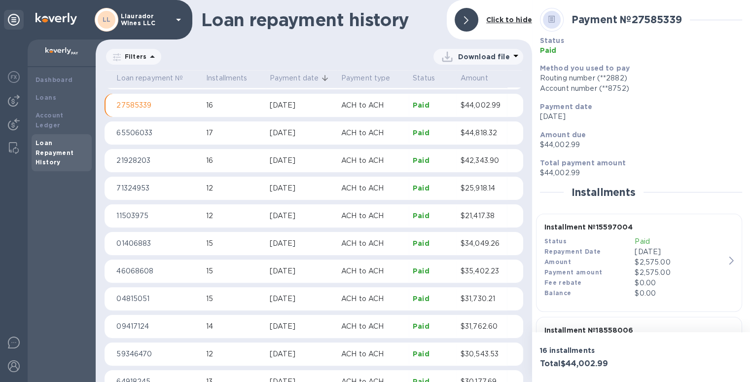
scroll to position [1072, 0]
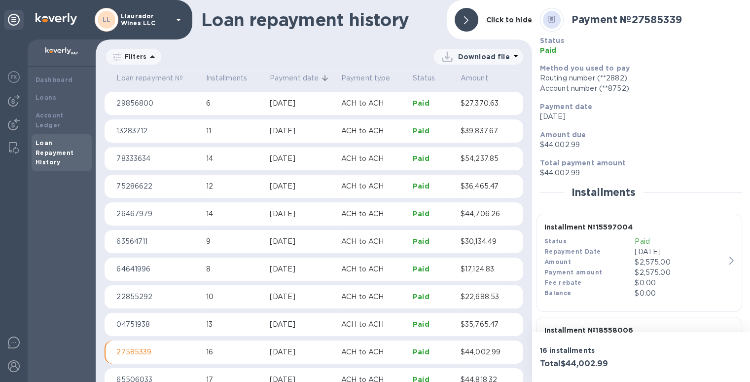
click at [365, 242] on p "ACH to ACH" at bounding box center [373, 241] width 64 height 10
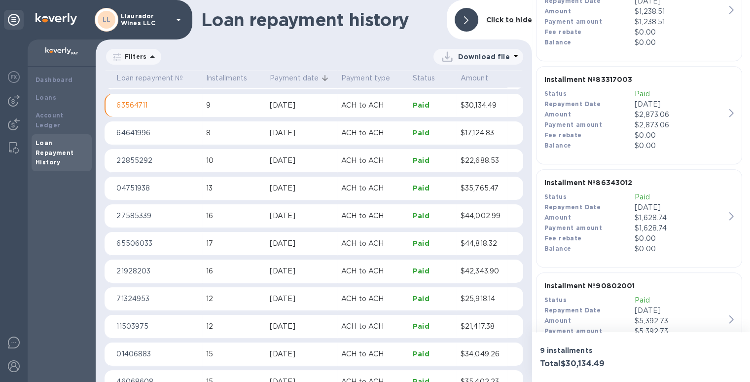
scroll to position [815, 0]
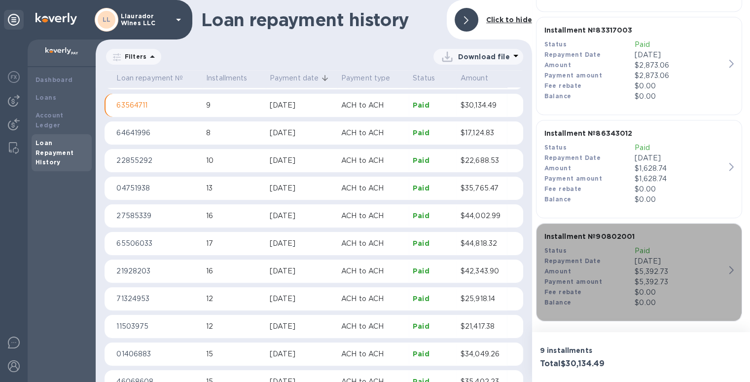
click at [615, 268] on div "Amount" at bounding box center [589, 271] width 91 height 10
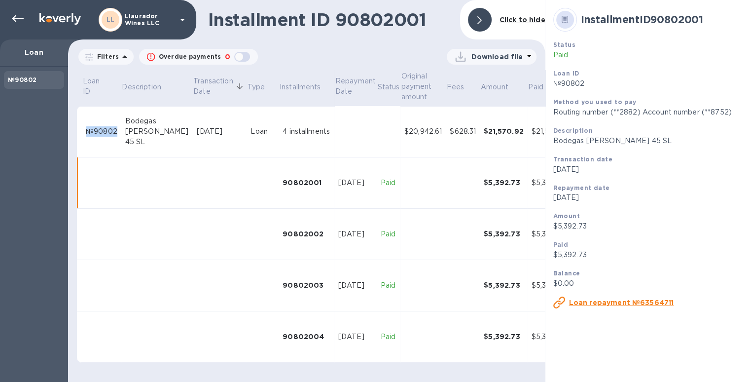
drag, startPoint x: 116, startPoint y: 133, endPoint x: 75, endPoint y: 133, distance: 40.9
click at [75, 133] on div "Loan ID Description Transaction Date Type Installments Repayment Date Status Or…" at bounding box center [306, 218] width 463 height 300
copy table "Loan ID Description Transaction Date Type Installments Repayment Date Status Or…"
click at [20, 22] on icon at bounding box center [18, 19] width 12 height 12
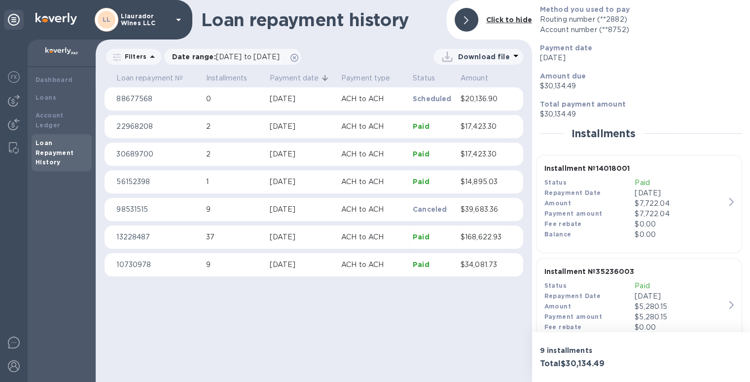
scroll to position [99, 0]
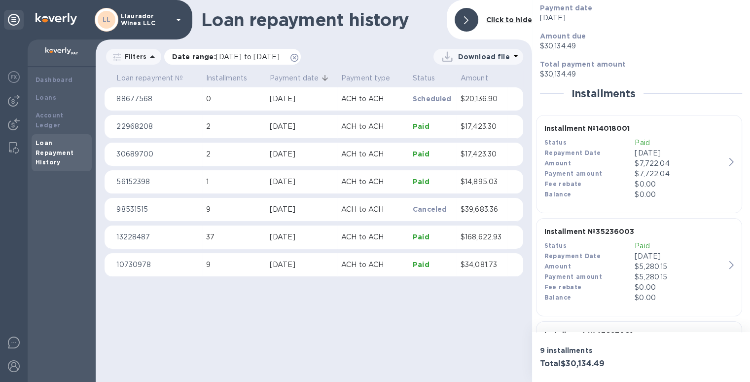
click at [298, 56] on icon at bounding box center [294, 58] width 8 height 8
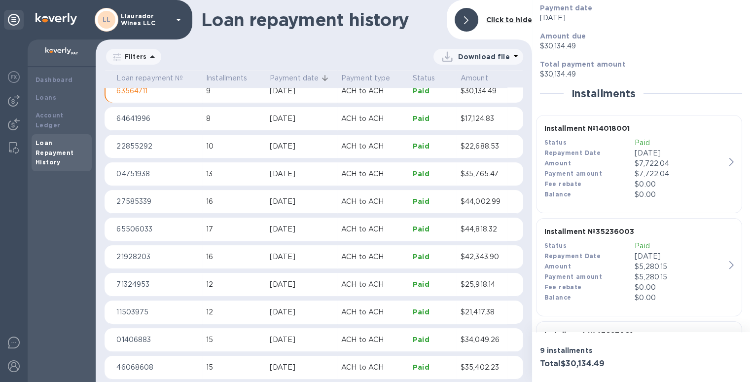
scroll to position [1159, 0]
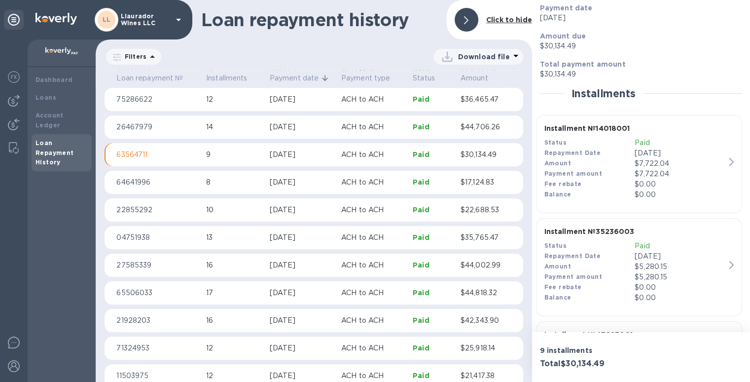
click at [308, 128] on div "[DATE]" at bounding box center [302, 127] width 64 height 10
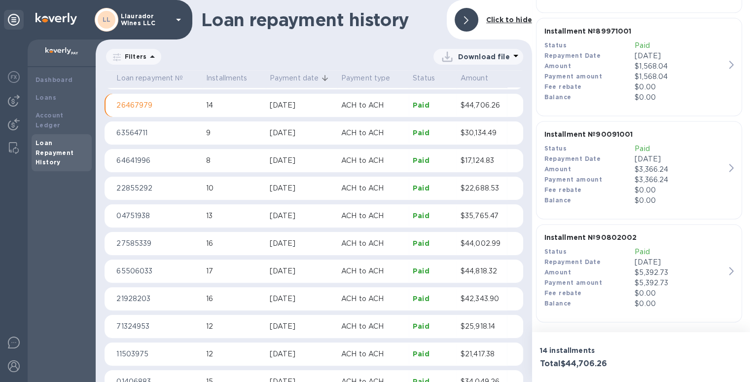
click at [559, 154] on div "Repayment Date" at bounding box center [589, 159] width 91 height 10
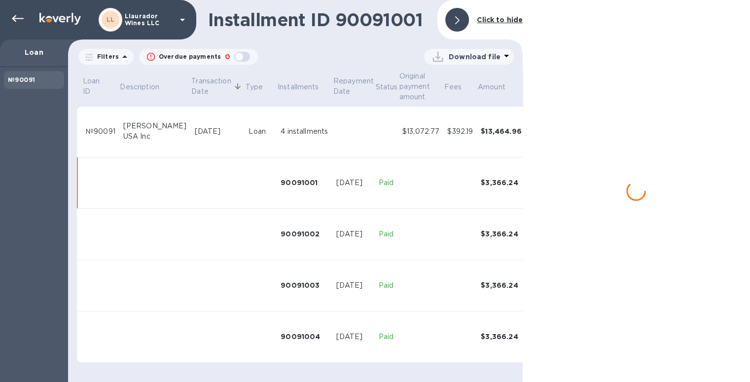
scroll to position [1, 0]
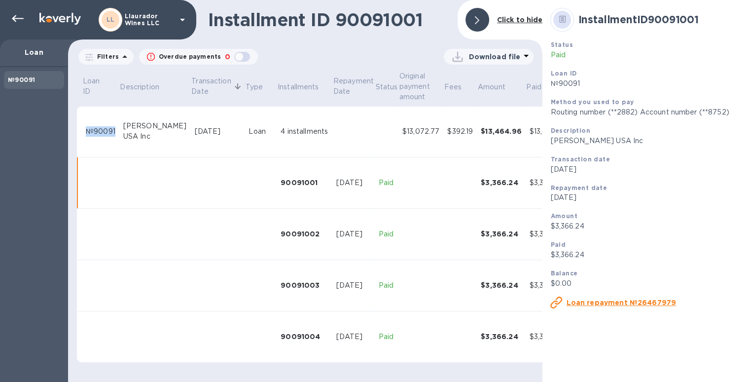
drag, startPoint x: 118, startPoint y: 130, endPoint x: 87, endPoint y: 129, distance: 31.6
click at [87, 129] on td "№90091" at bounding box center [100, 131] width 37 height 51
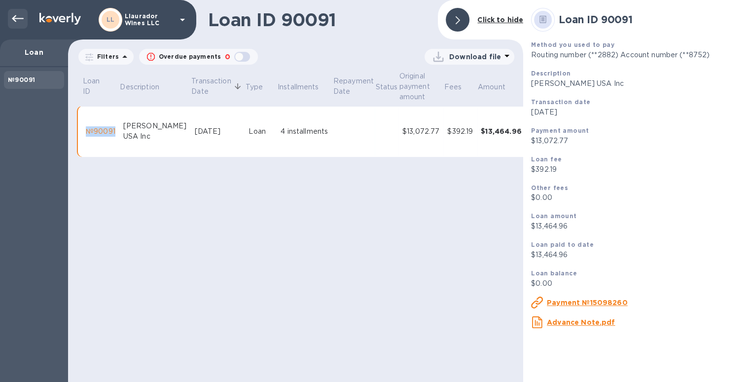
click at [15, 18] on icon at bounding box center [18, 18] width 12 height 7
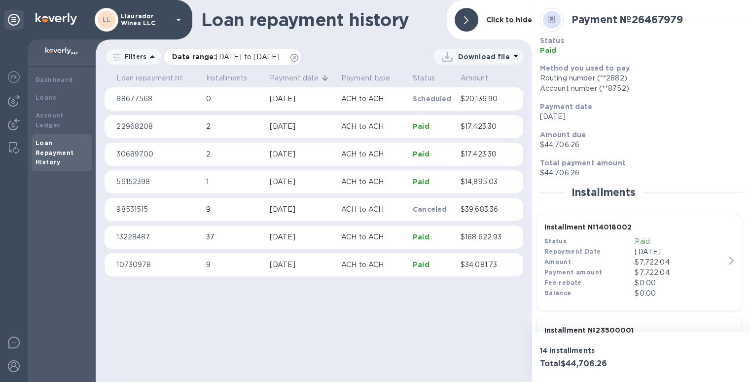
click at [298, 58] on icon at bounding box center [294, 58] width 8 height 8
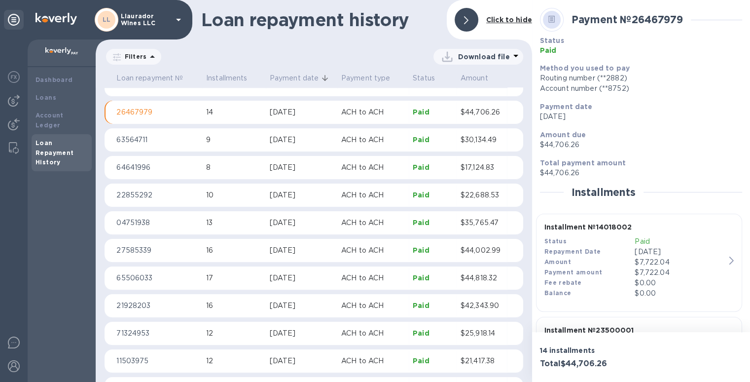
scroll to position [1181, 0]
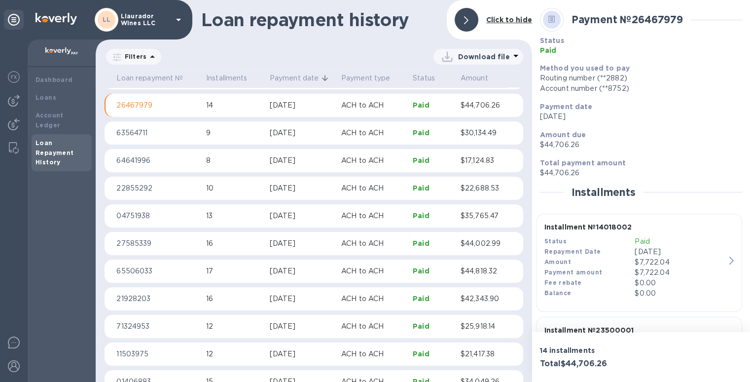
click at [415, 105] on p "Paid" at bounding box center [433, 105] width 40 height 10
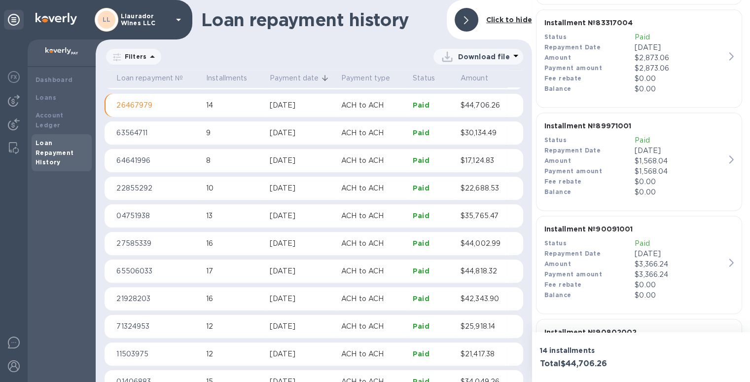
scroll to position [1329, 0]
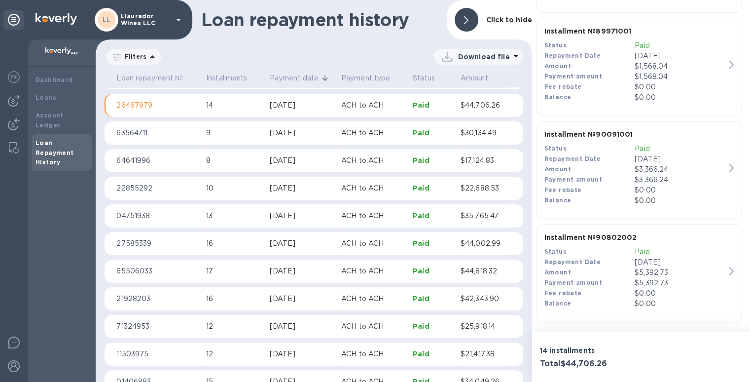
click at [619, 44] on div "Status" at bounding box center [589, 45] width 91 height 10
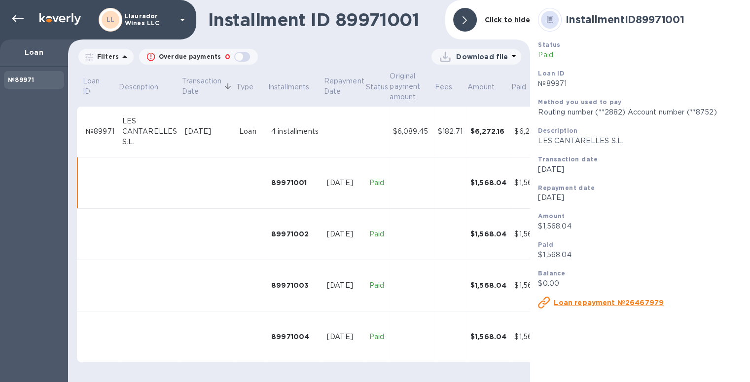
scroll to position [1, 0]
drag, startPoint x: 115, startPoint y: 131, endPoint x: 83, endPoint y: 131, distance: 32.0
click at [83, 131] on td "№89971" at bounding box center [100, 131] width 36 height 51
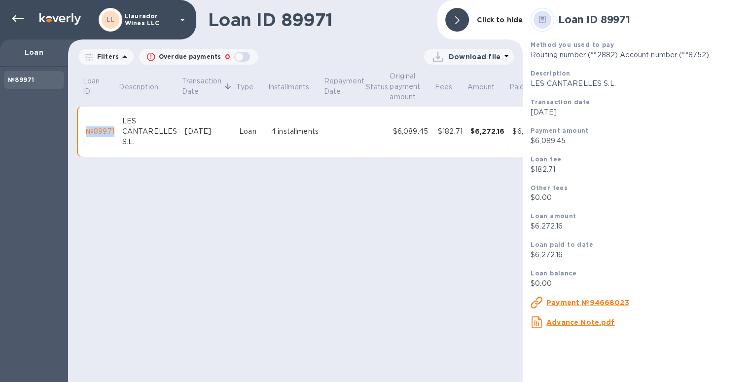
scroll to position [0, 80]
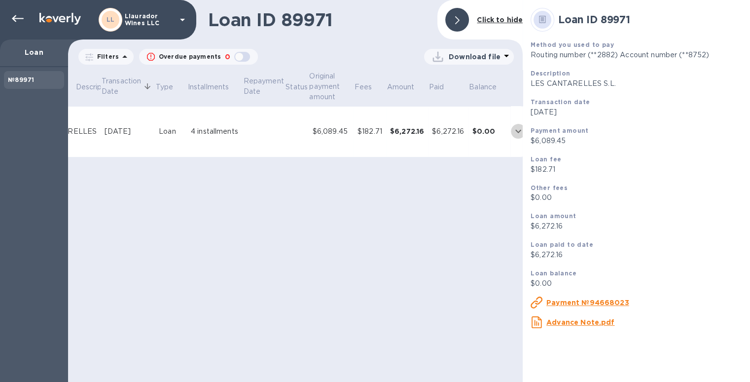
click at [513, 131] on icon "expand row" at bounding box center [518, 131] width 12 height 12
